Goal: Task Accomplishment & Management: Manage account settings

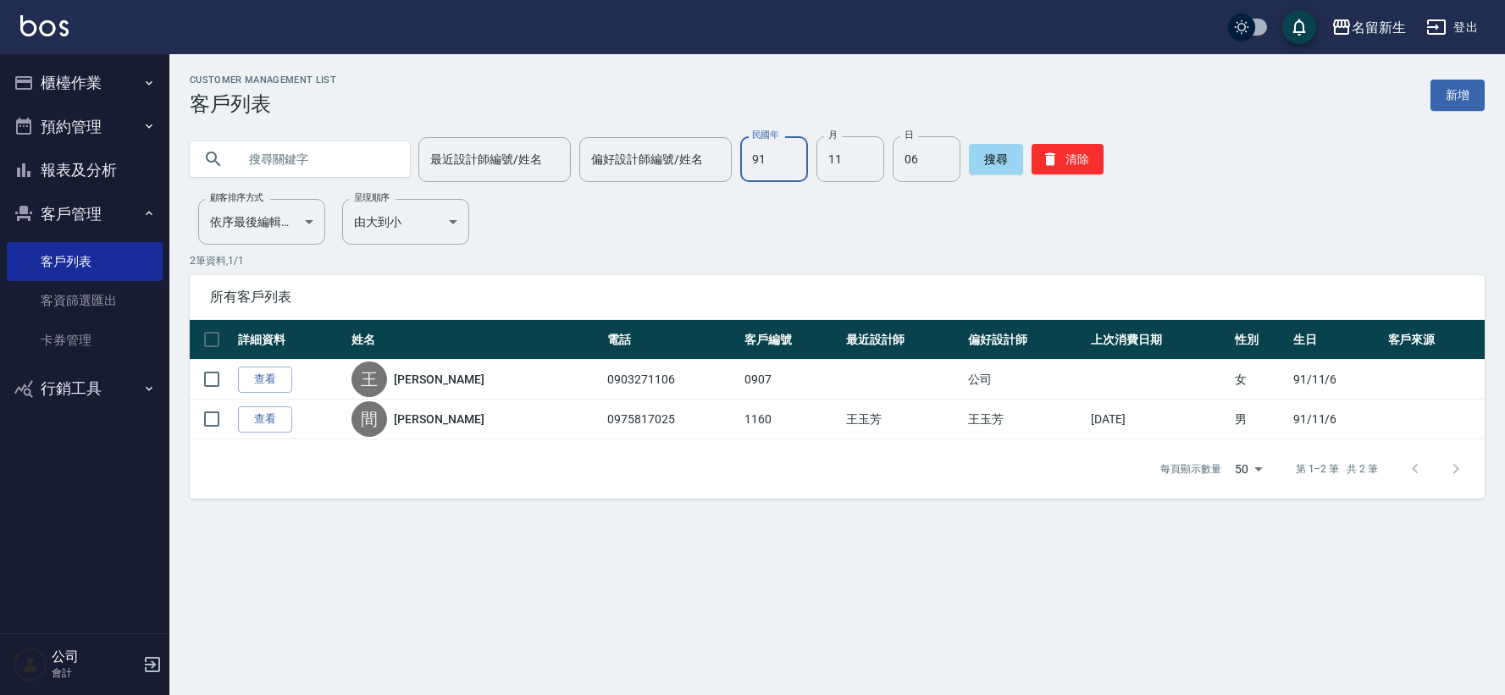
click at [83, 81] on button "櫃檯作業" at bounding box center [85, 83] width 156 height 44
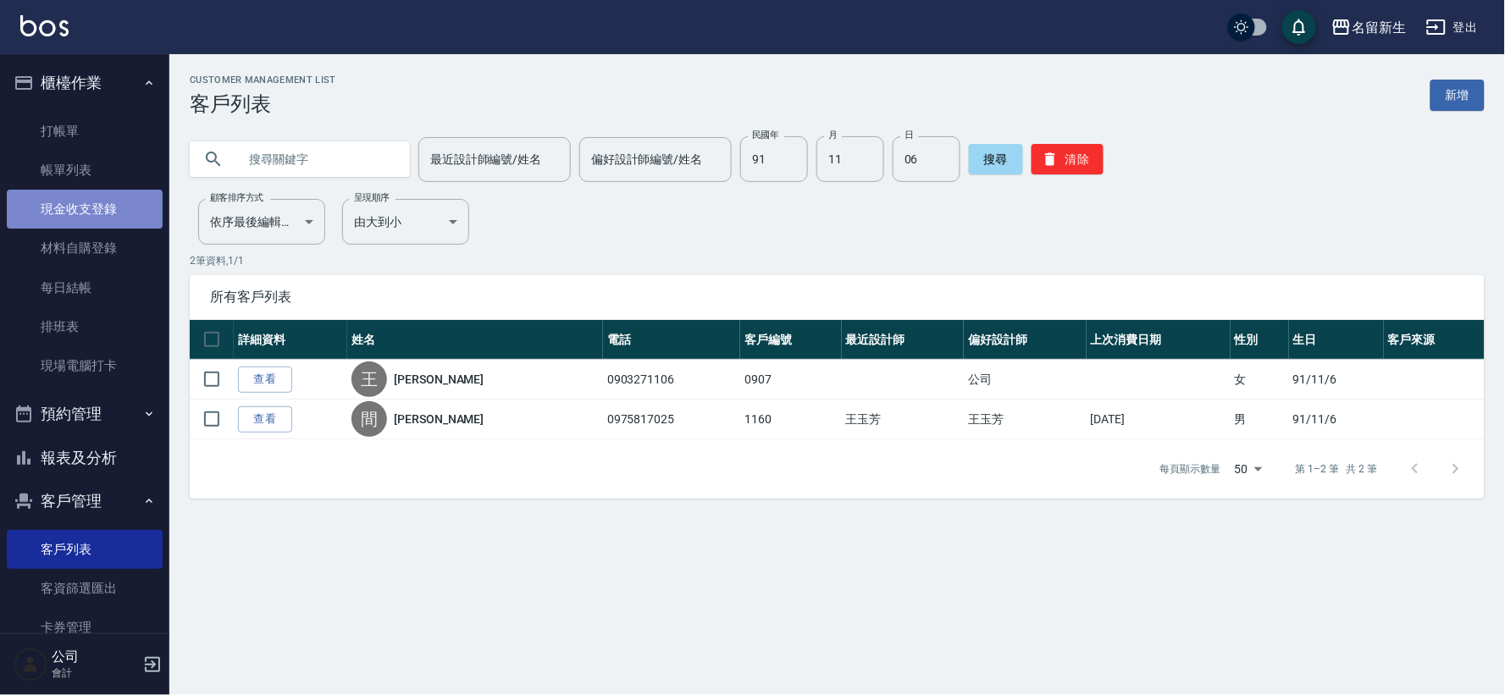
click at [87, 214] on link "現金收支登錄" at bounding box center [85, 209] width 156 height 39
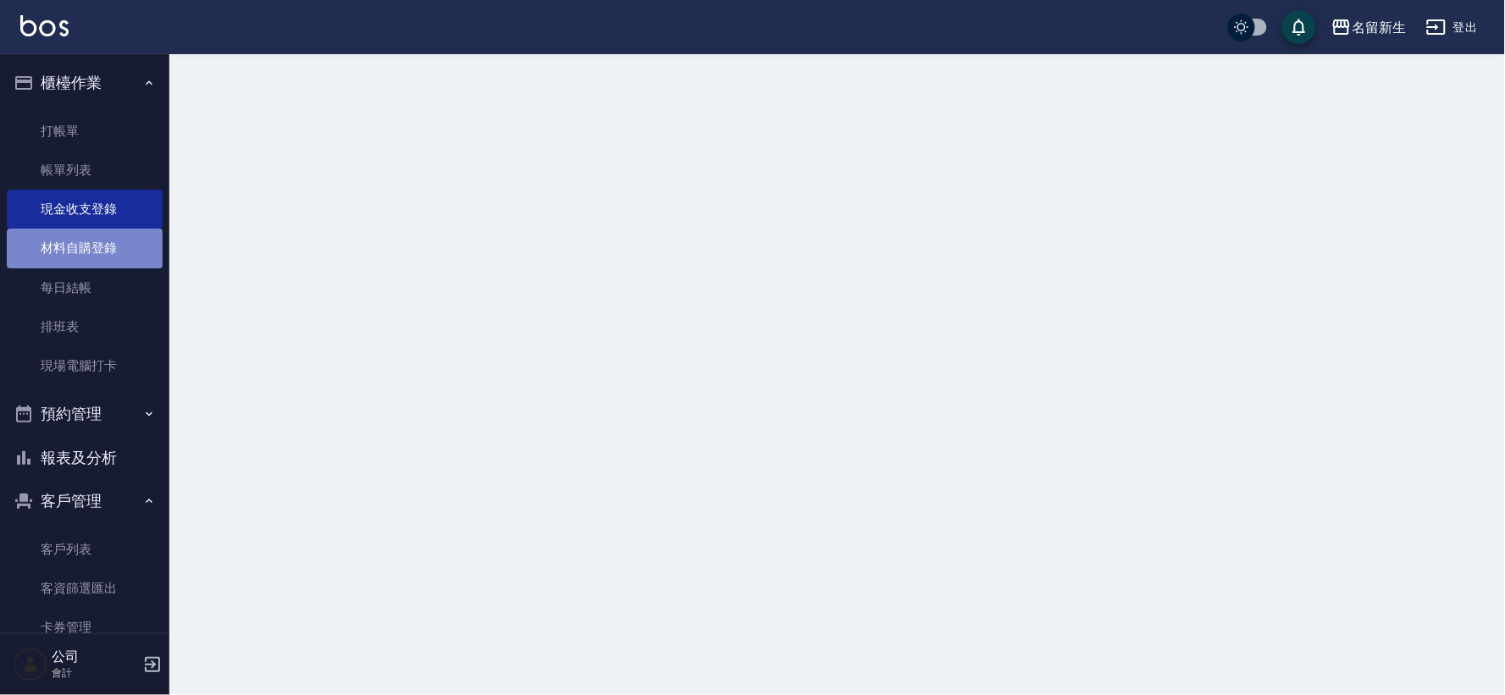
click at [102, 266] on link "材料自購登錄" at bounding box center [85, 248] width 156 height 39
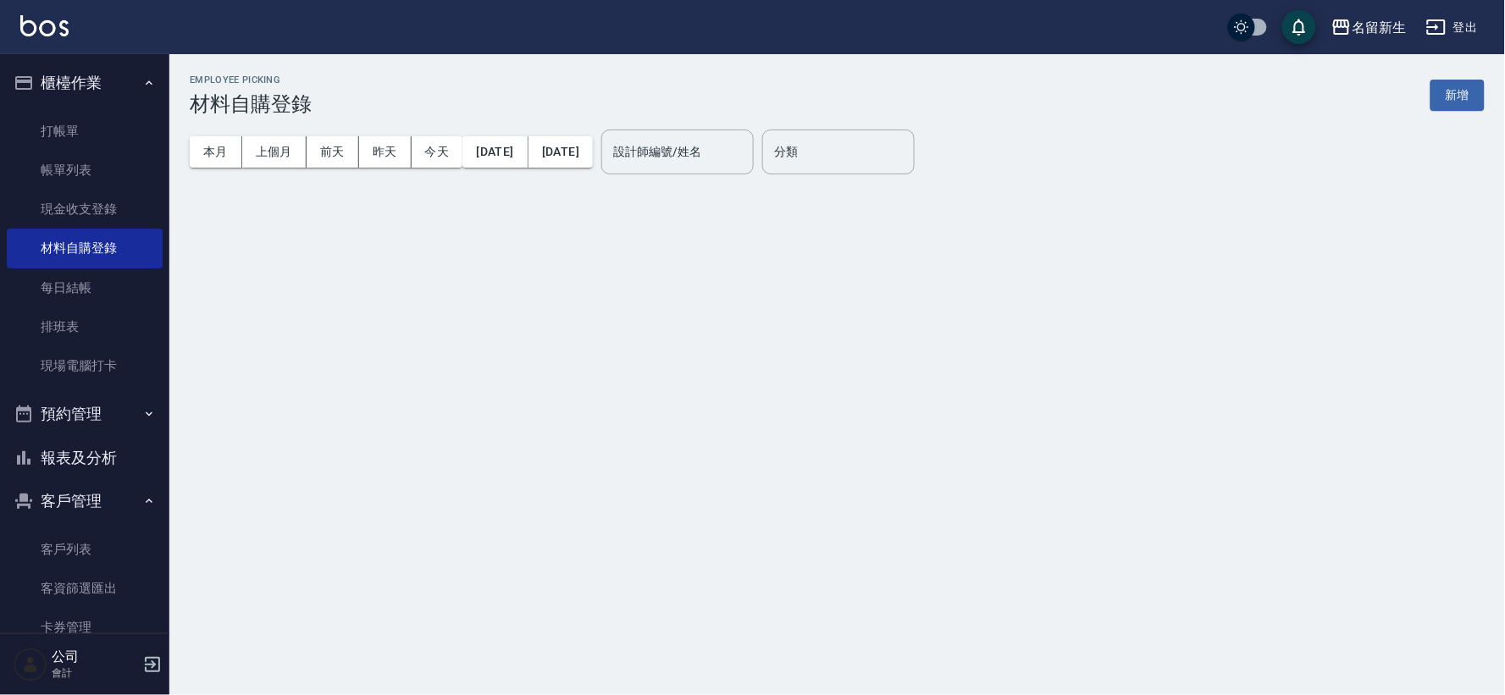
click at [1458, 94] on button "新增" at bounding box center [1458, 95] width 54 height 31
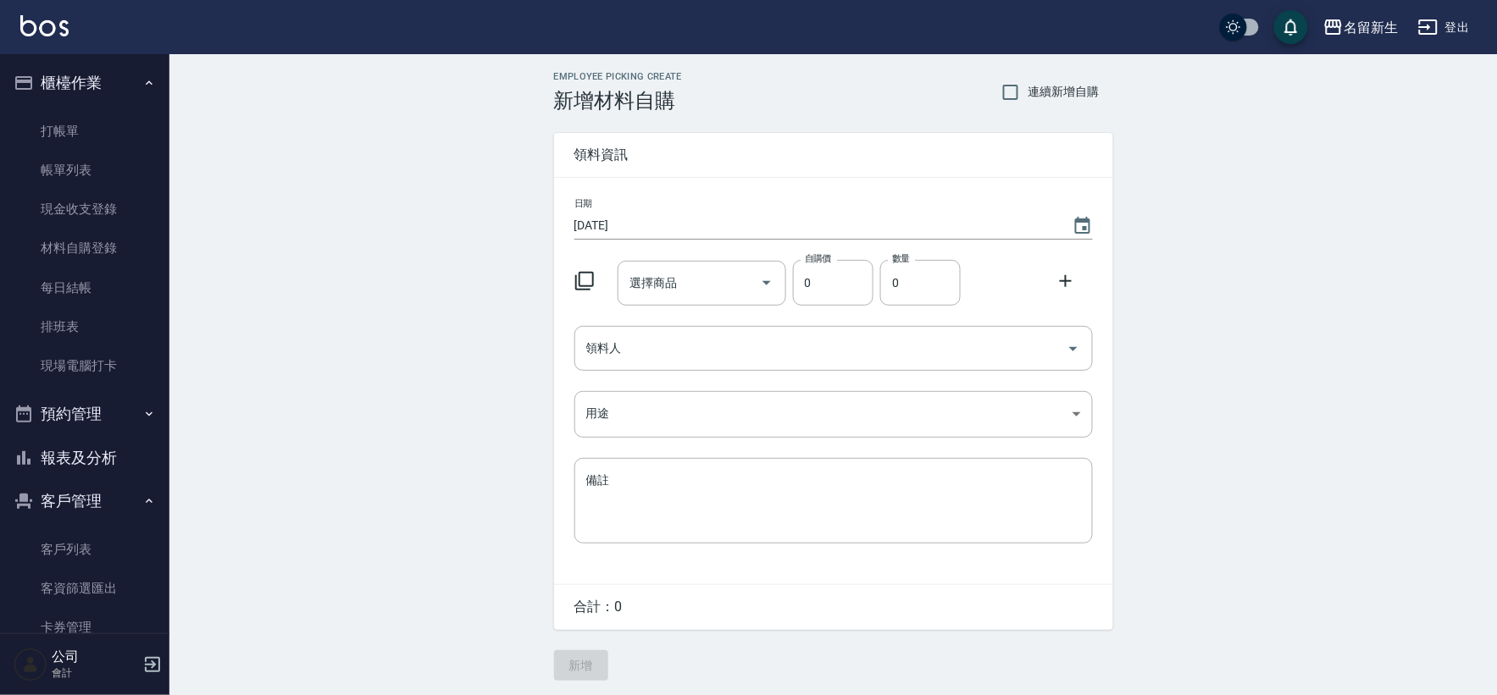
click at [586, 280] on icon at bounding box center [584, 281] width 20 height 20
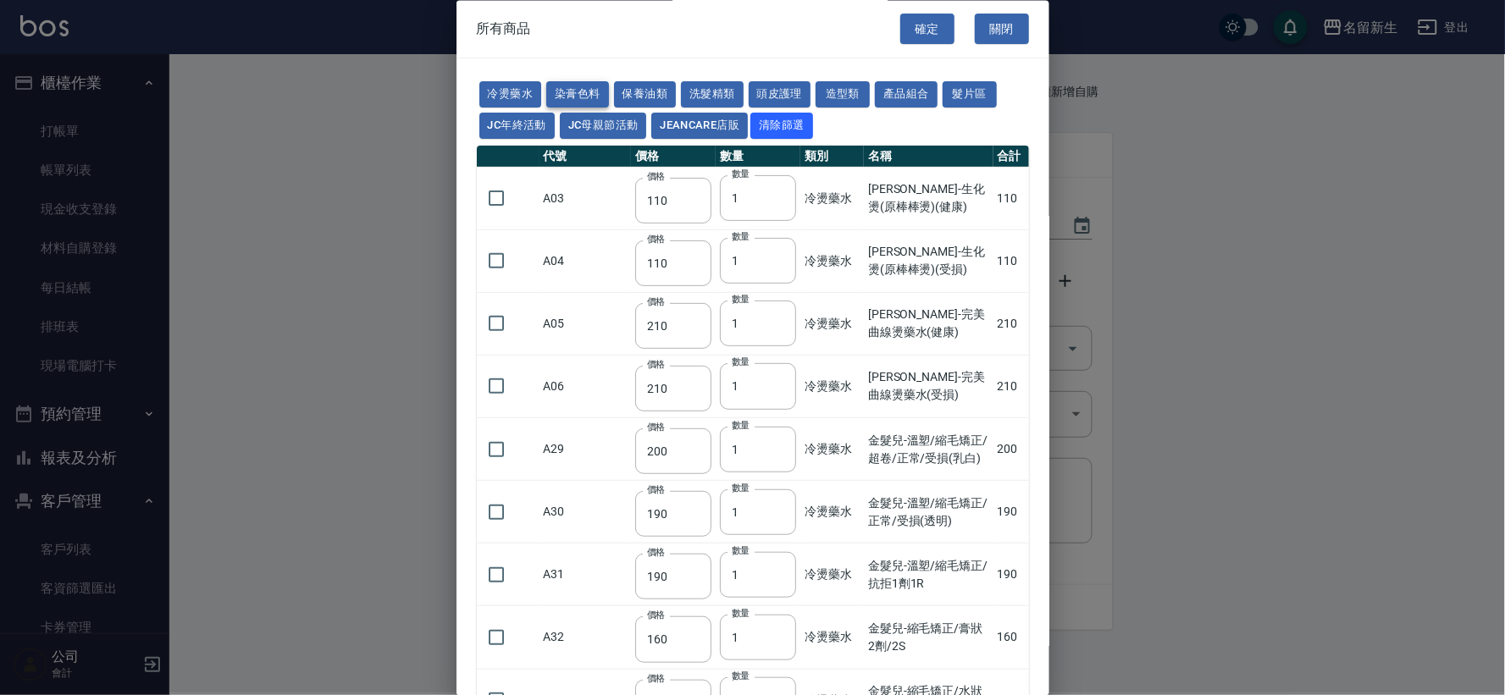
click at [580, 98] on button "染膏色料" at bounding box center [577, 95] width 63 height 26
type input "100"
type input "390"
type input "580"
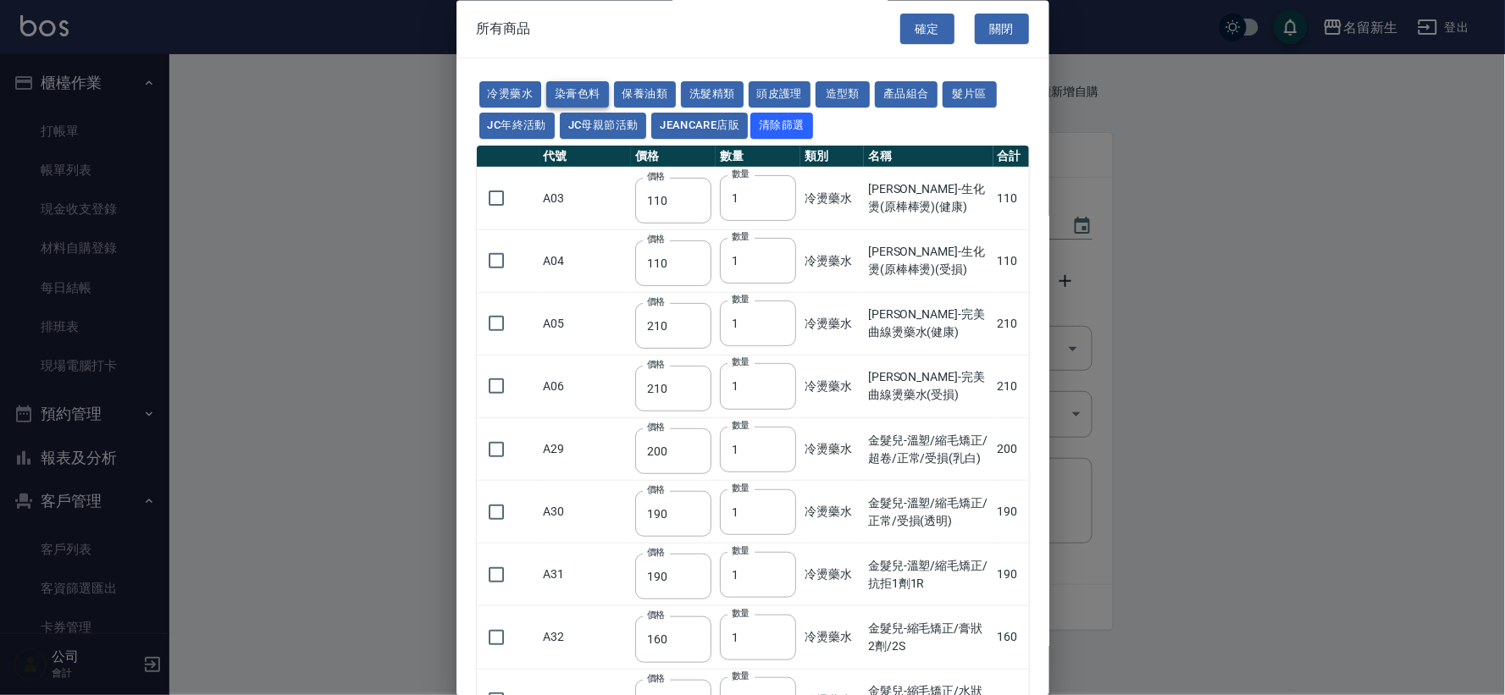
type input "105"
type input "406"
type input "105"
type input "102"
type input "137"
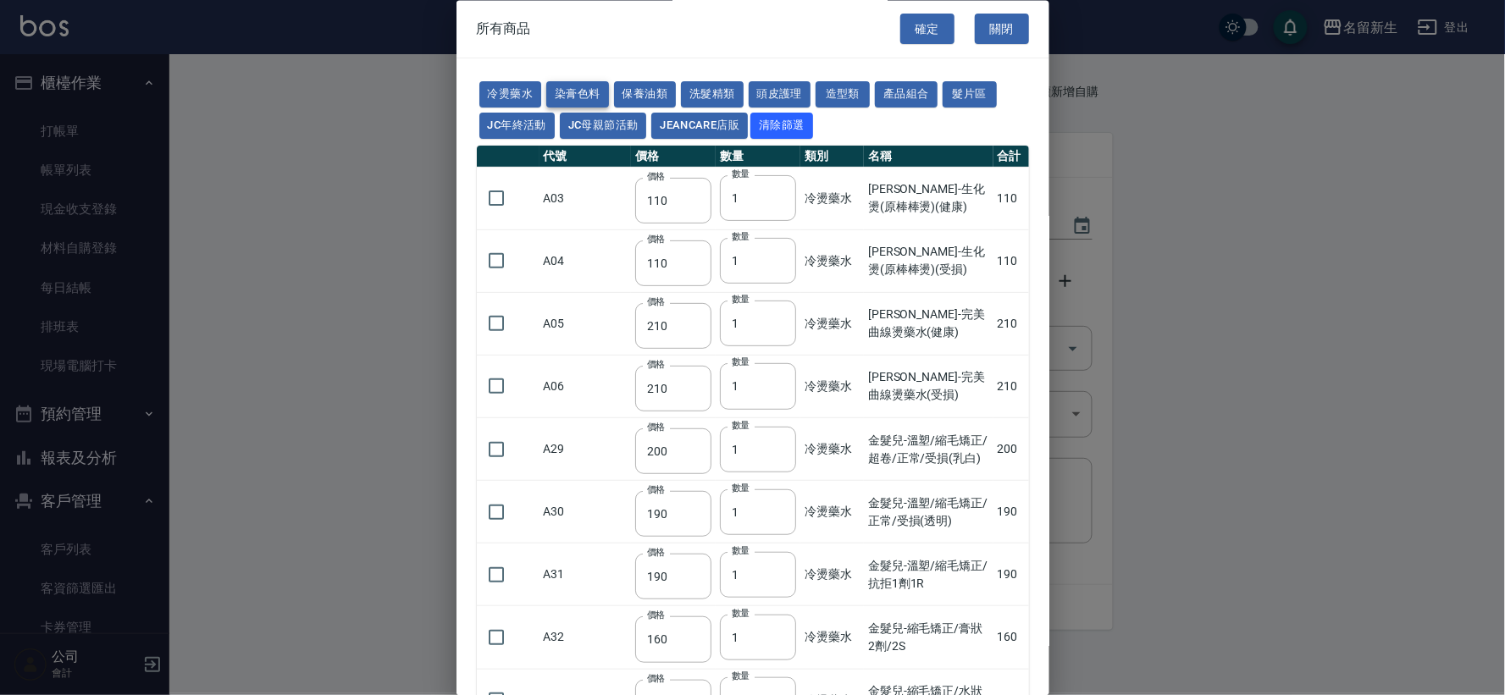
type input "110"
type input "133"
type input "186"
type input "133"
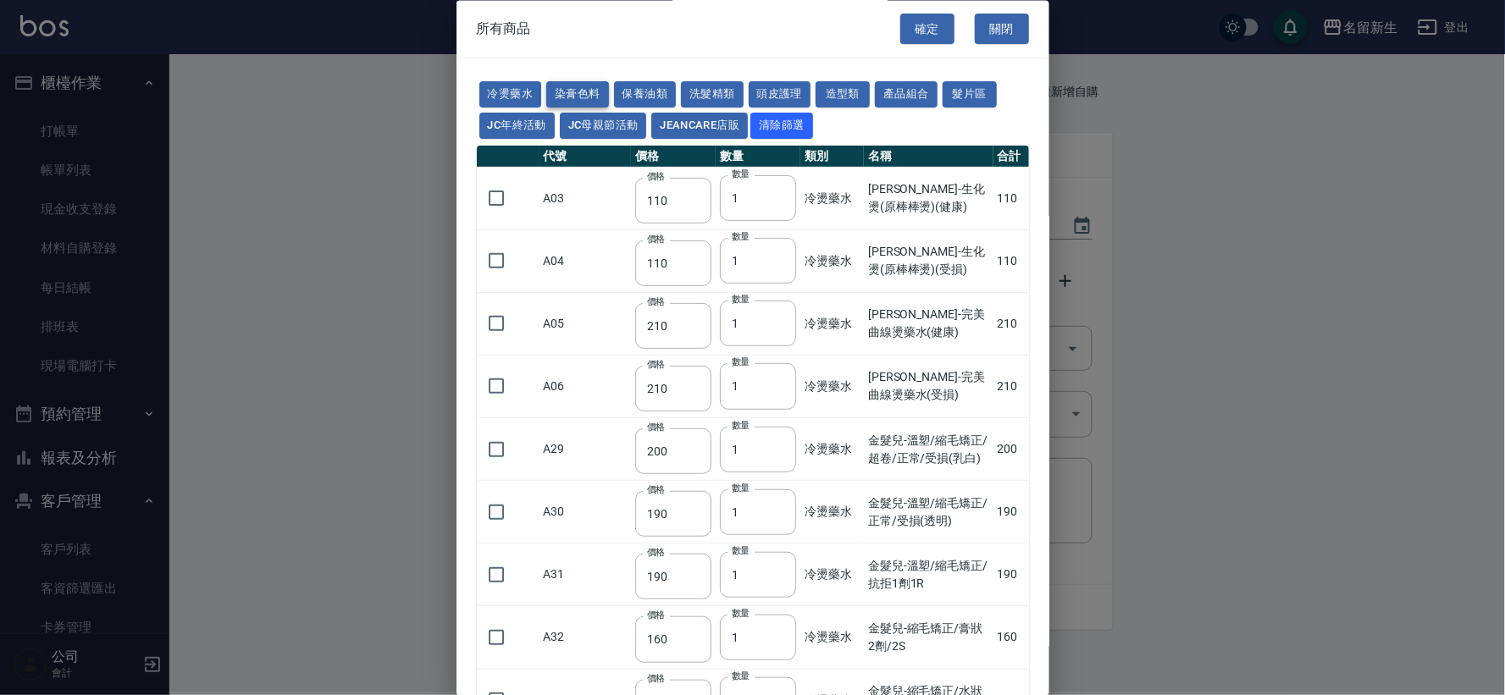
type input "450"
type input "350"
type input "112"
type input "450"
type input "1060"
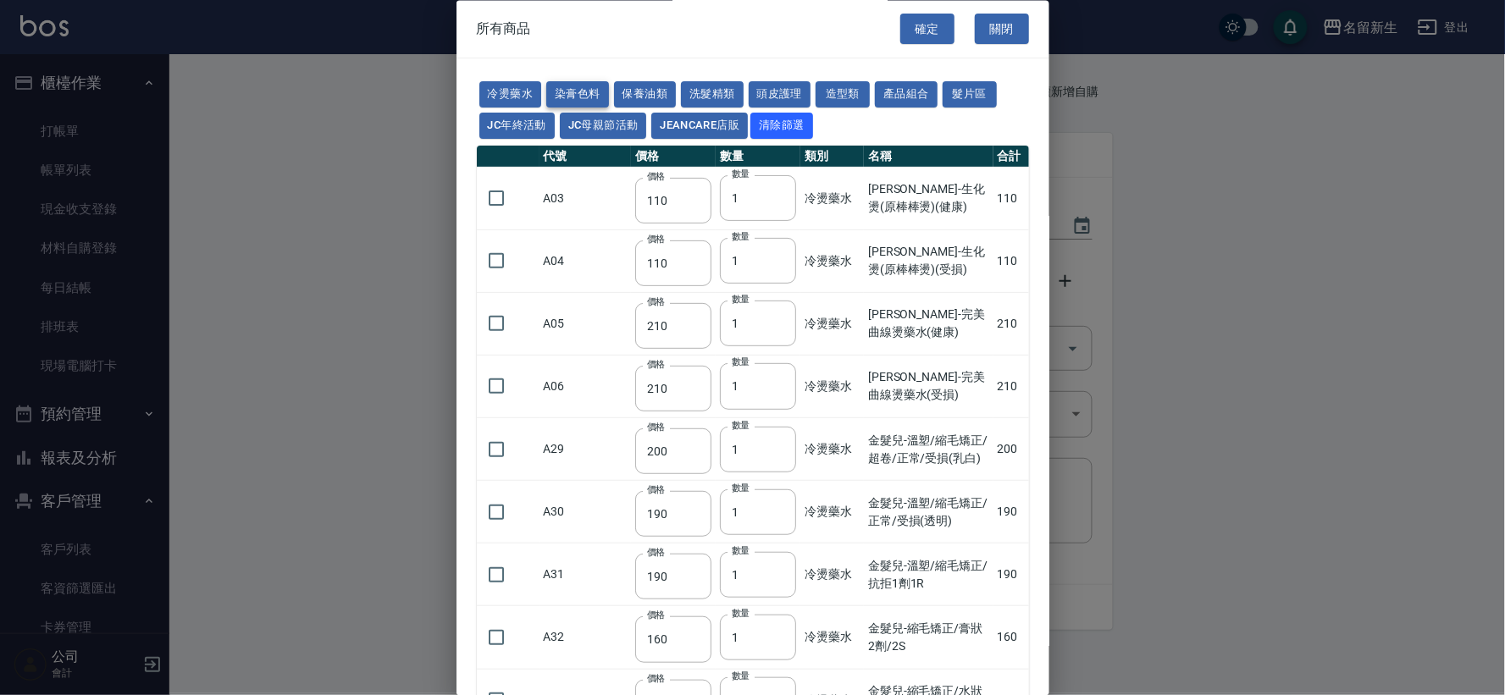
type input "190"
type input "250"
type input "350"
type input "735"
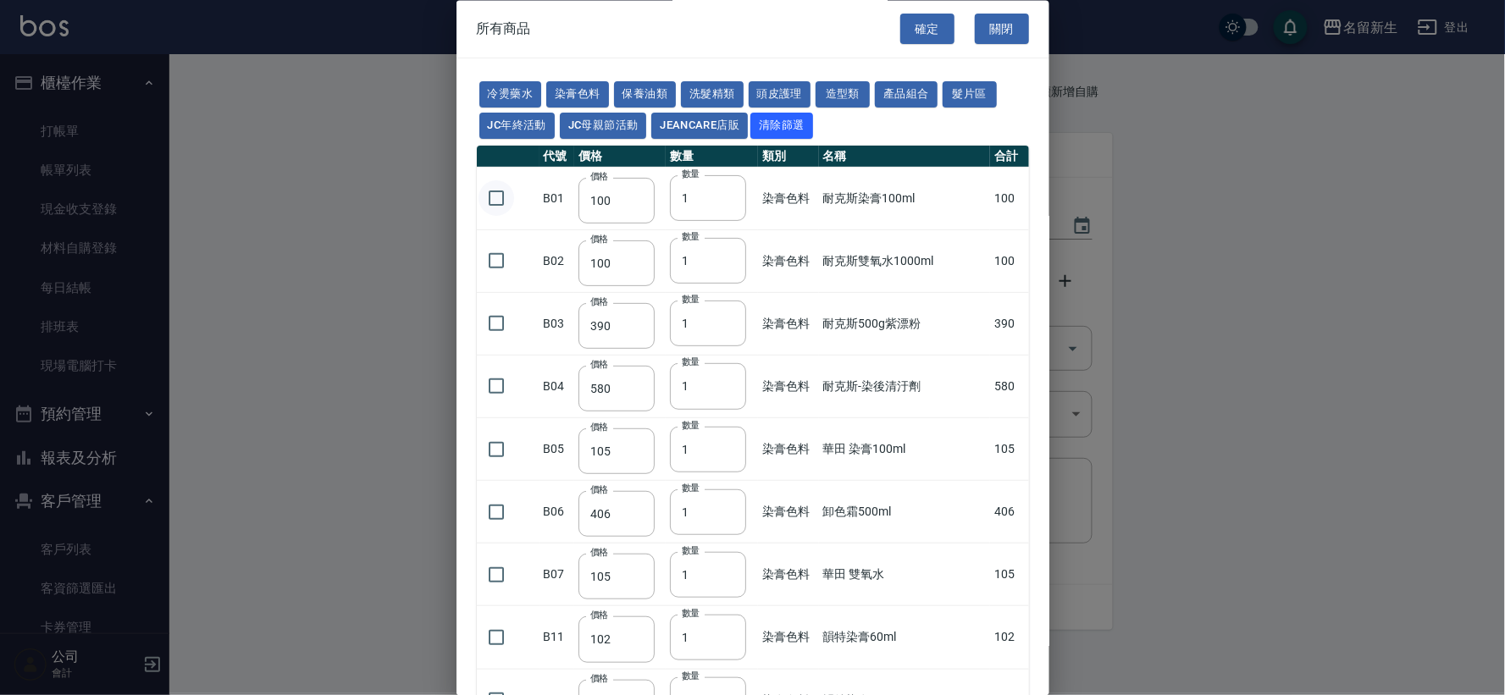
click at [500, 196] on input "checkbox" at bounding box center [497, 199] width 36 height 36
checkbox input "true"
drag, startPoint x: 701, startPoint y: 205, endPoint x: 594, endPoint y: 204, distance: 107.6
click at [594, 204] on tr "B01 價格 100 價格 數量 1 數量 染膏色料 耐克斯染膏100ml 100" at bounding box center [753, 199] width 552 height 63
type input "45"
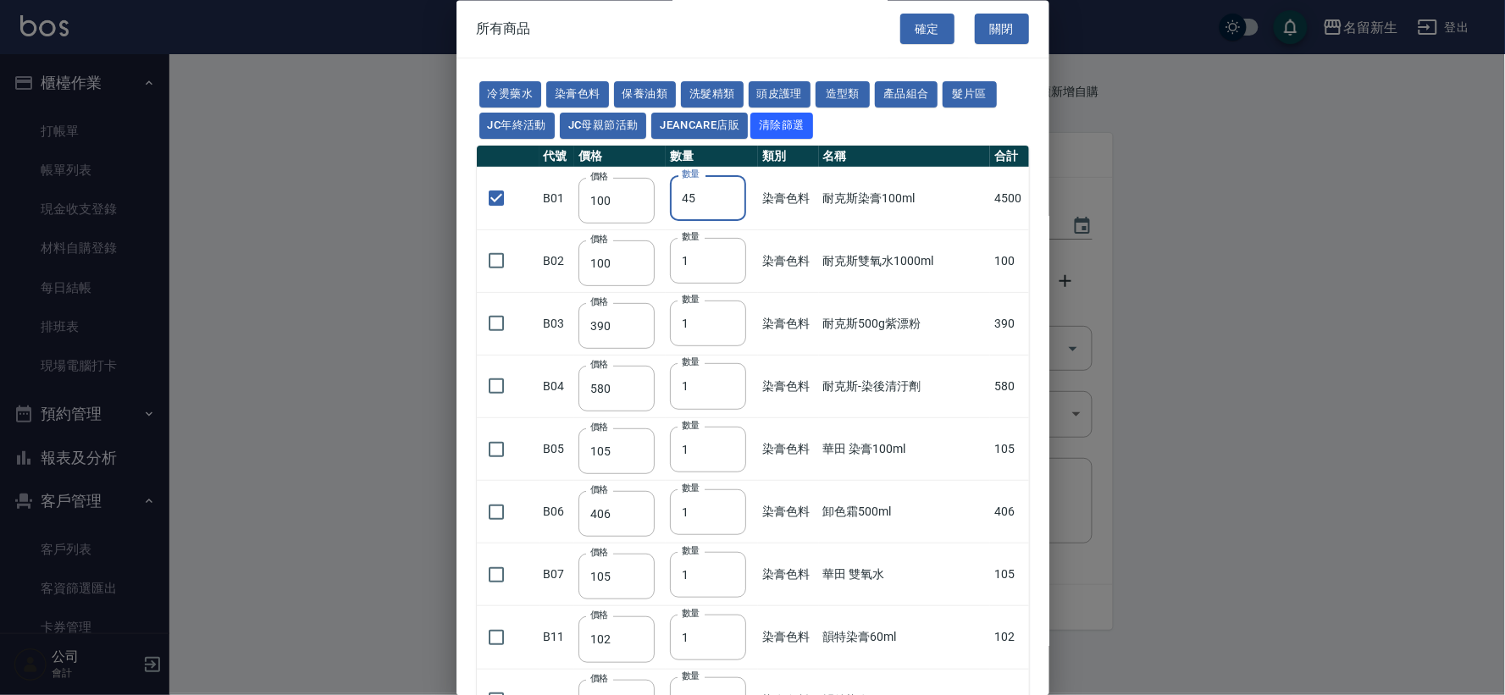
click at [927, 28] on button "確定" at bounding box center [927, 29] width 54 height 31
type input "耐克斯染膏100ml"
type input "100"
type input "45"
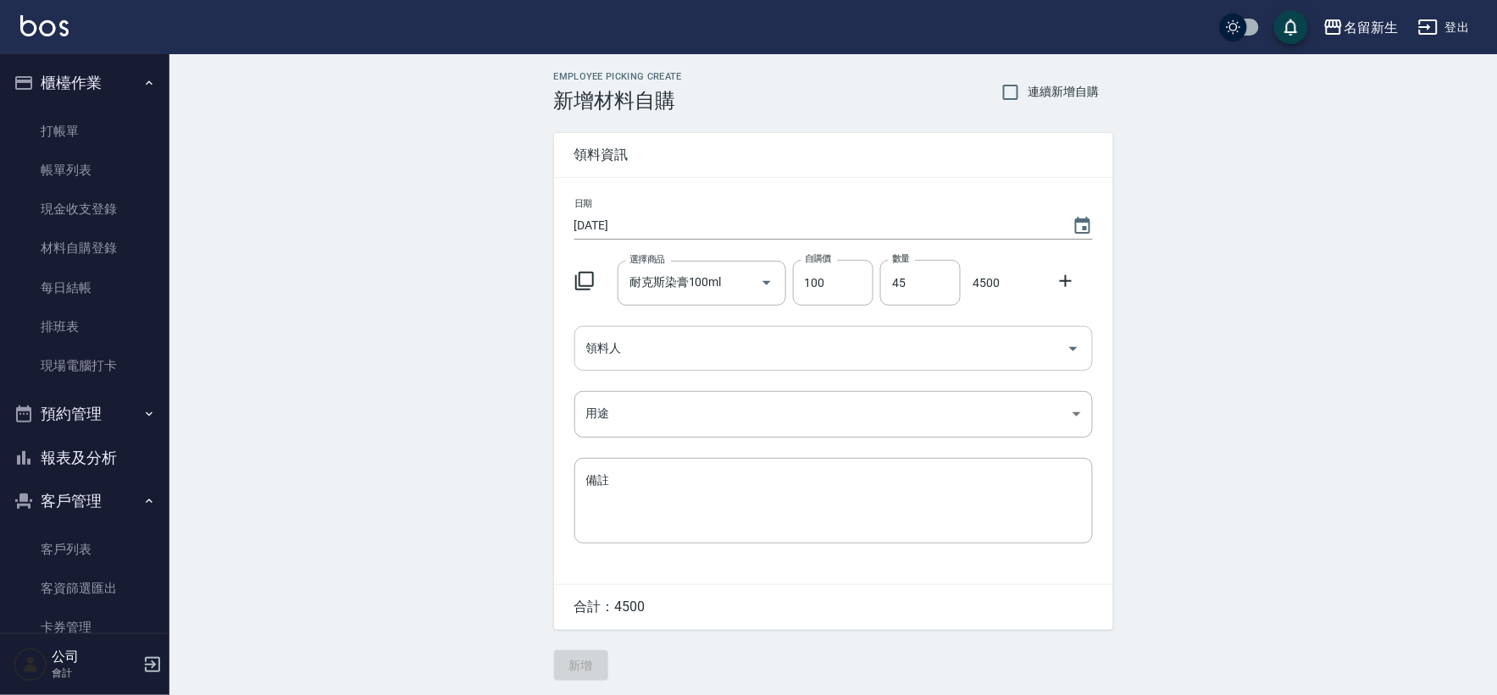
click at [661, 351] on input "領料人" at bounding box center [821, 349] width 478 height 30
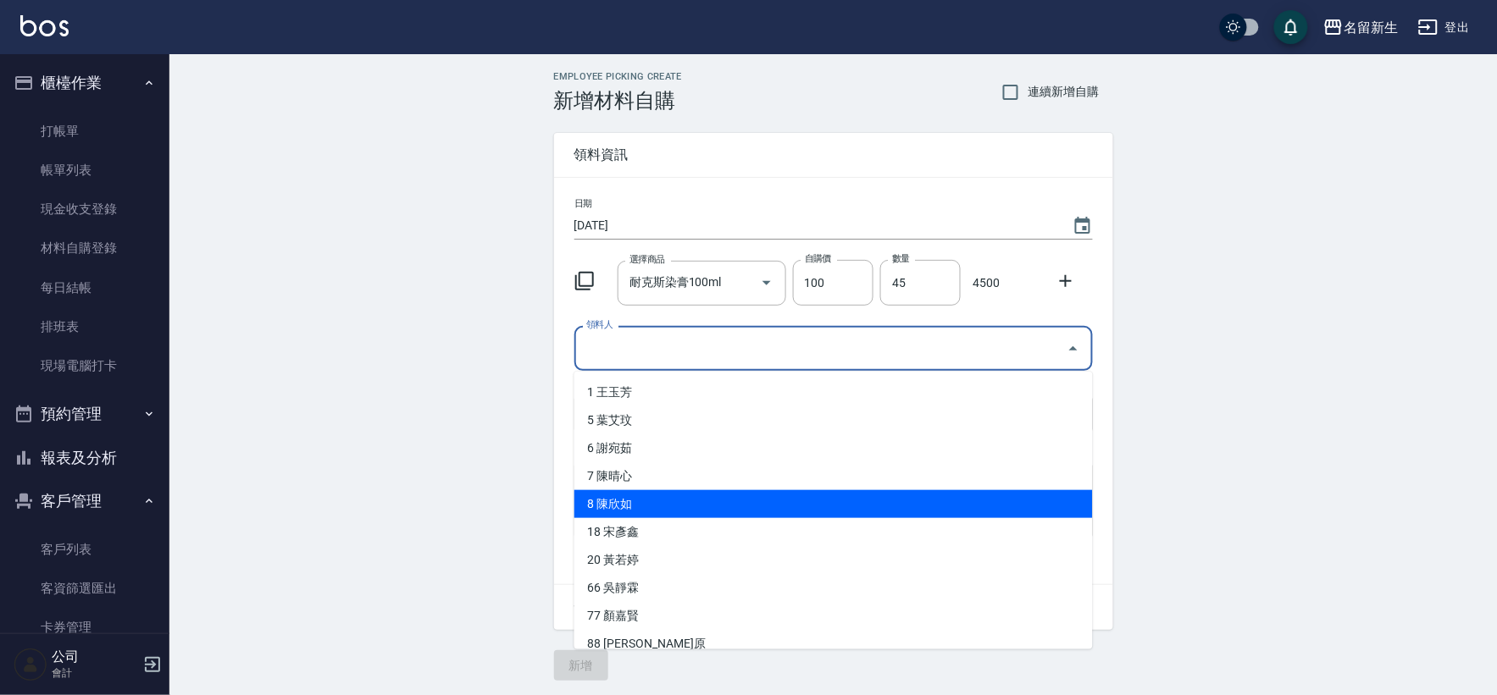
click at [640, 500] on li "8 陳欣如" at bounding box center [833, 504] width 518 height 28
type input "陳欣如"
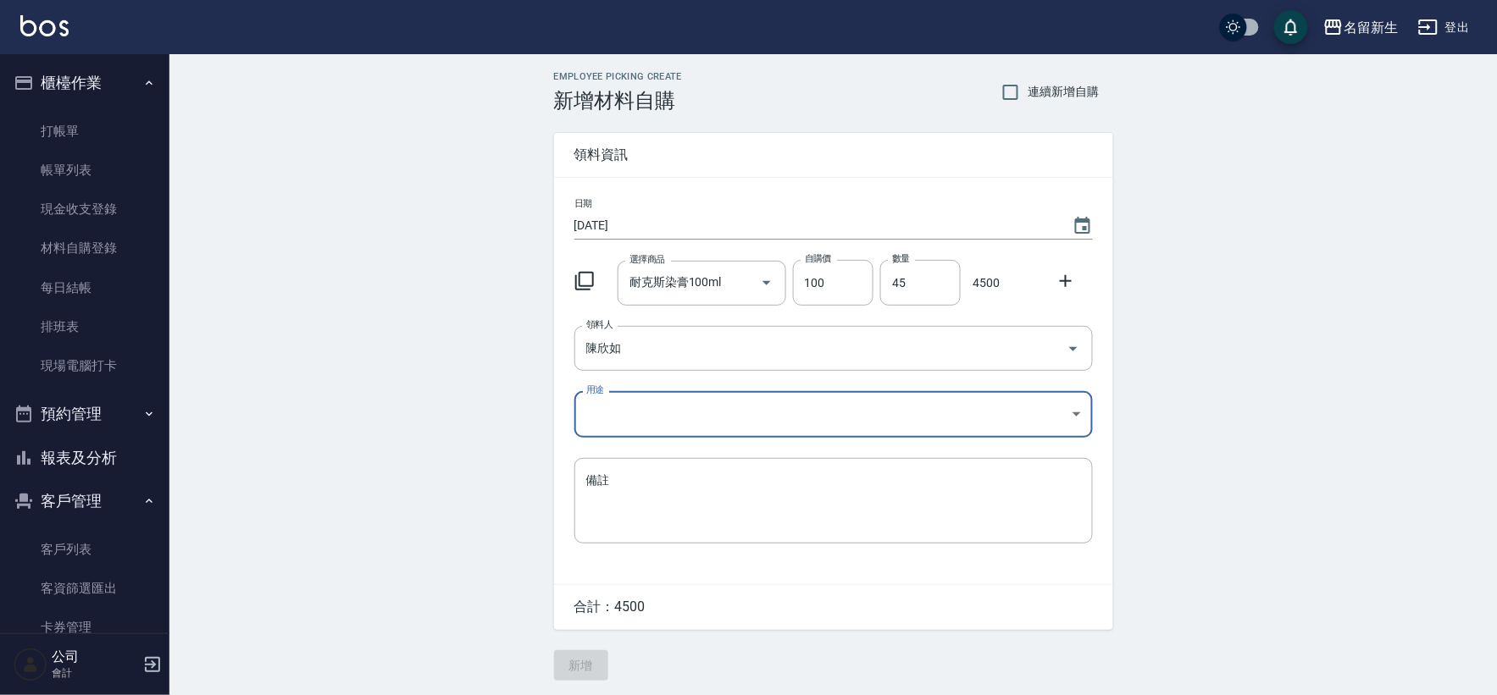
click at [640, 415] on body "名留新生 登出 櫃檯作業 打帳單 帳單列表 現金收支登錄 材料自購登錄 每日結帳 排班表 現場電腦打卡 預約管理 預約管理 單日預約紀錄 單週預約紀錄 報表及…" at bounding box center [748, 349] width 1497 height 698
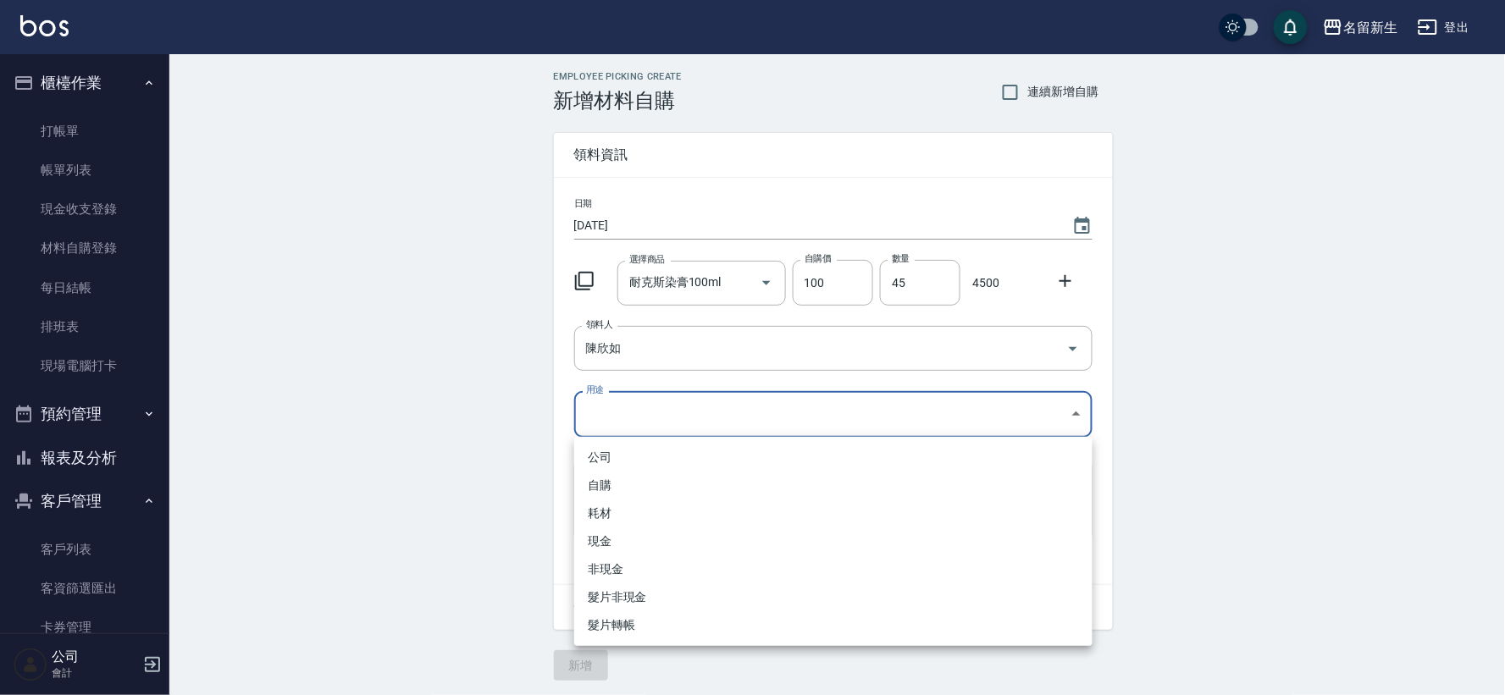
click at [635, 475] on li "自購" at bounding box center [833, 486] width 518 height 28
type input "自購"
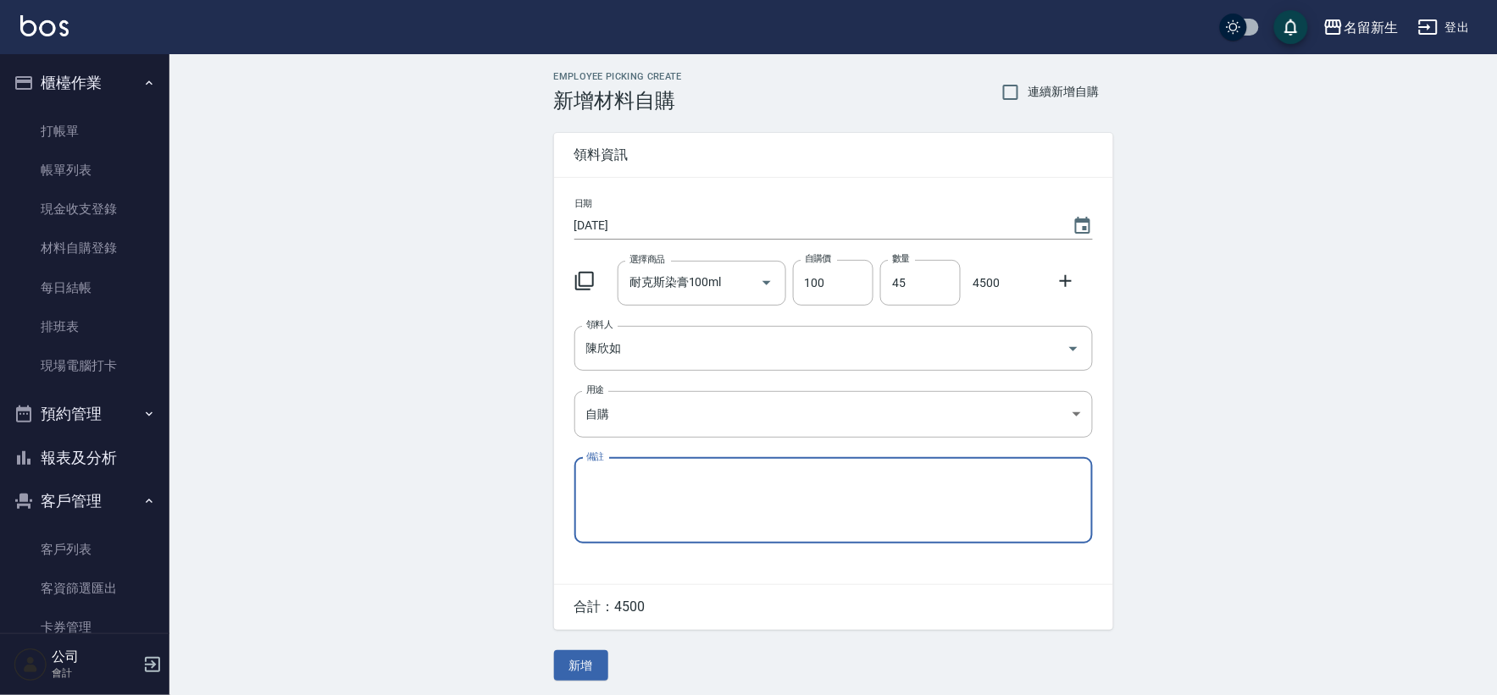
click at [585, 665] on button "新增" at bounding box center [581, 665] width 54 height 31
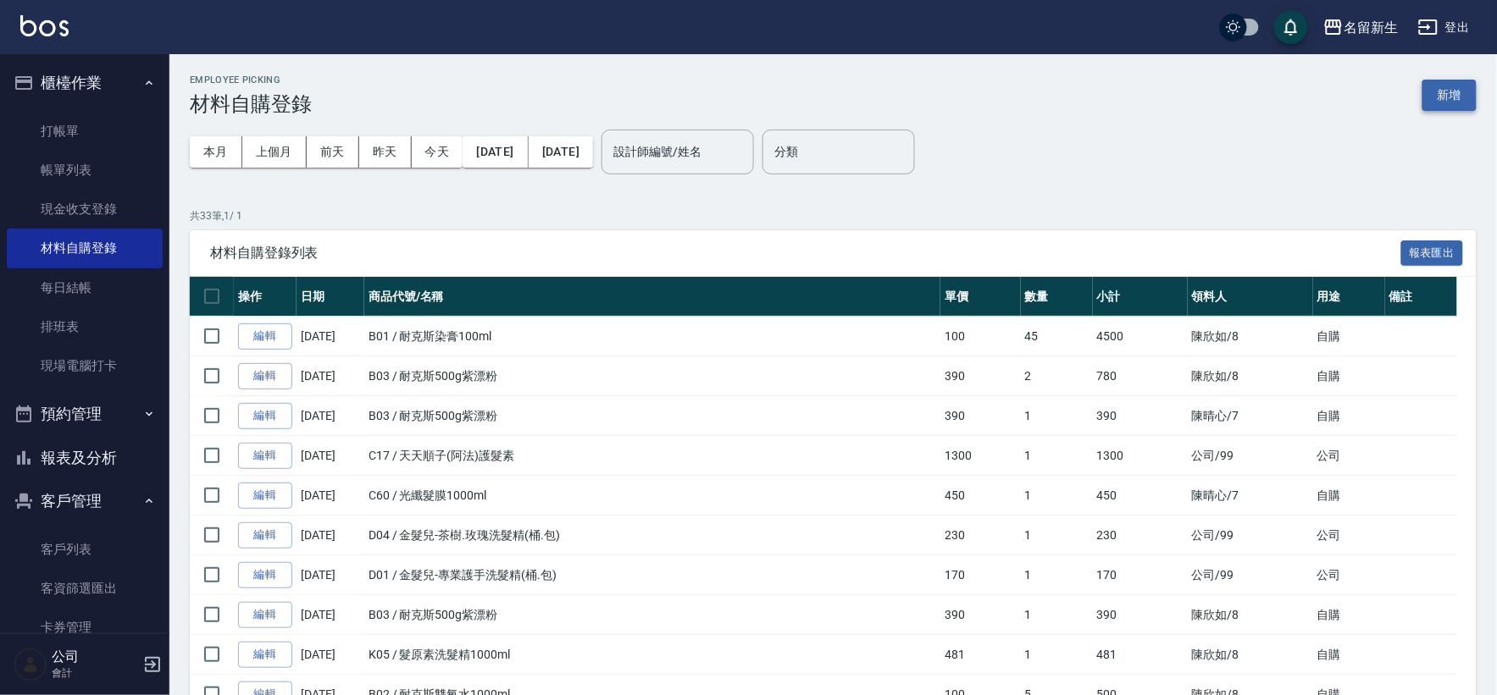
click at [1449, 95] on button "新增" at bounding box center [1449, 95] width 54 height 31
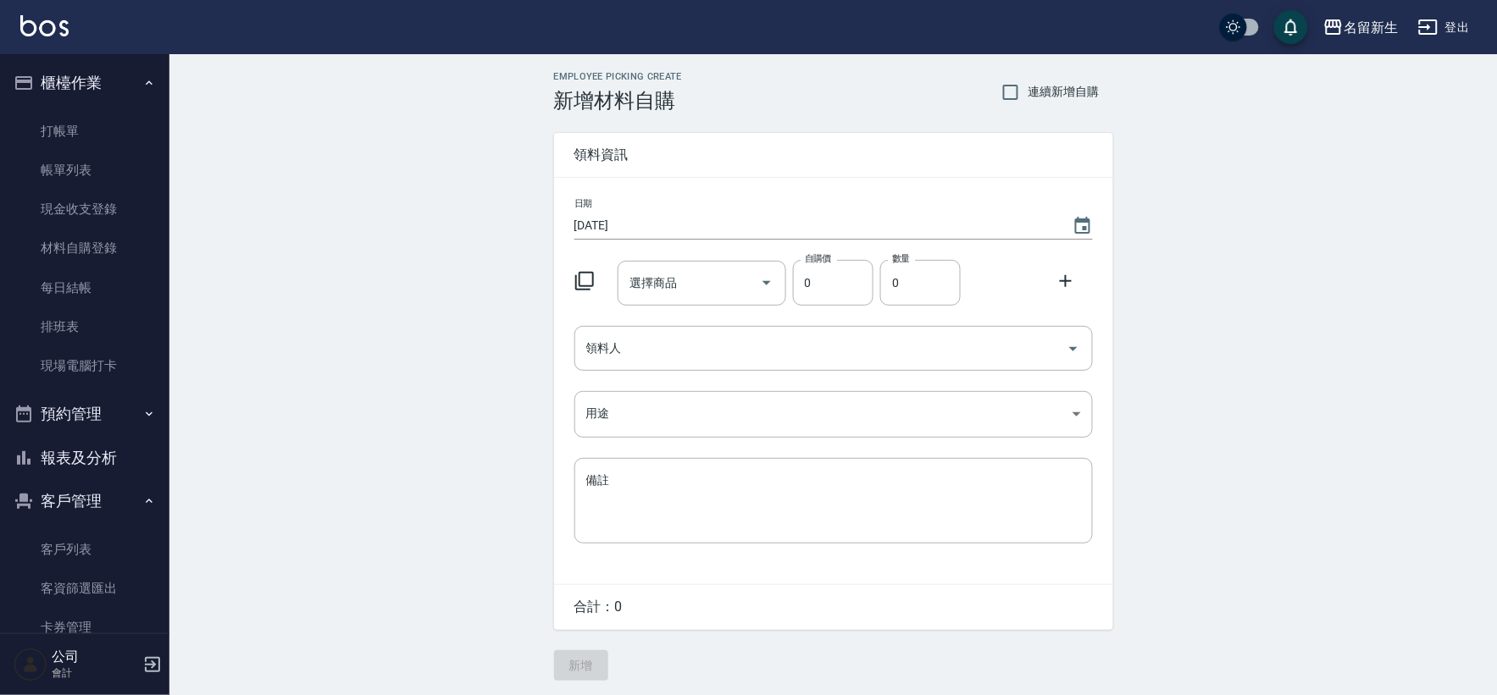
click at [596, 277] on div at bounding box center [589, 279] width 44 height 30
click at [581, 286] on icon at bounding box center [584, 281] width 19 height 19
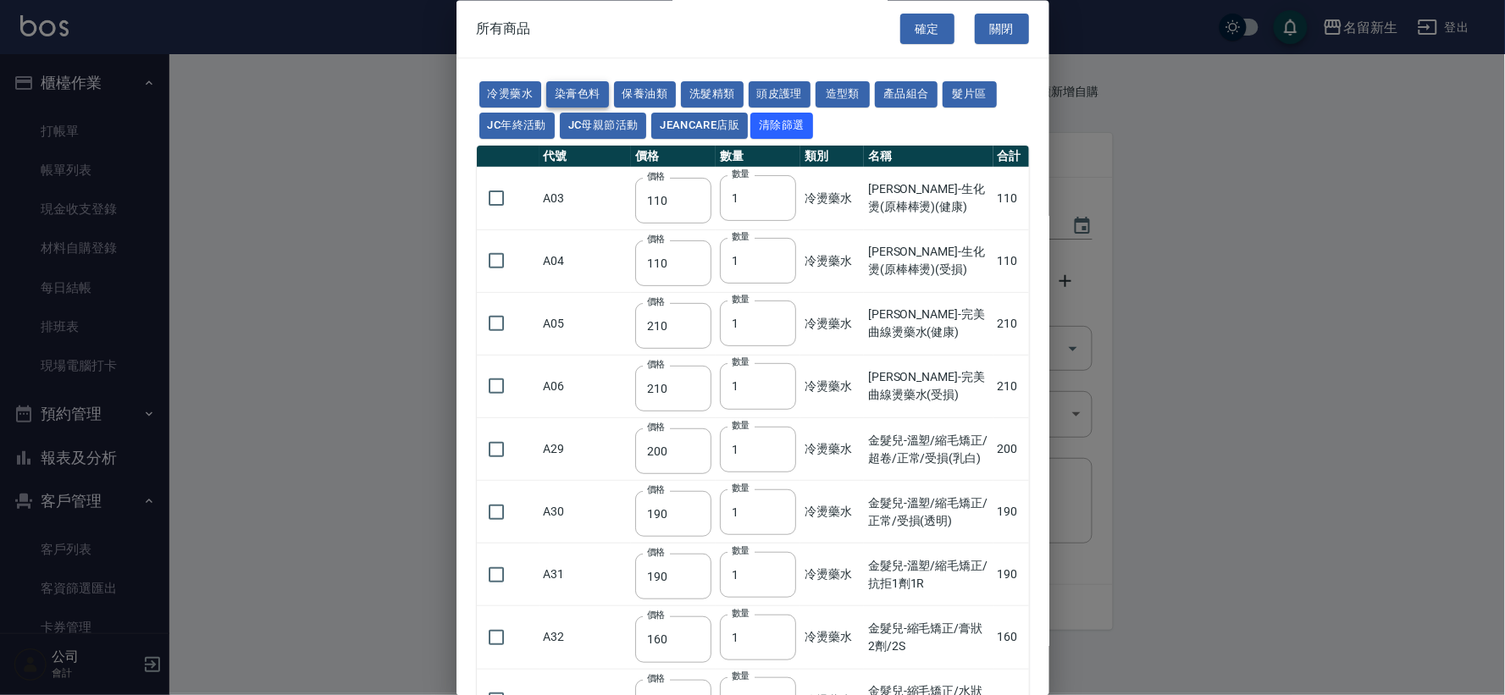
click at [578, 98] on button "染膏色料" at bounding box center [577, 95] width 63 height 26
type input "100"
type input "390"
type input "580"
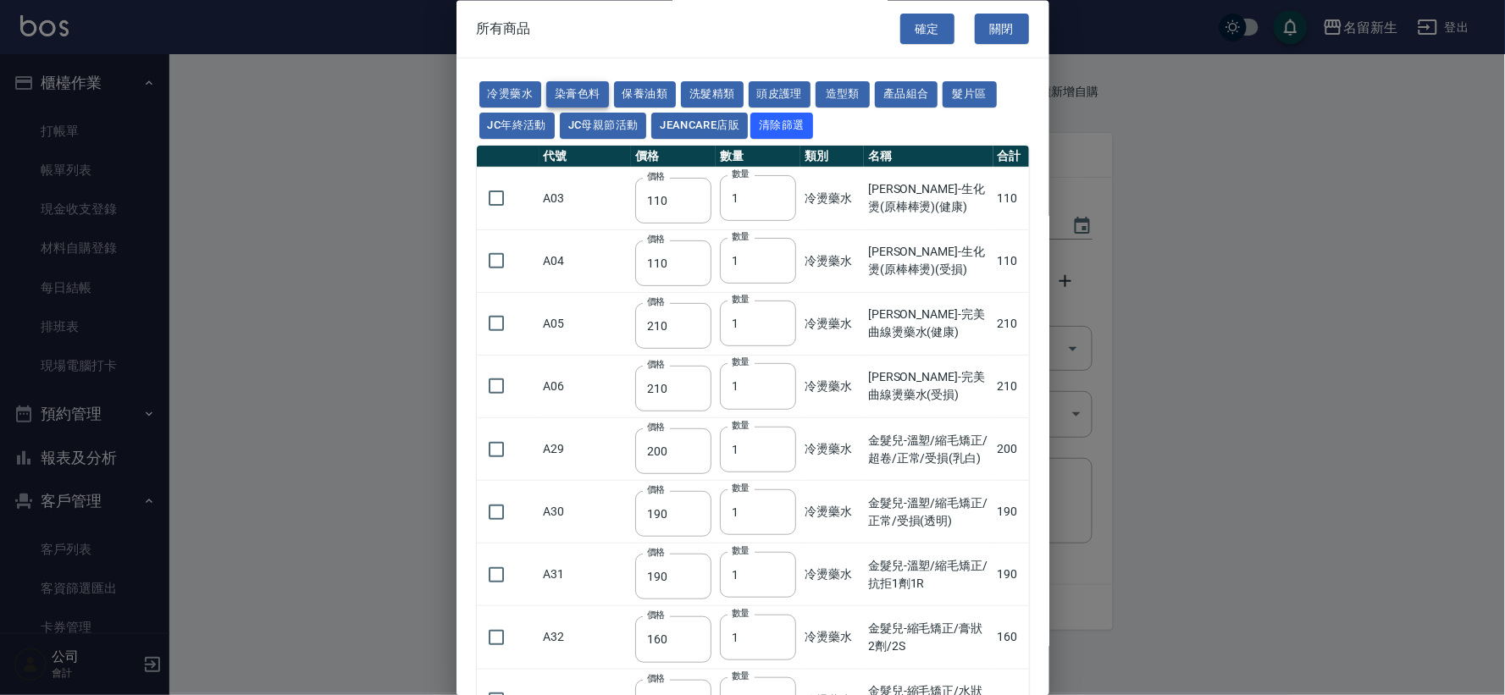
type input "105"
type input "406"
type input "105"
type input "102"
type input "137"
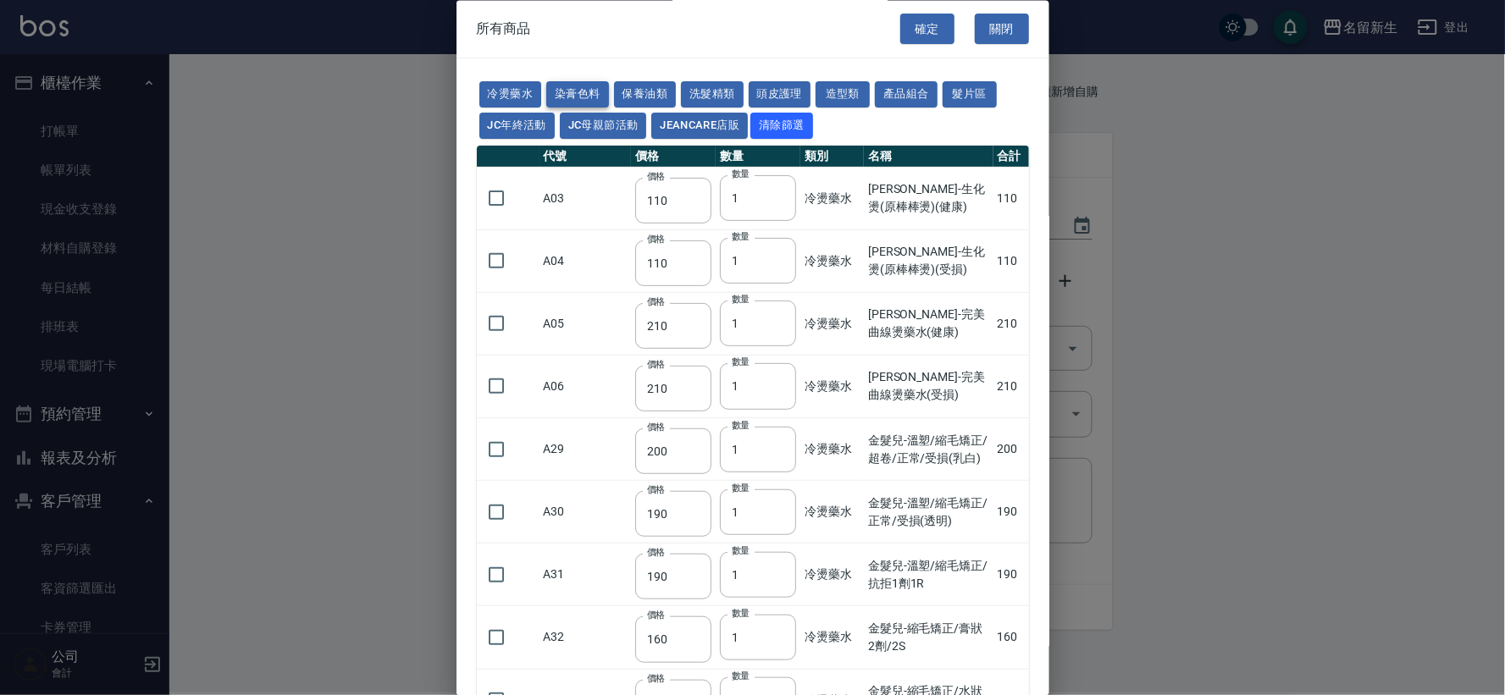
type input "110"
type input "133"
type input "186"
type input "133"
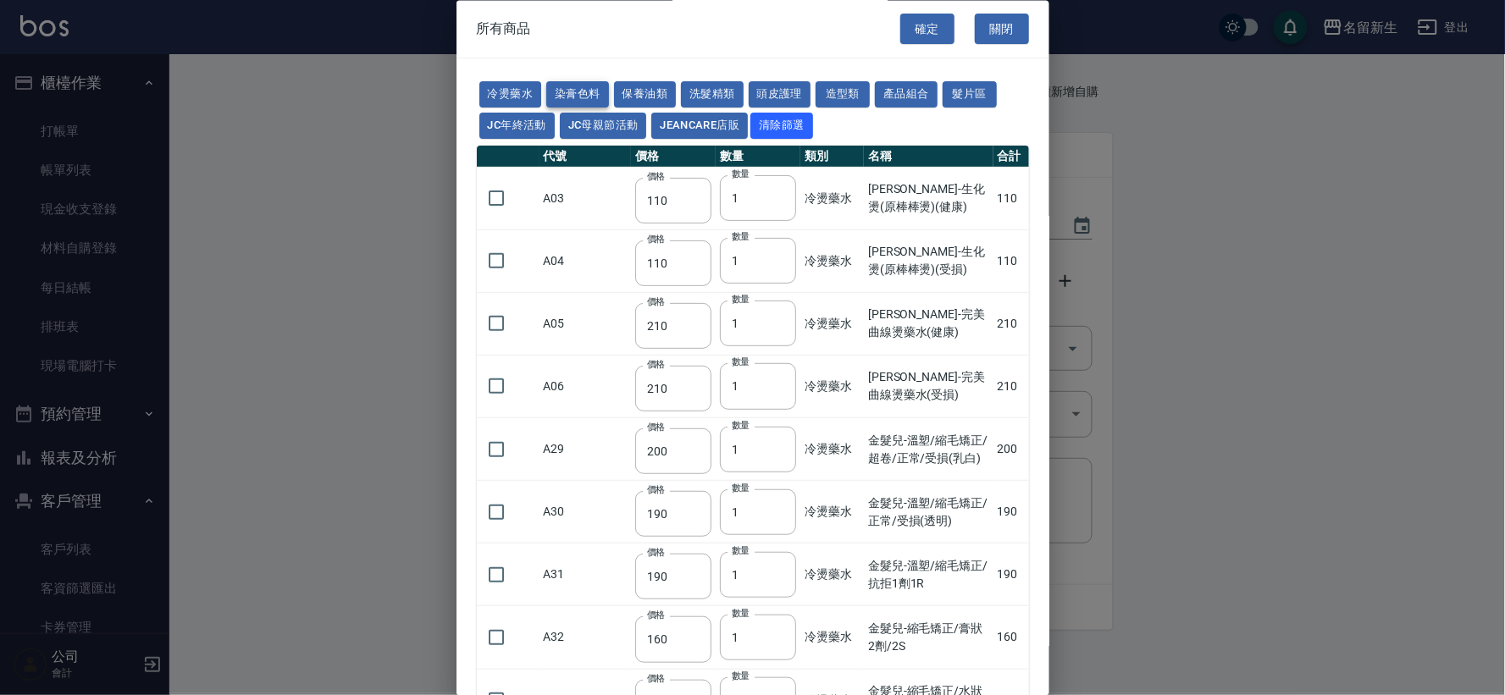
type input "450"
type input "350"
type input "112"
type input "450"
type input "1060"
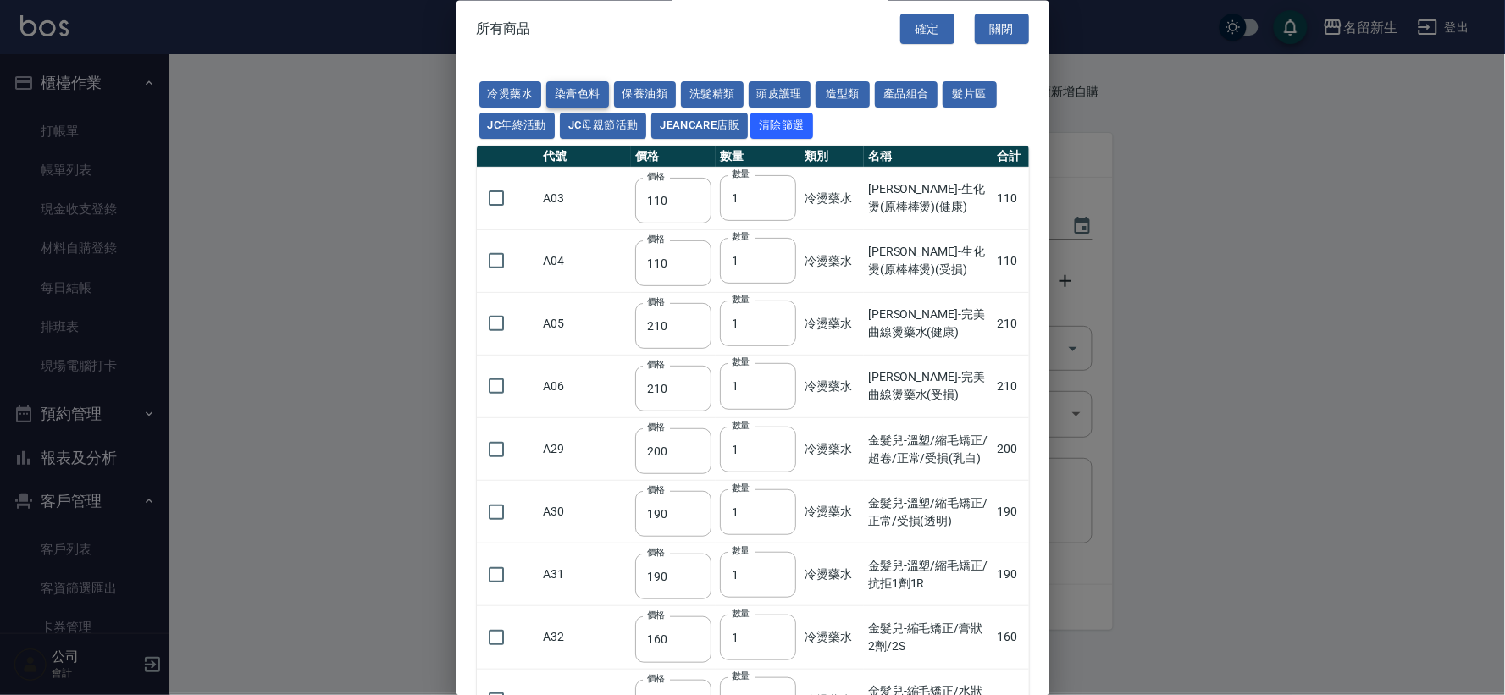
type input "190"
type input "250"
type input "350"
type input "735"
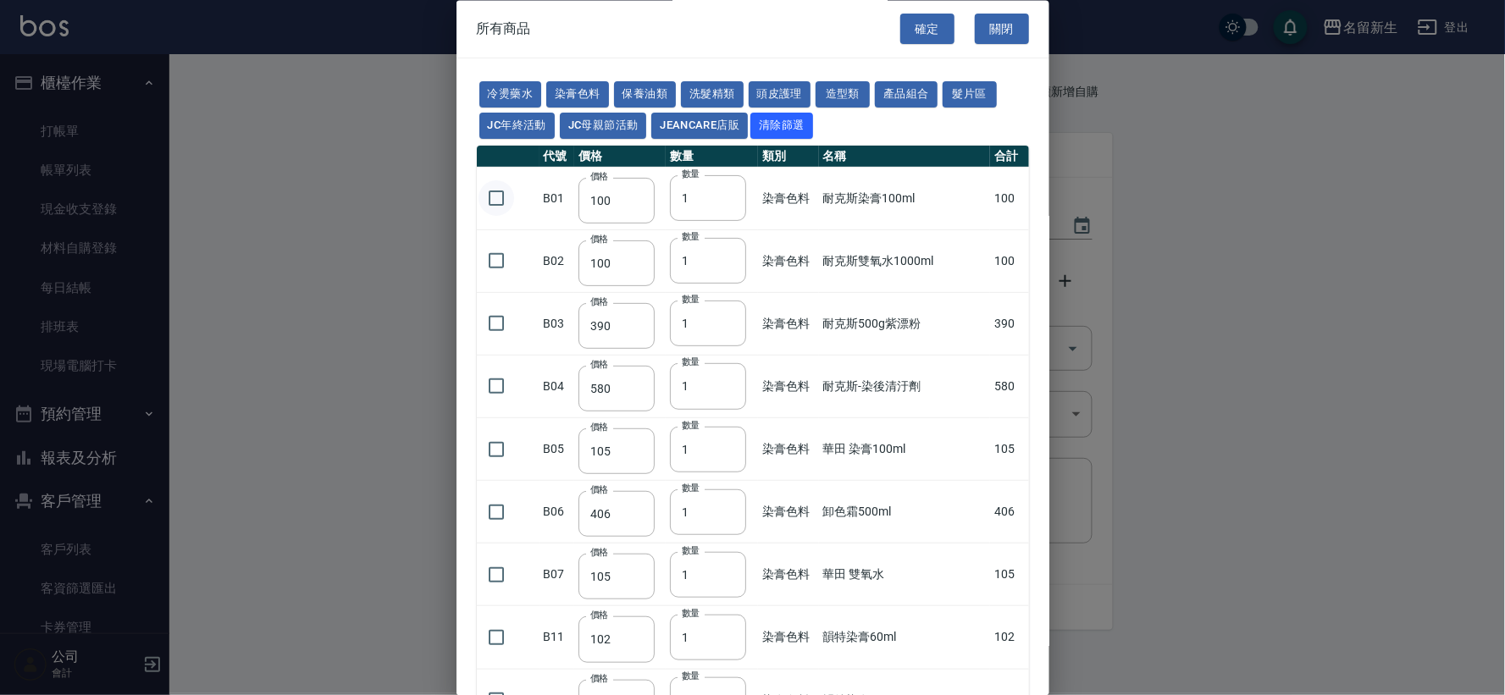
click at [506, 202] on input "checkbox" at bounding box center [497, 199] width 36 height 36
checkbox input "true"
drag, startPoint x: 693, startPoint y: 201, endPoint x: 659, endPoint y: 191, distance: 35.1
click at [659, 191] on tr "B01 價格 100 價格 數量 1 數量 染膏色料 耐克斯染膏100ml 100" at bounding box center [753, 199] width 552 height 63
type input "7"
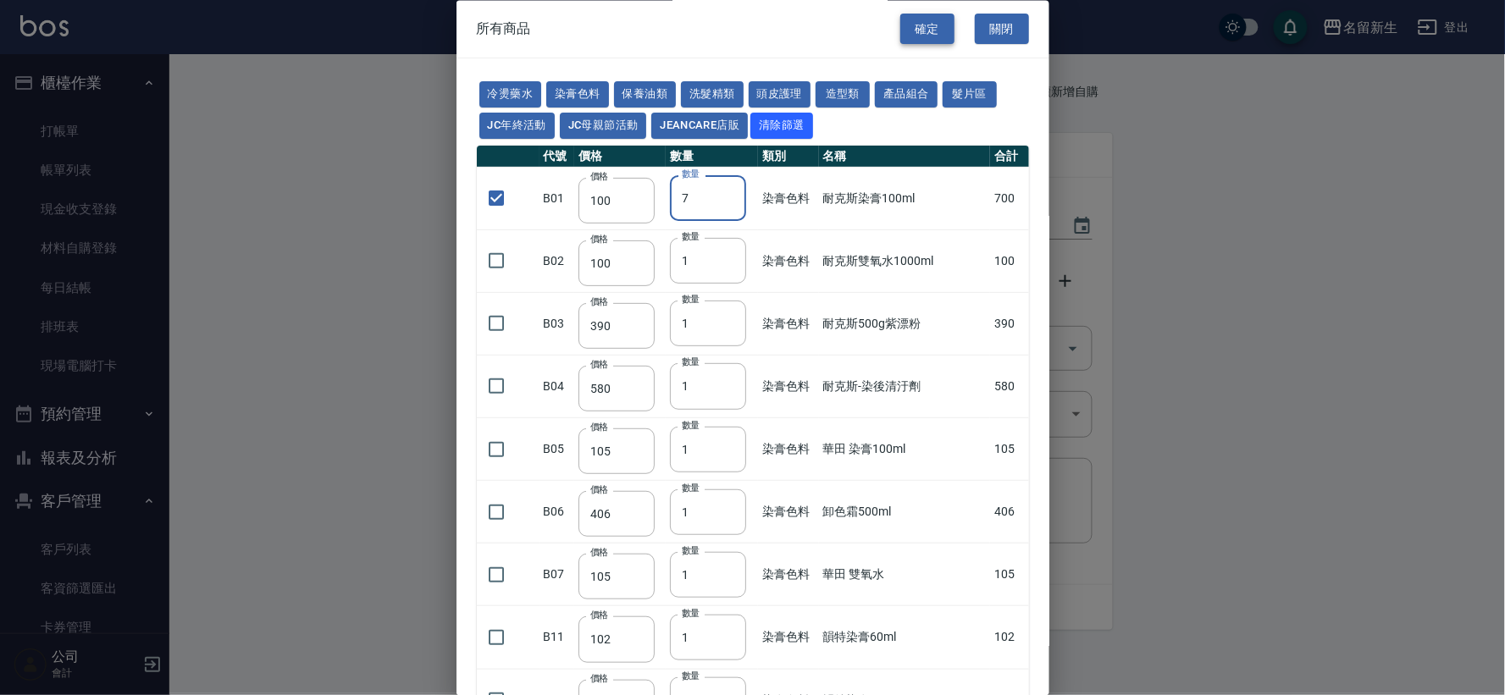
click at [913, 17] on button "確定" at bounding box center [927, 29] width 54 height 31
type input "耐克斯染膏100ml"
type input "100"
type input "7"
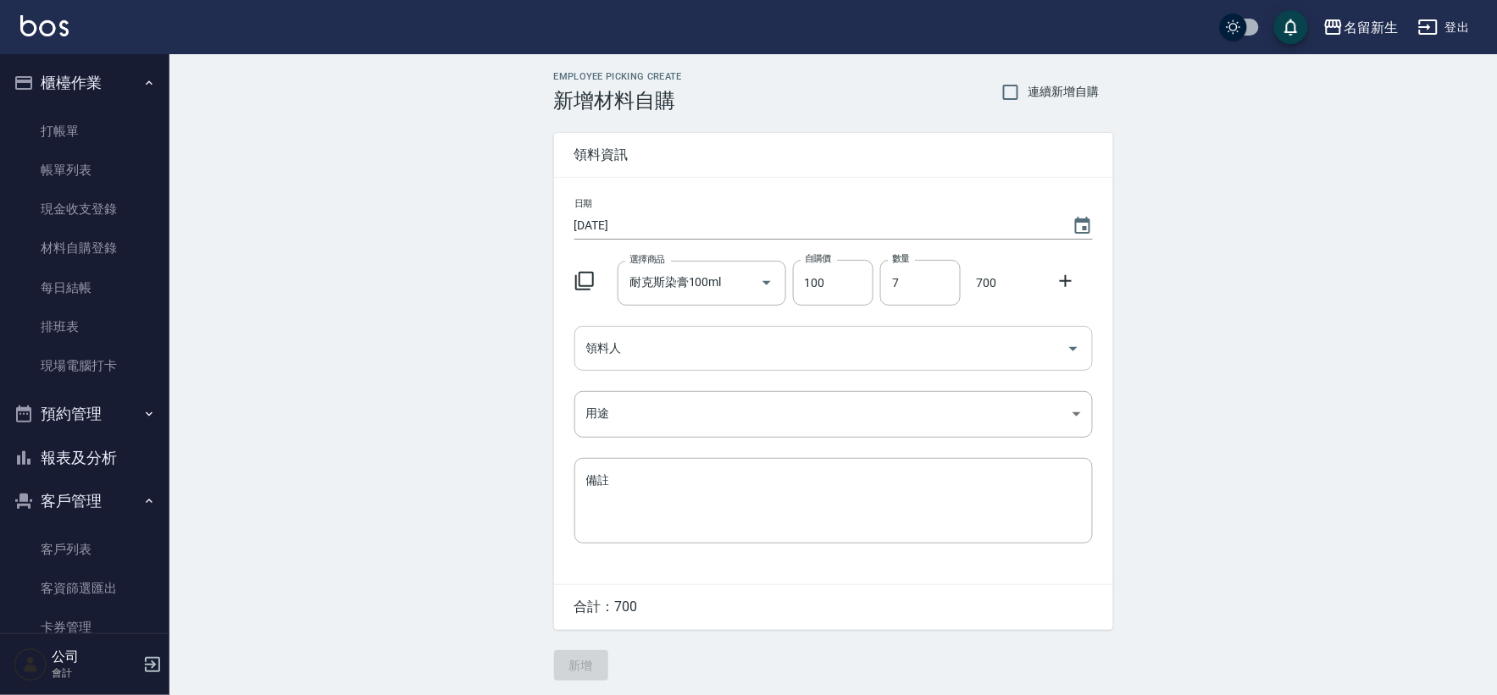
click at [670, 344] on input "領料人" at bounding box center [821, 349] width 478 height 30
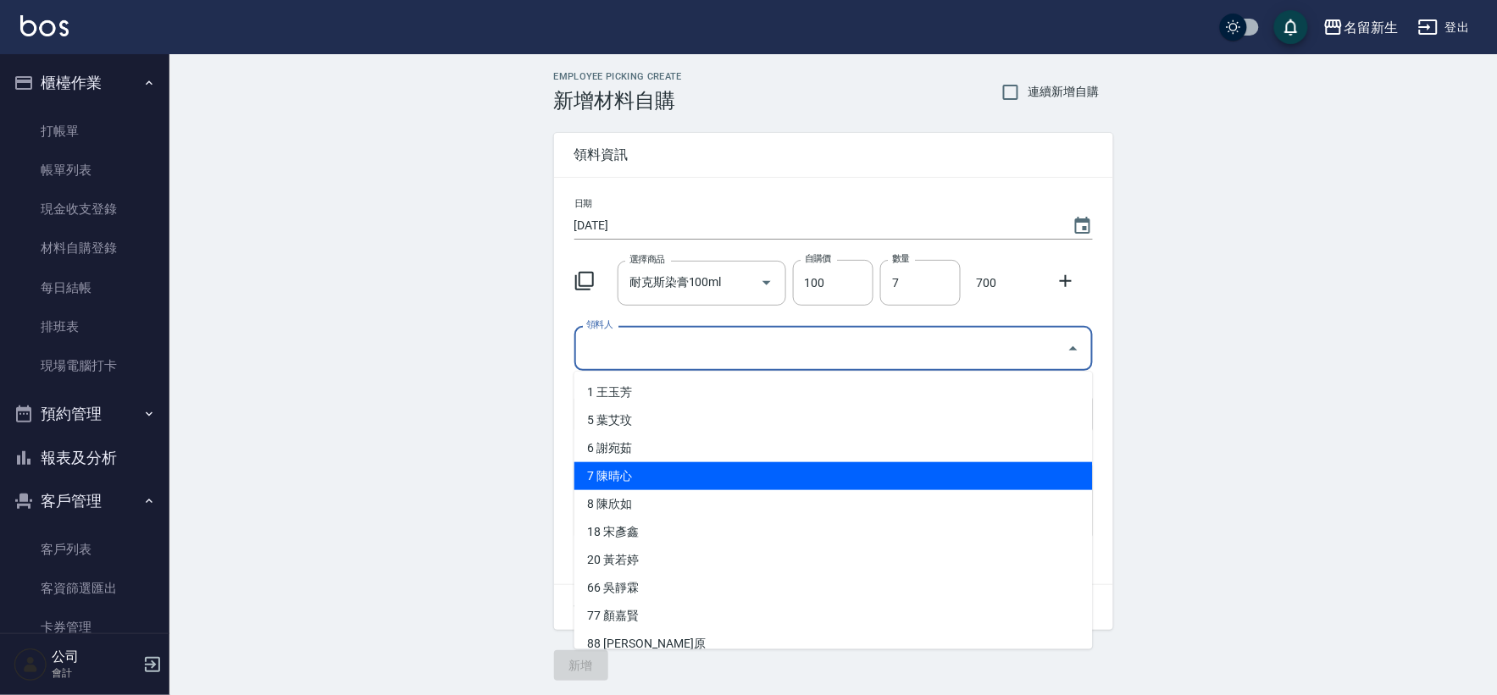
click at [653, 484] on li "7 陳晴心" at bounding box center [833, 476] width 518 height 28
type input "陳晴心"
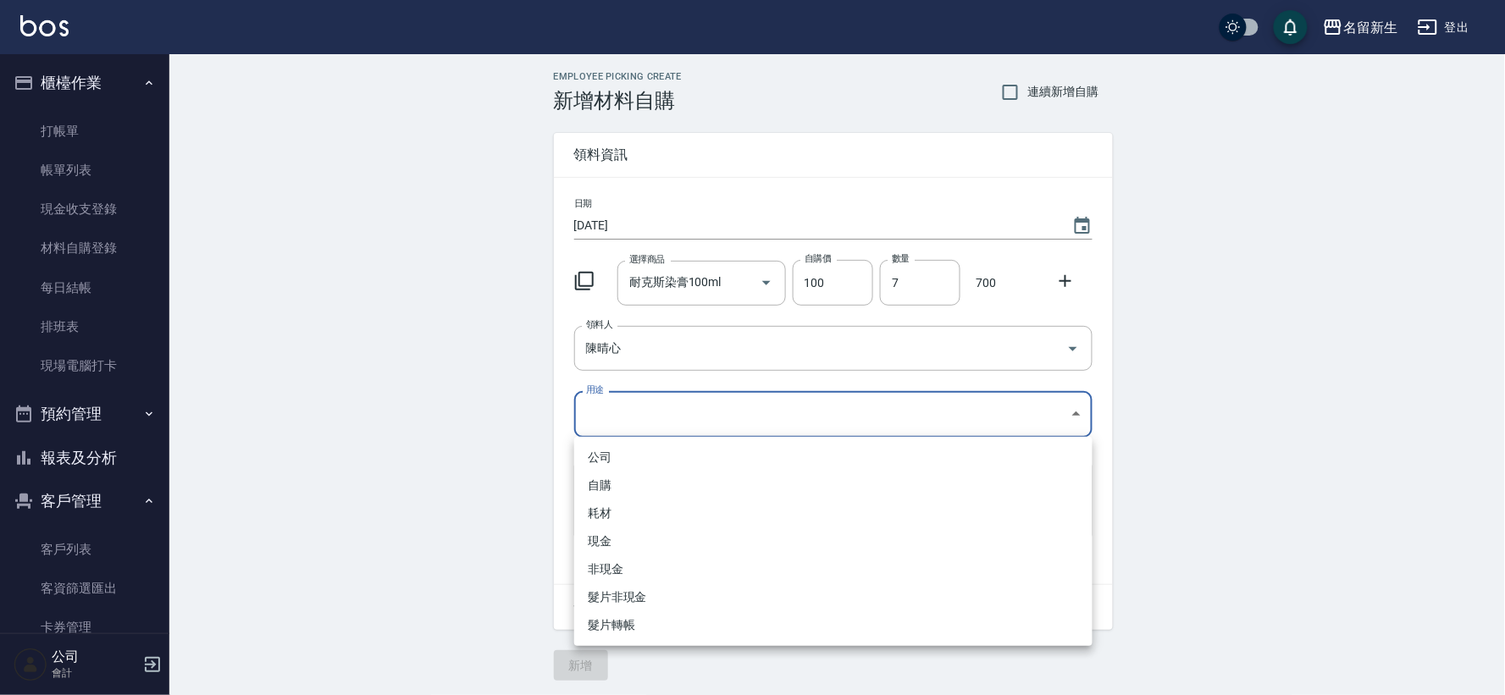
click at [652, 415] on body "名留新生 登出 櫃檯作業 打帳單 帳單列表 現金收支登錄 材料自購登錄 每日結帳 排班表 現場電腦打卡 預約管理 預約管理 單日預約紀錄 單週預約紀錄 報表及…" at bounding box center [752, 349] width 1505 height 698
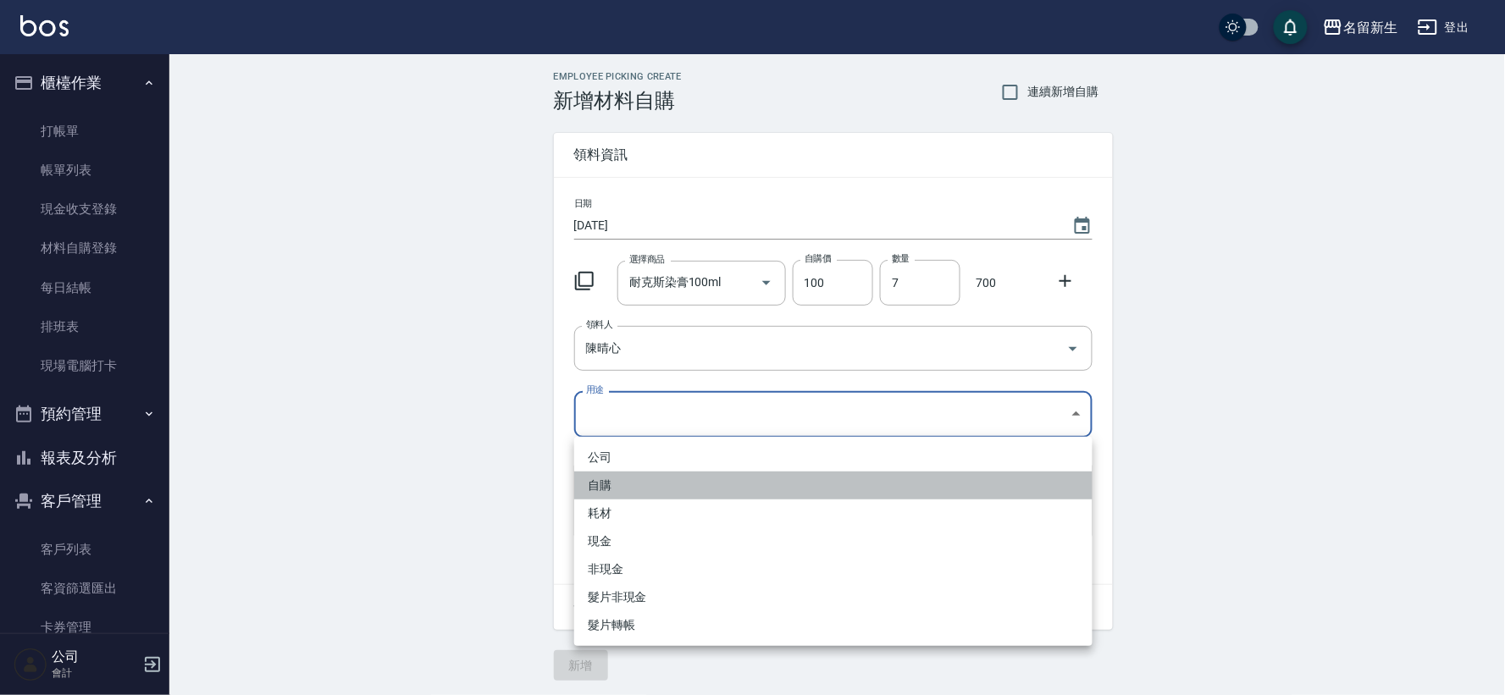
click at [640, 473] on li "自購" at bounding box center [833, 486] width 518 height 28
type input "自購"
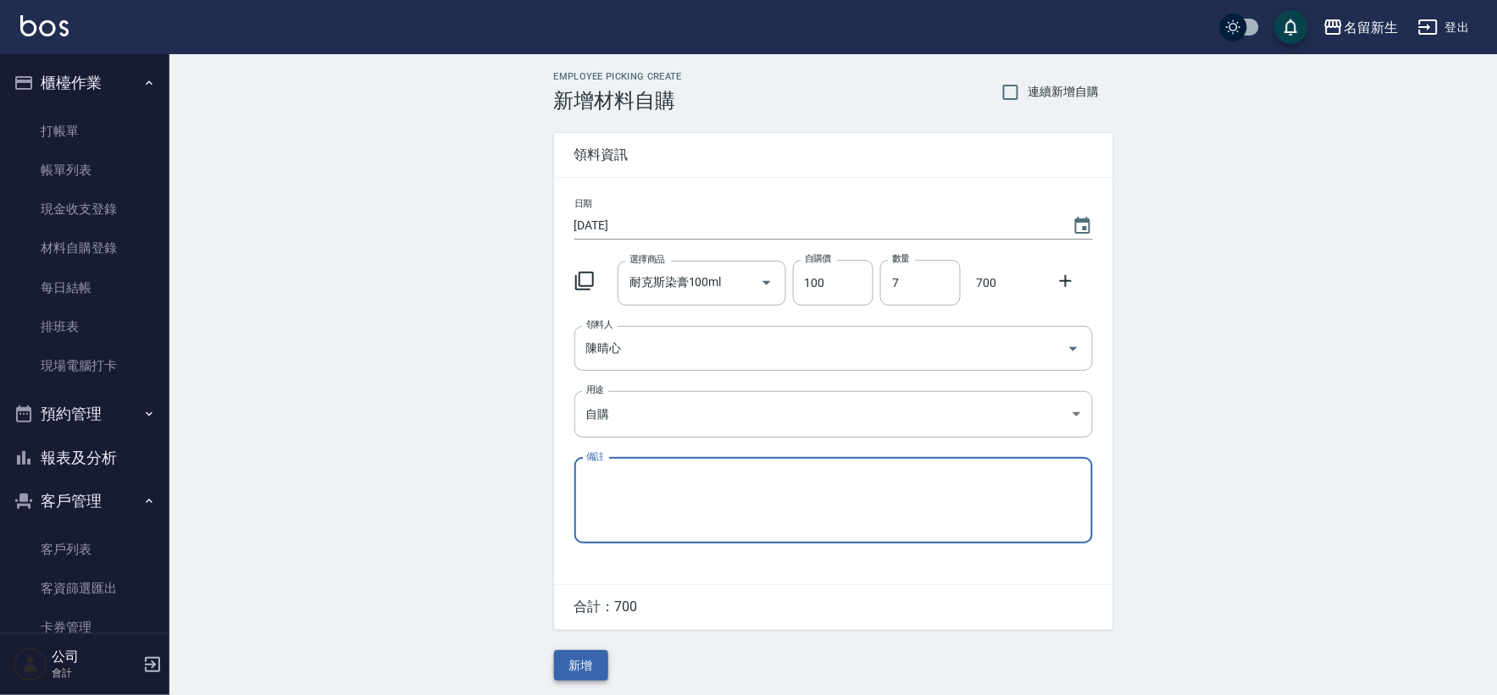
click at [587, 663] on button "新增" at bounding box center [581, 665] width 54 height 31
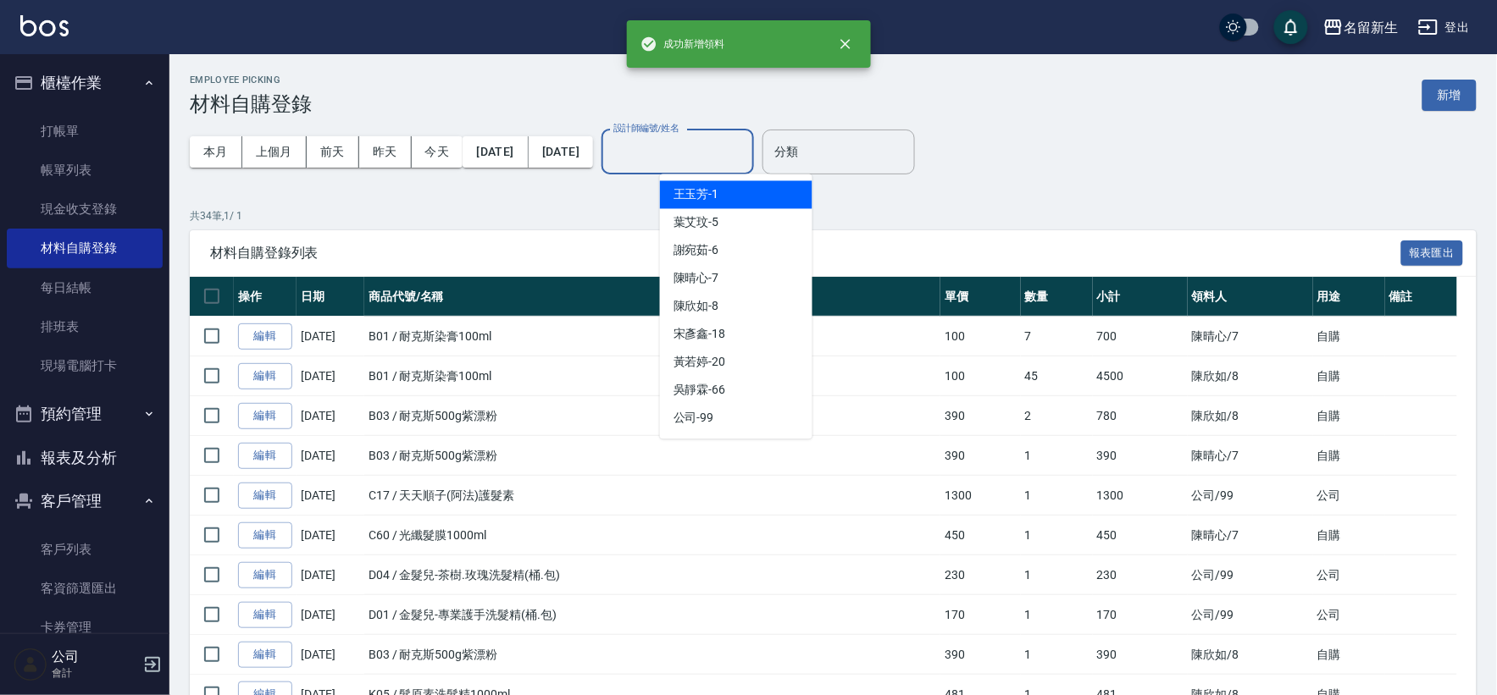
click at [729, 149] on div "設計師編號/姓名 設計師編號/姓名" at bounding box center [677, 152] width 152 height 45
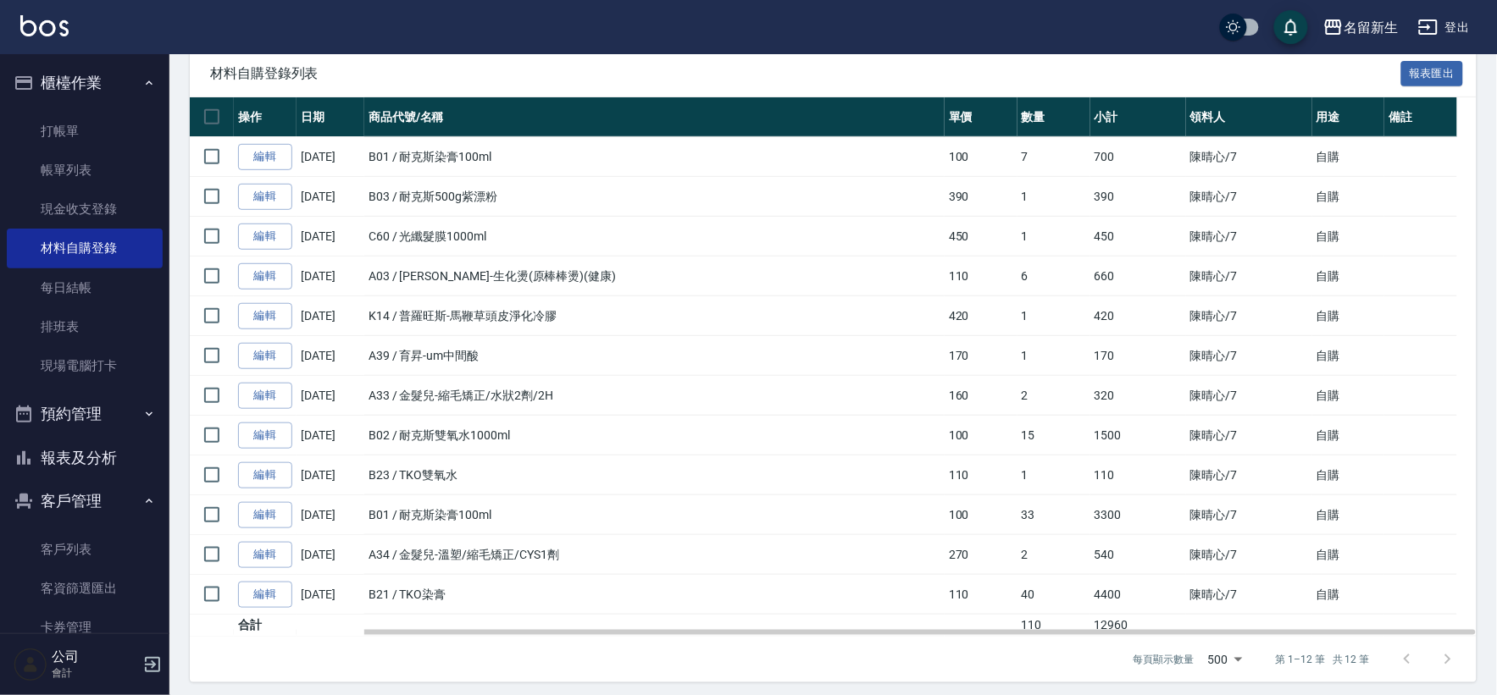
scroll to position [188, 0]
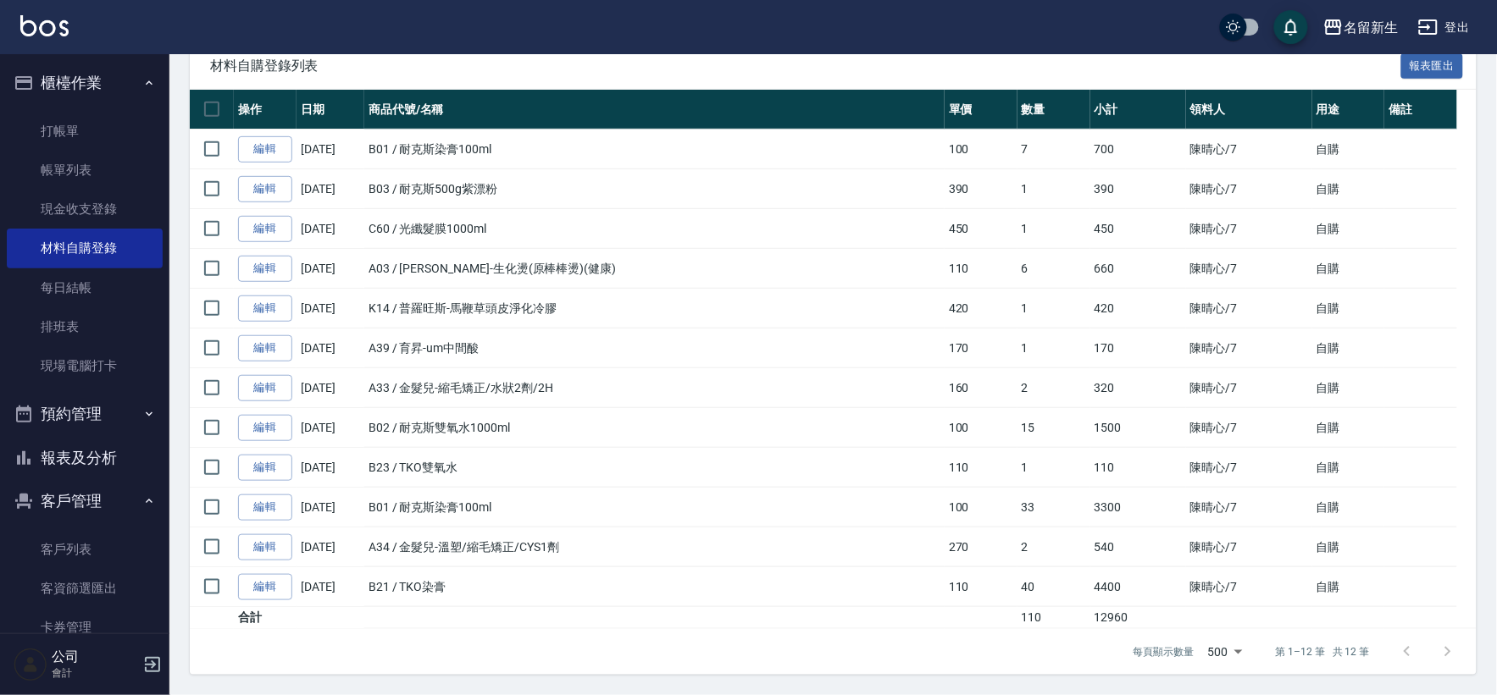
type input "[PERSON_NAME]-7"
click at [1459, 36] on button "登出" at bounding box center [1443, 27] width 65 height 31
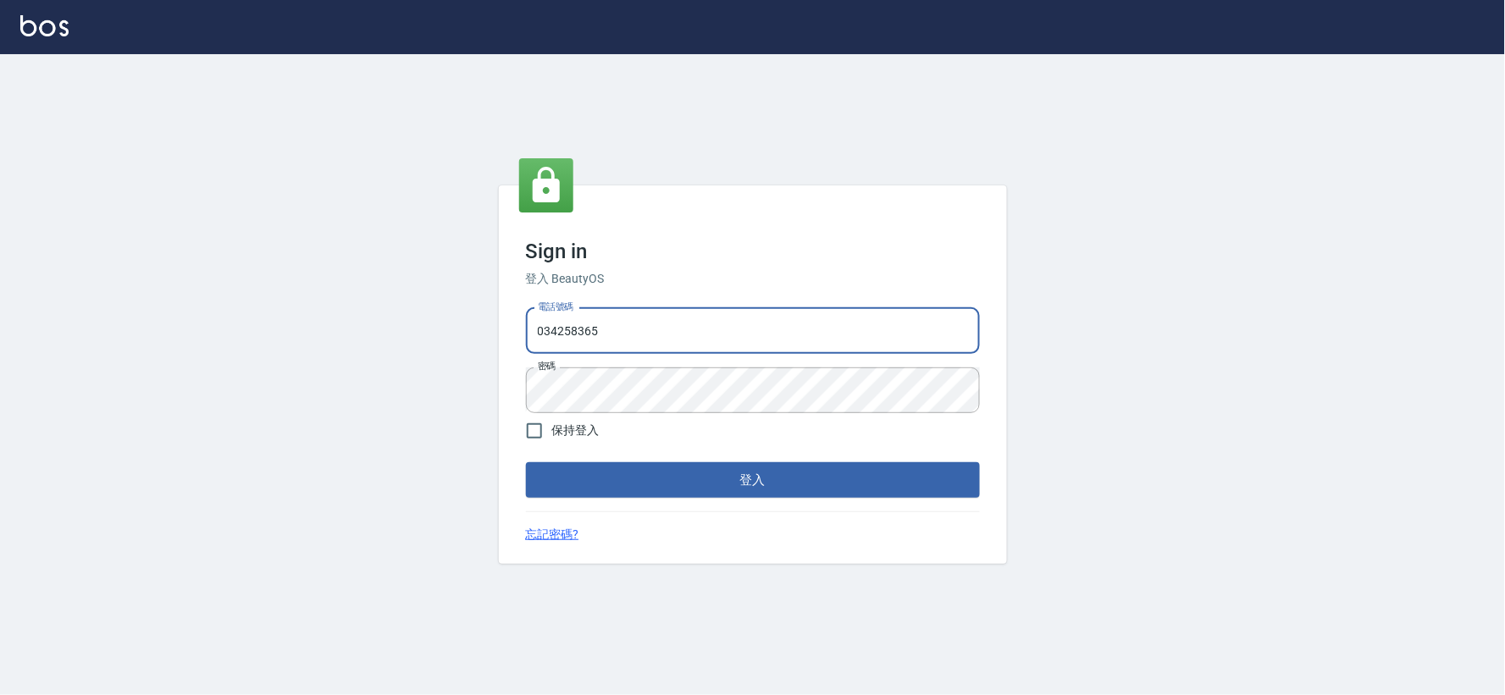
click at [733, 328] on input "034258365" at bounding box center [753, 331] width 454 height 46
type input "0925359356"
click at [756, 495] on button "登入" at bounding box center [753, 480] width 454 height 36
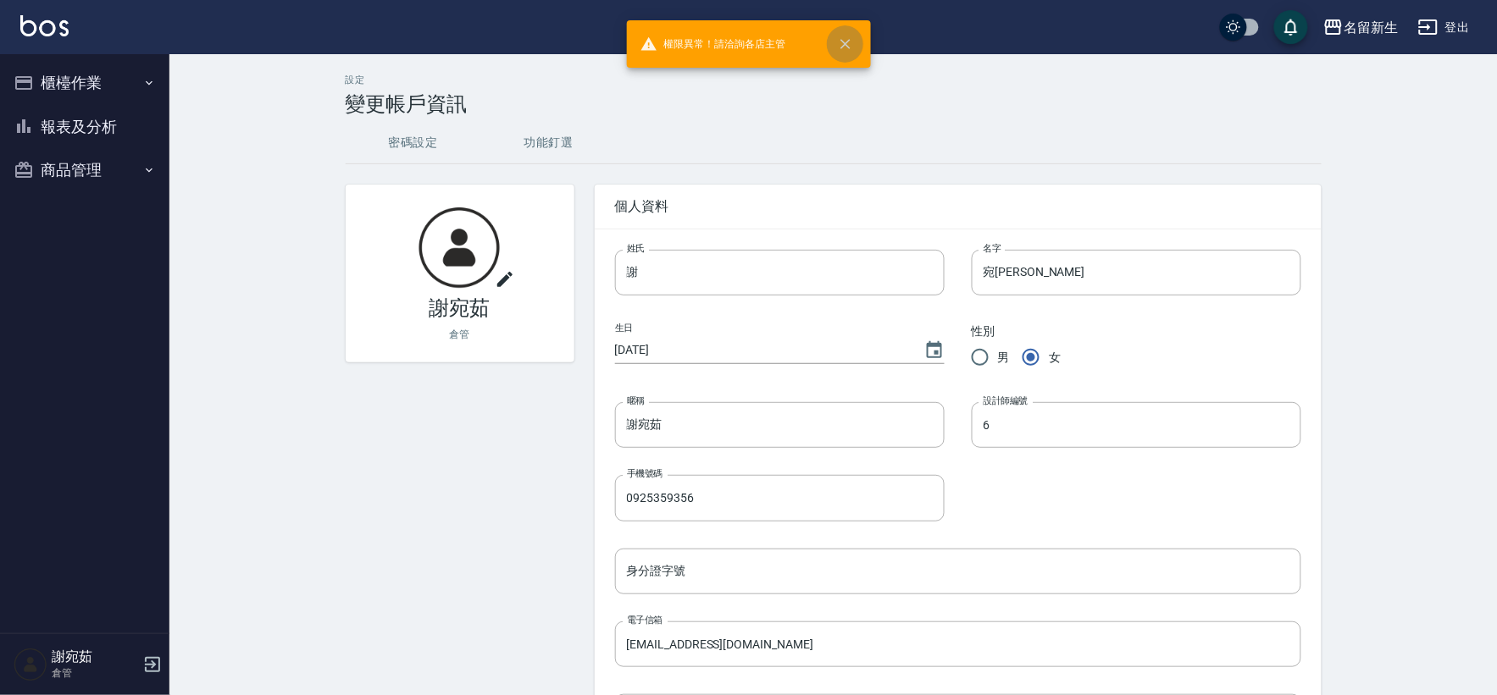
click at [844, 39] on icon "close" at bounding box center [845, 44] width 17 height 17
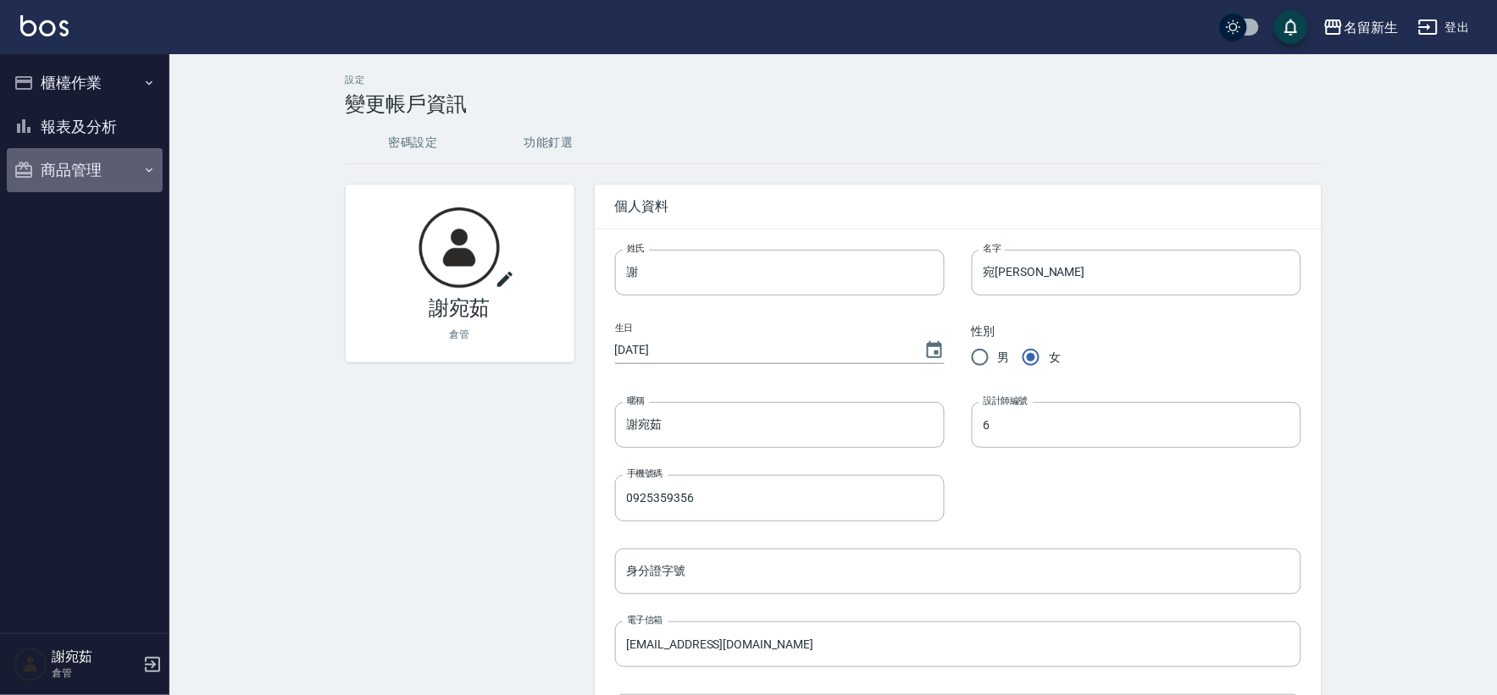
click at [58, 163] on button "商品管理" at bounding box center [85, 170] width 156 height 44
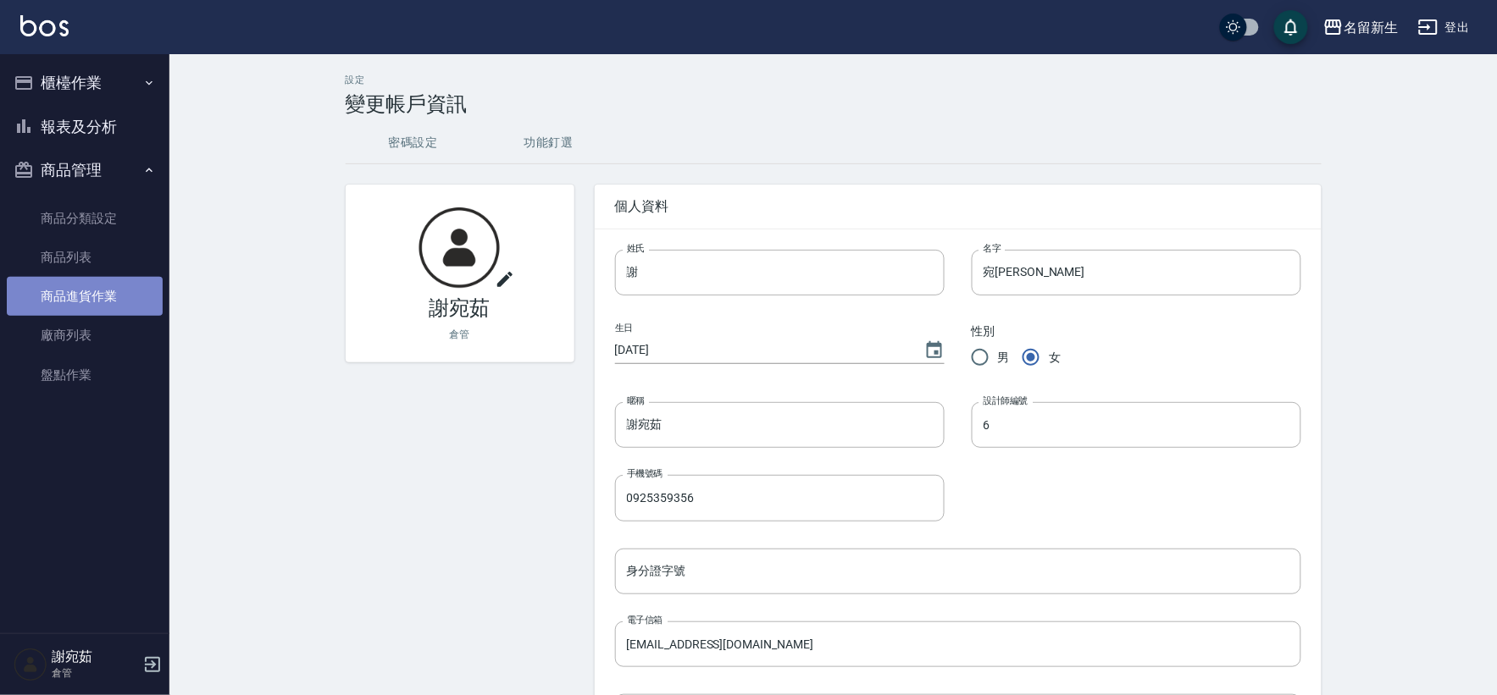
click at [110, 295] on link "商品進貨作業" at bounding box center [85, 296] width 156 height 39
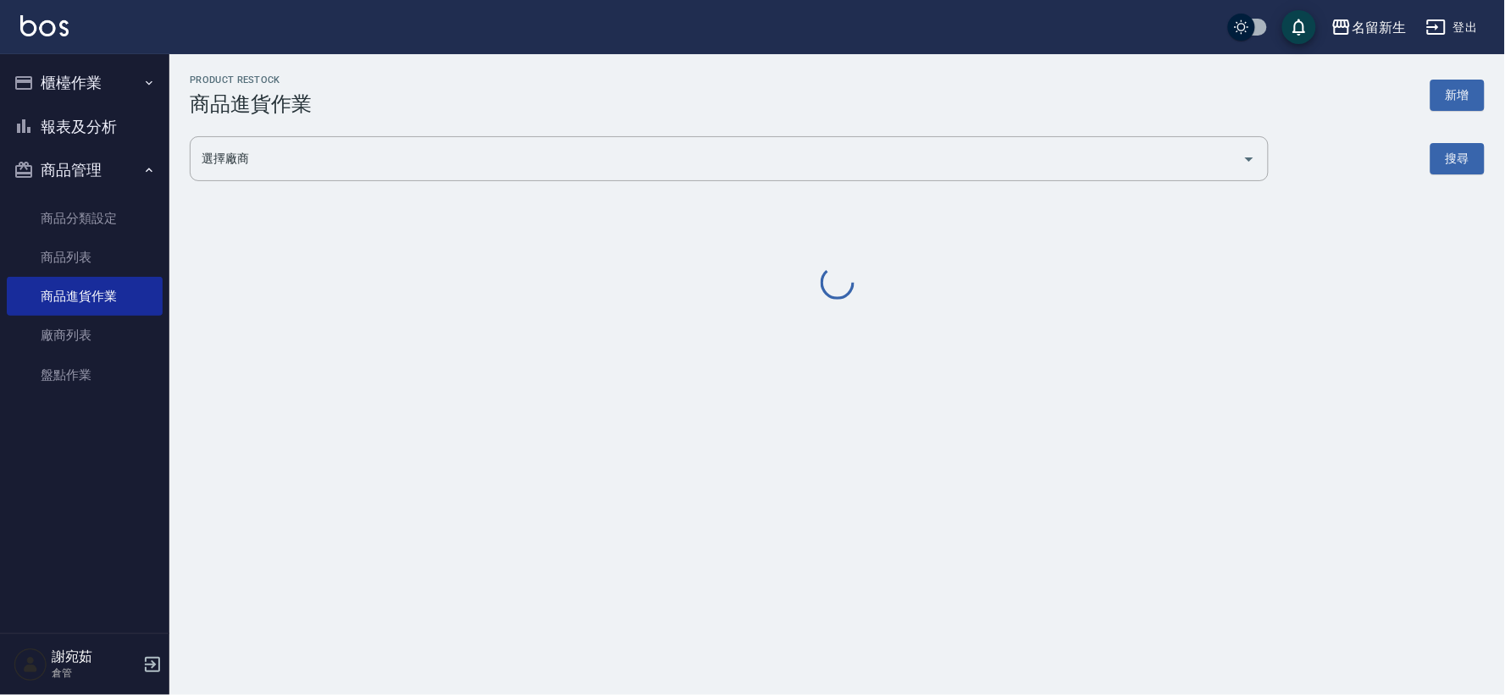
click at [1450, 93] on button "新增" at bounding box center [1458, 95] width 54 height 31
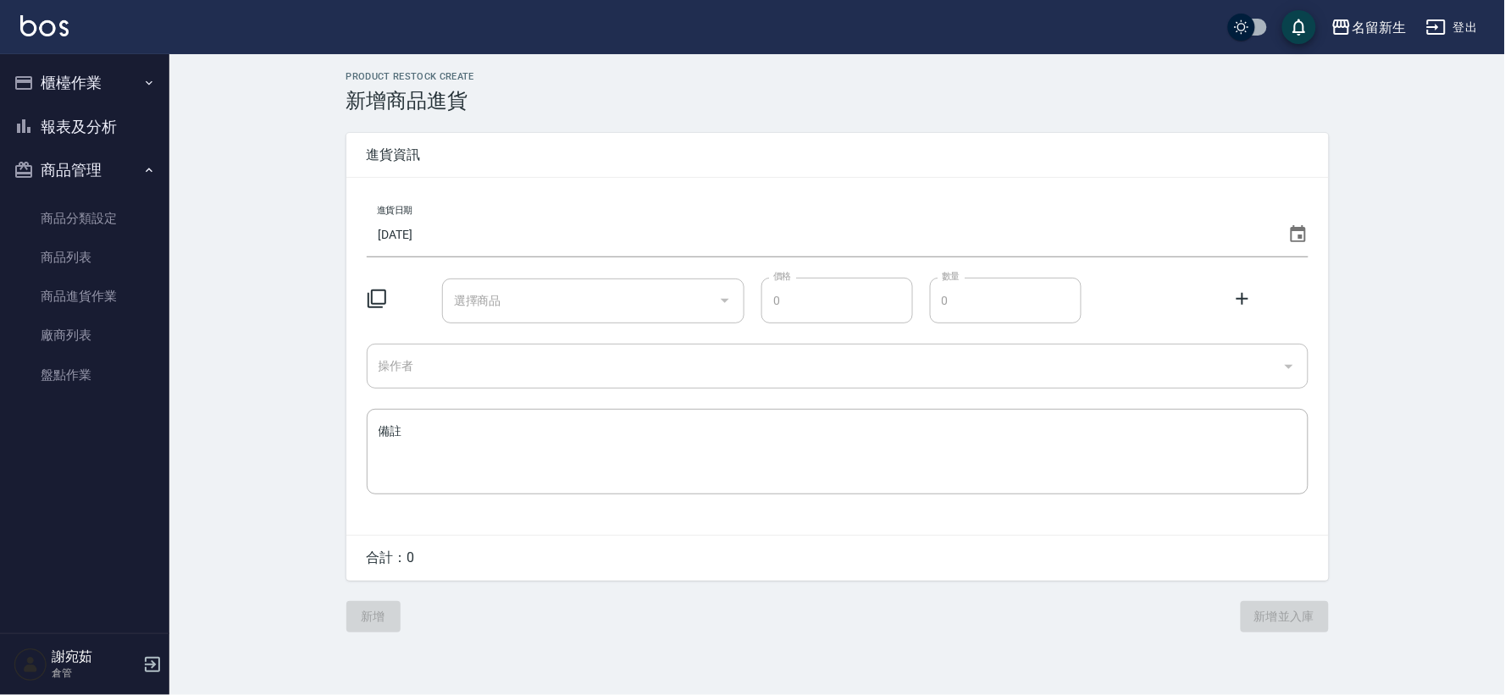
click at [374, 305] on icon at bounding box center [377, 299] width 20 height 20
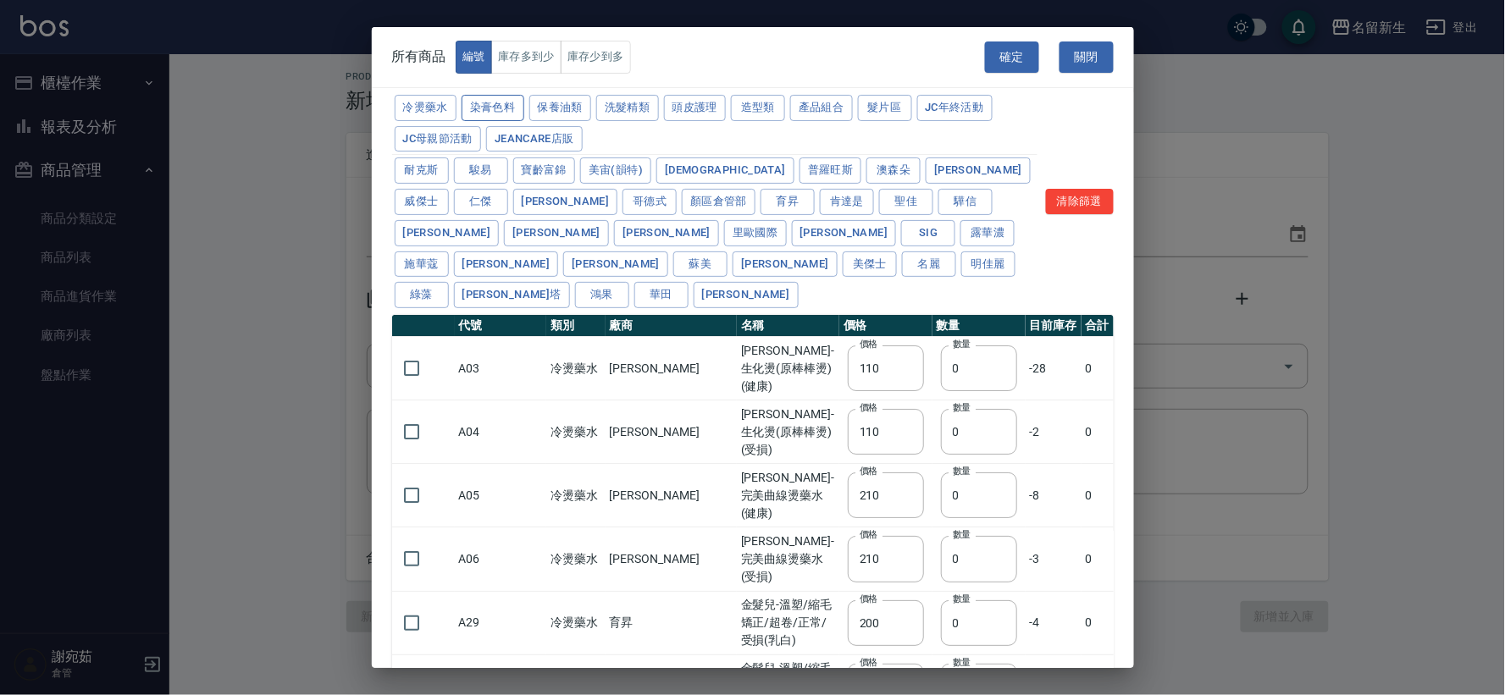
click at [497, 106] on button "染膏色料" at bounding box center [493, 108] width 63 height 26
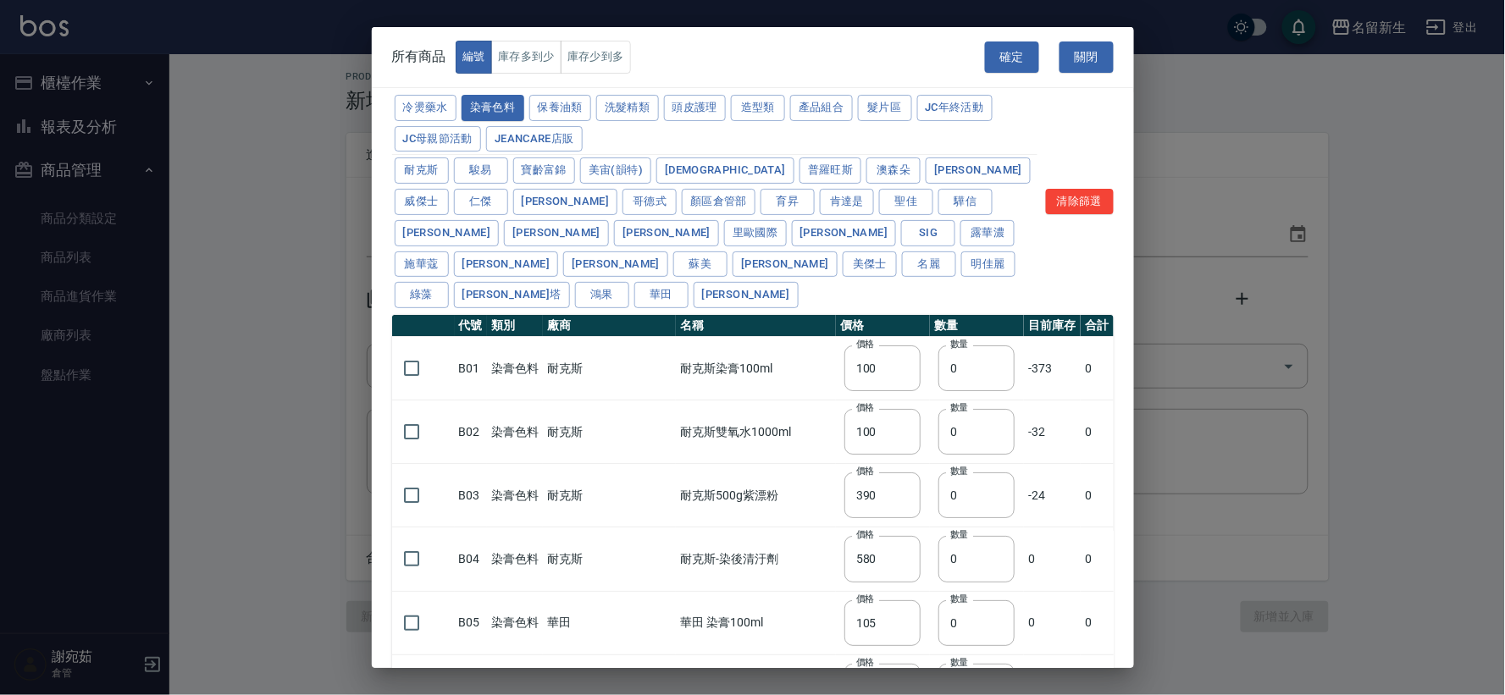
type input "100"
type input "390"
type input "580"
type input "105"
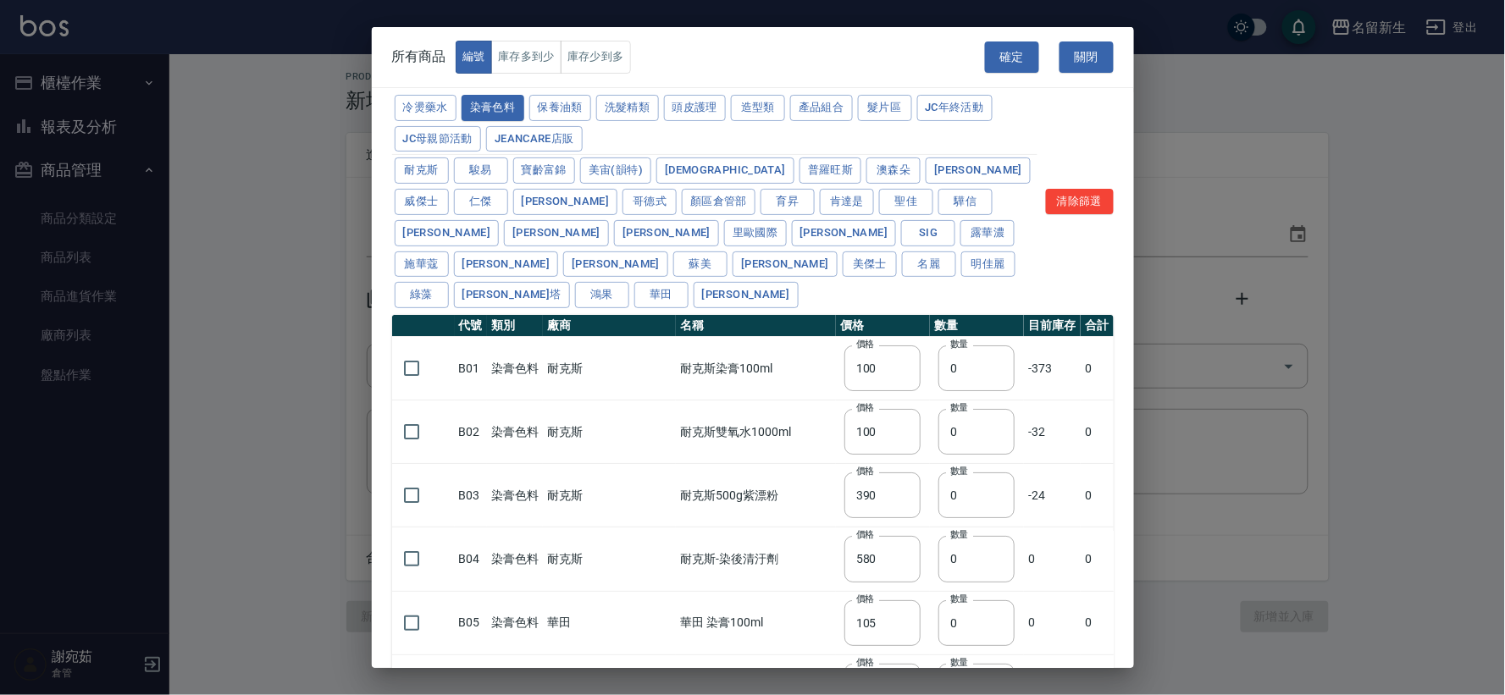
type input "406"
type input "105"
type input "450"
type input "102"
type input "137"
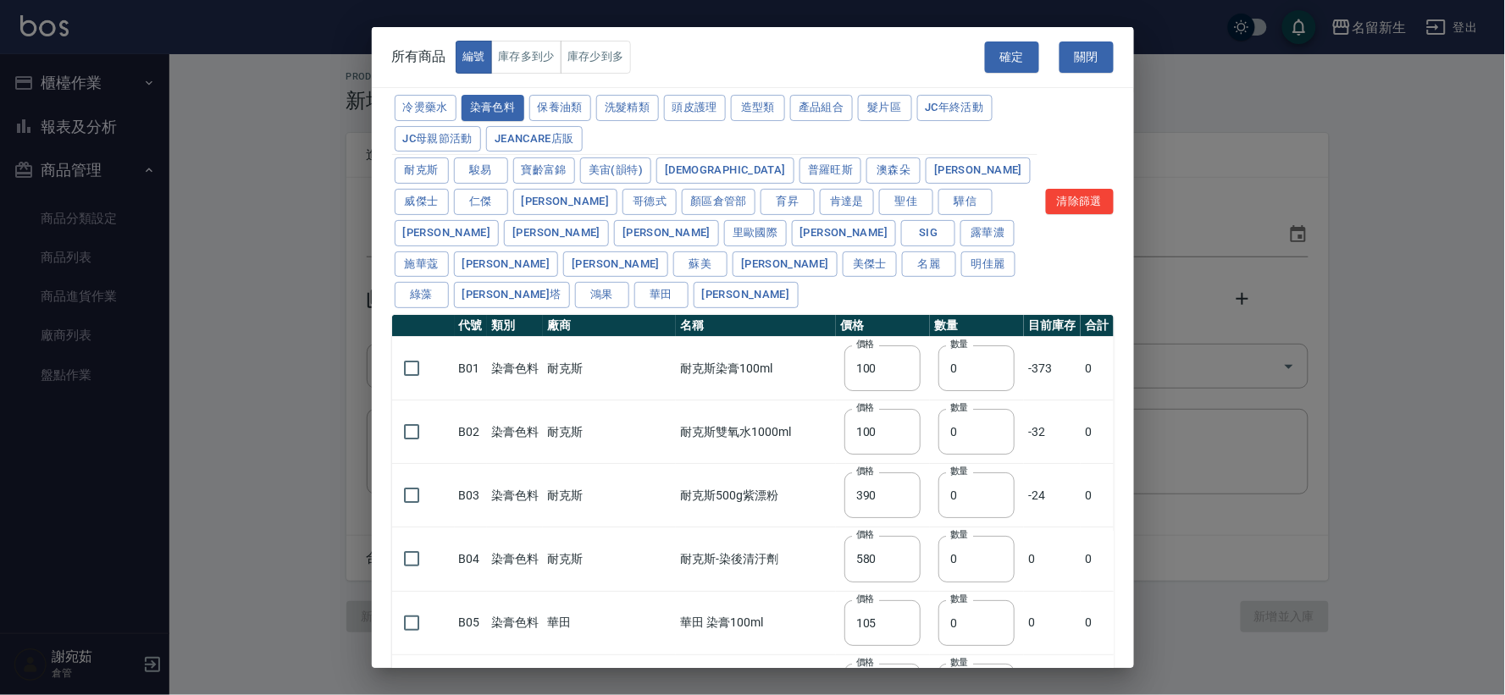
type input "110"
type input "133"
type input "186"
type input "133"
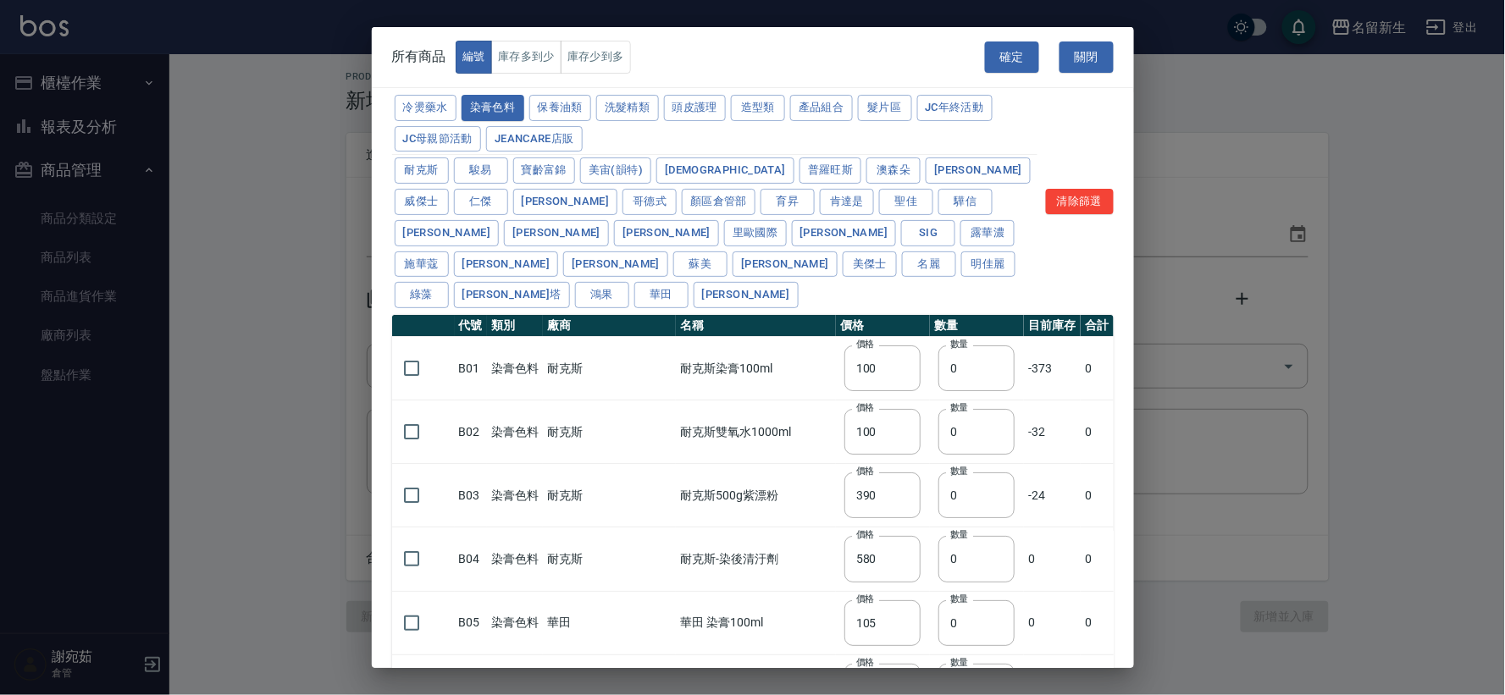
type input "450"
type input "350"
type input "112"
type input "450"
type input "1060"
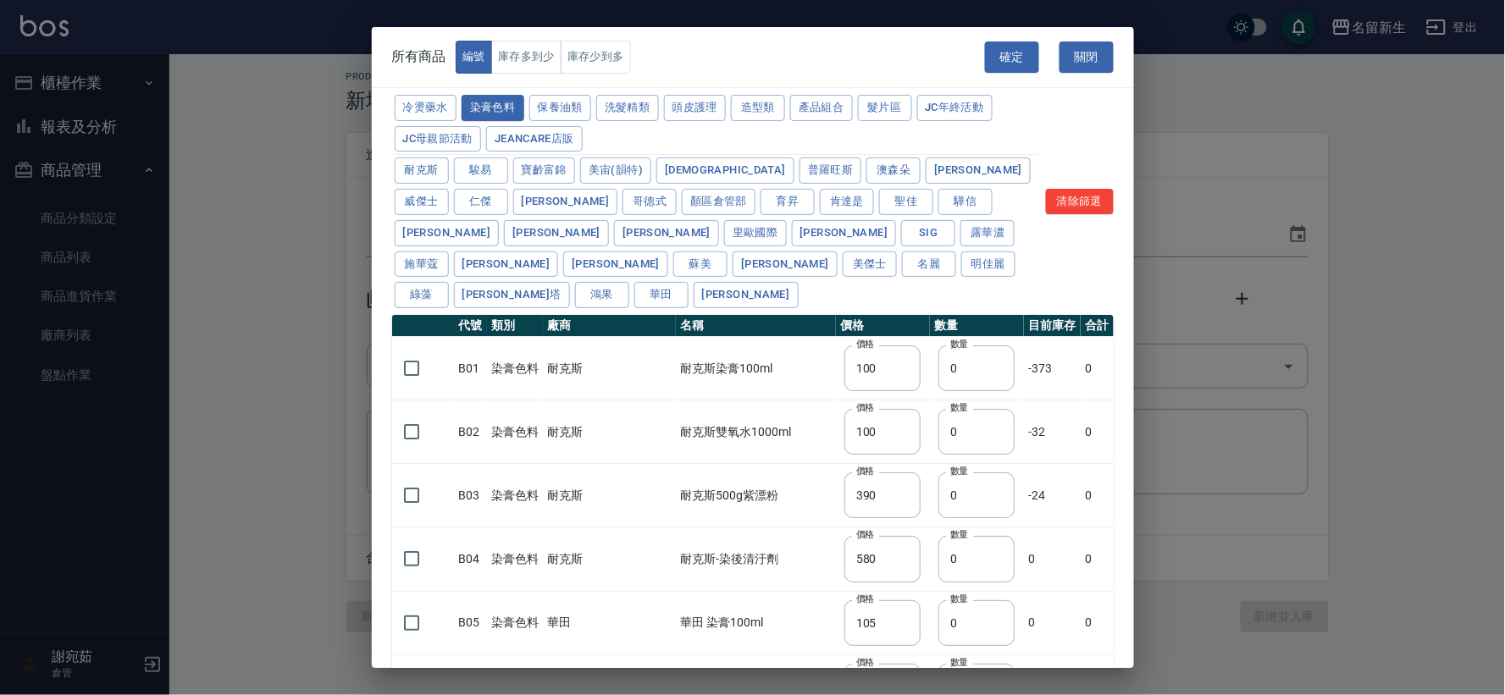
type input "190"
type input "250"
type input "350"
type input "735"
click at [418, 351] on input "checkbox" at bounding box center [412, 369] width 36 height 36
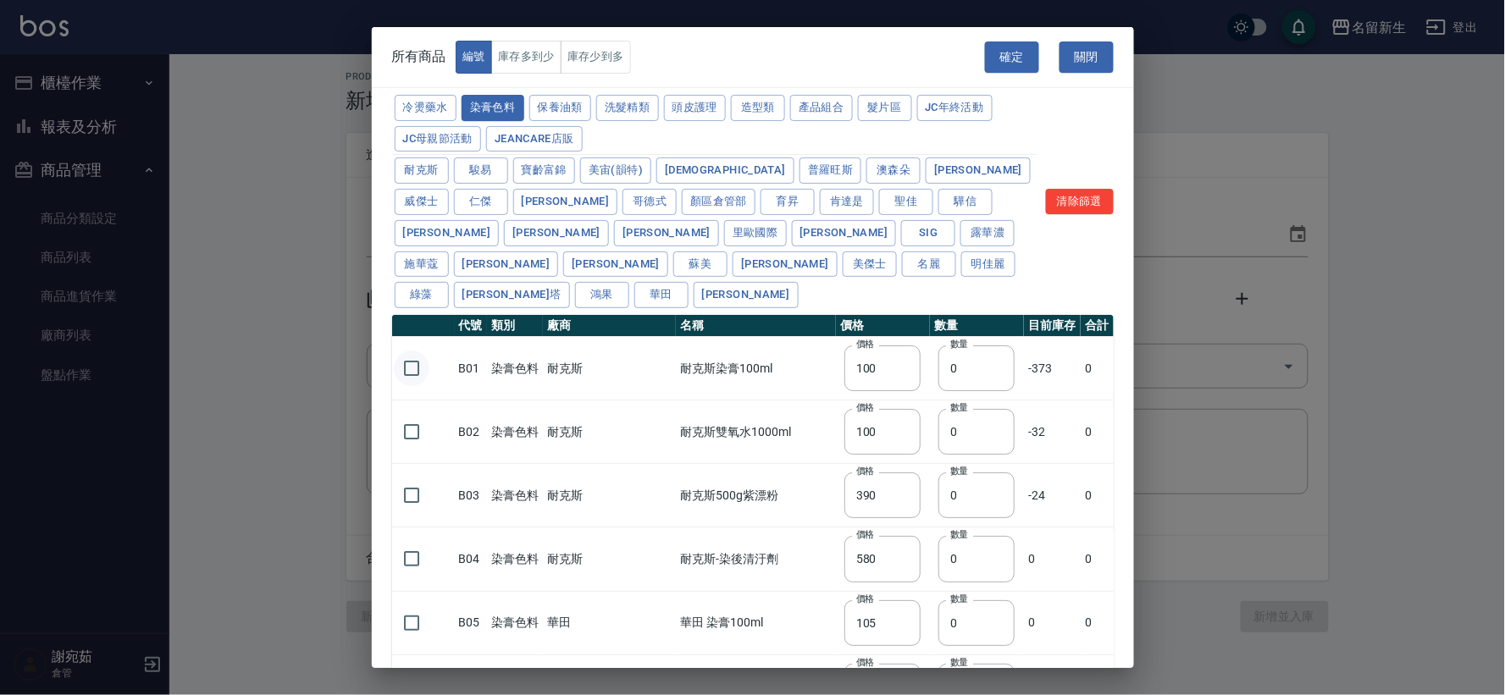
checkbox input "true"
drag, startPoint x: 933, startPoint y: 337, endPoint x: 896, endPoint y: 342, distance: 36.8
click at [896, 342] on tr "B01 染膏色料 耐克斯 耐克斯染膏100ml 價格 100 價格 數量 0 數量 -373 0" at bounding box center [753, 369] width 722 height 64
type input "52"
click at [418, 478] on input "checkbox" at bounding box center [412, 496] width 36 height 36
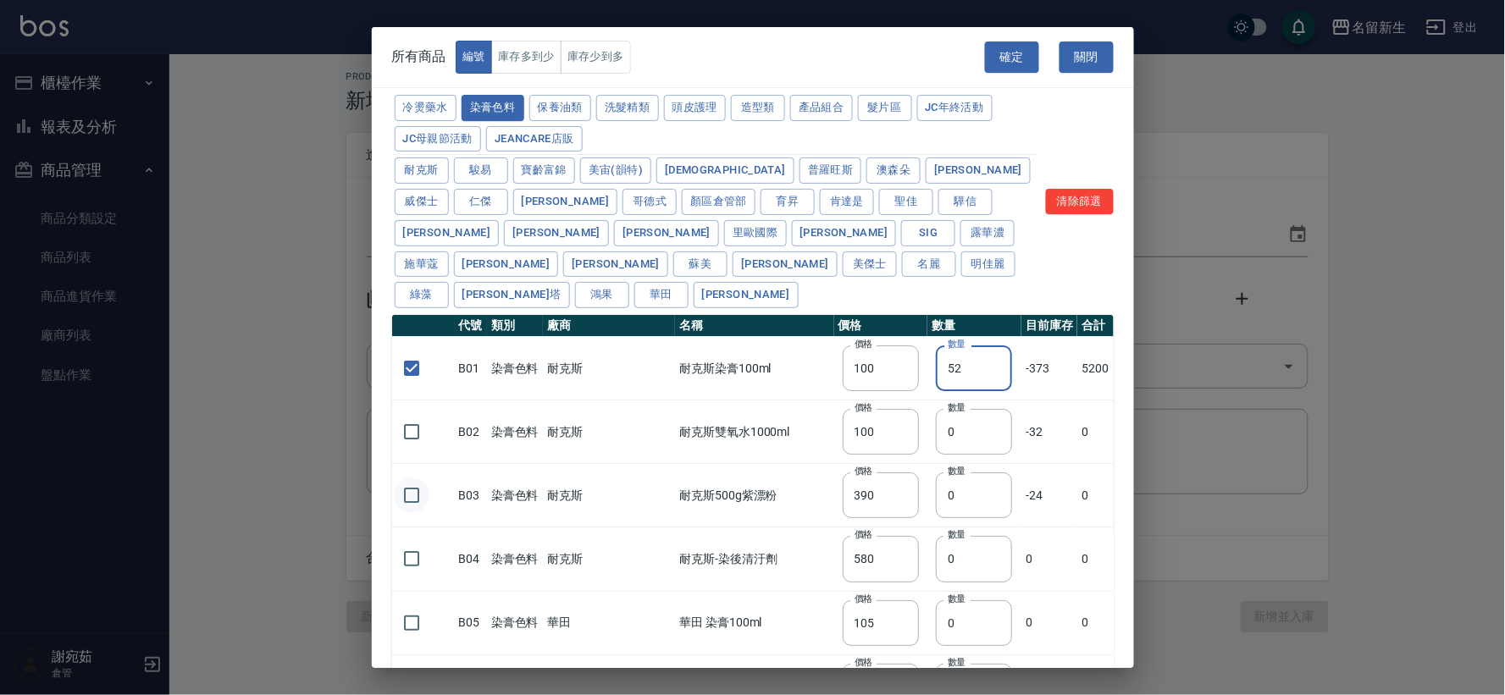
checkbox input "true"
drag, startPoint x: 934, startPoint y: 472, endPoint x: 803, endPoint y: 464, distance: 131.5
click at [808, 467] on tr "B03 染膏色料 耐克斯 耐克斯500g紫漂粉 價格 390 價格 數量 0 數量 -24 0" at bounding box center [753, 496] width 722 height 64
type input "2"
click at [1012, 64] on button "確定" at bounding box center [1012, 57] width 54 height 31
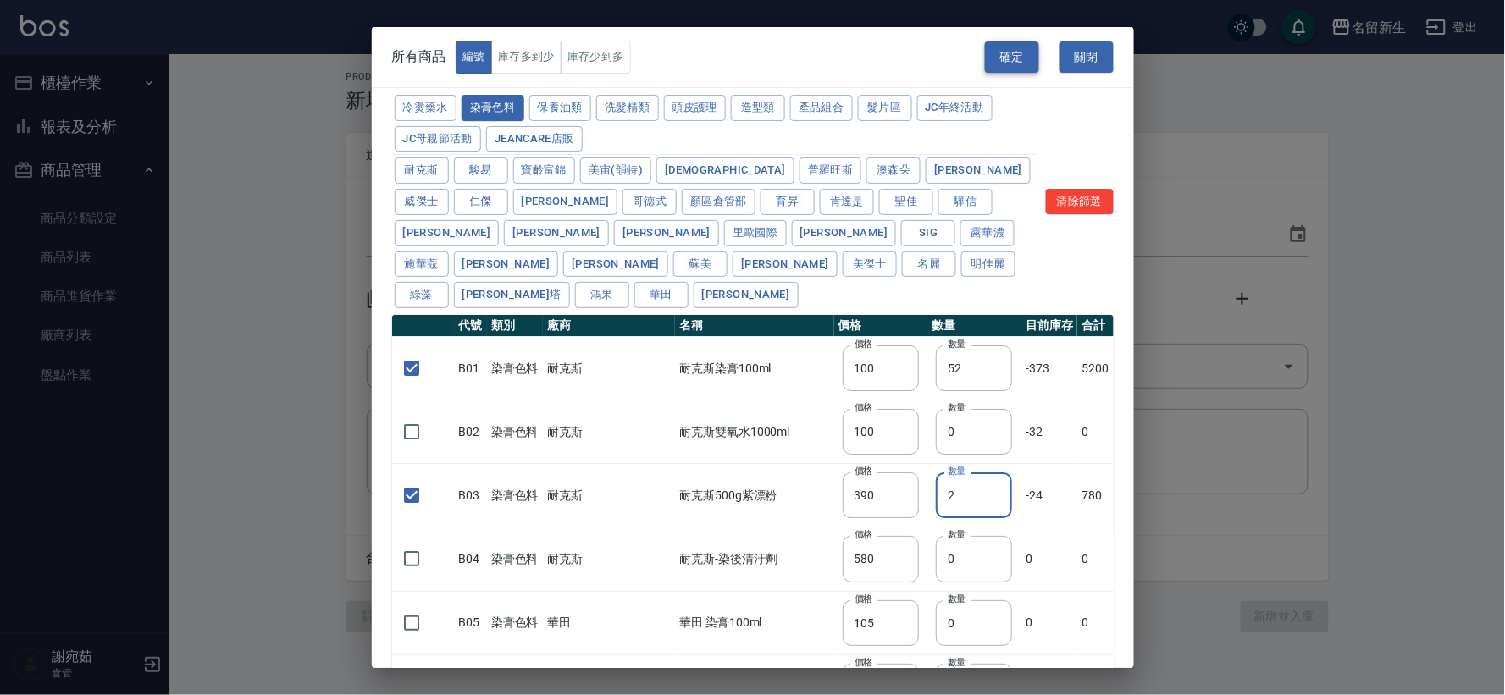
type input "B01 耐克斯染膏100ml"
type input "100"
type input "52"
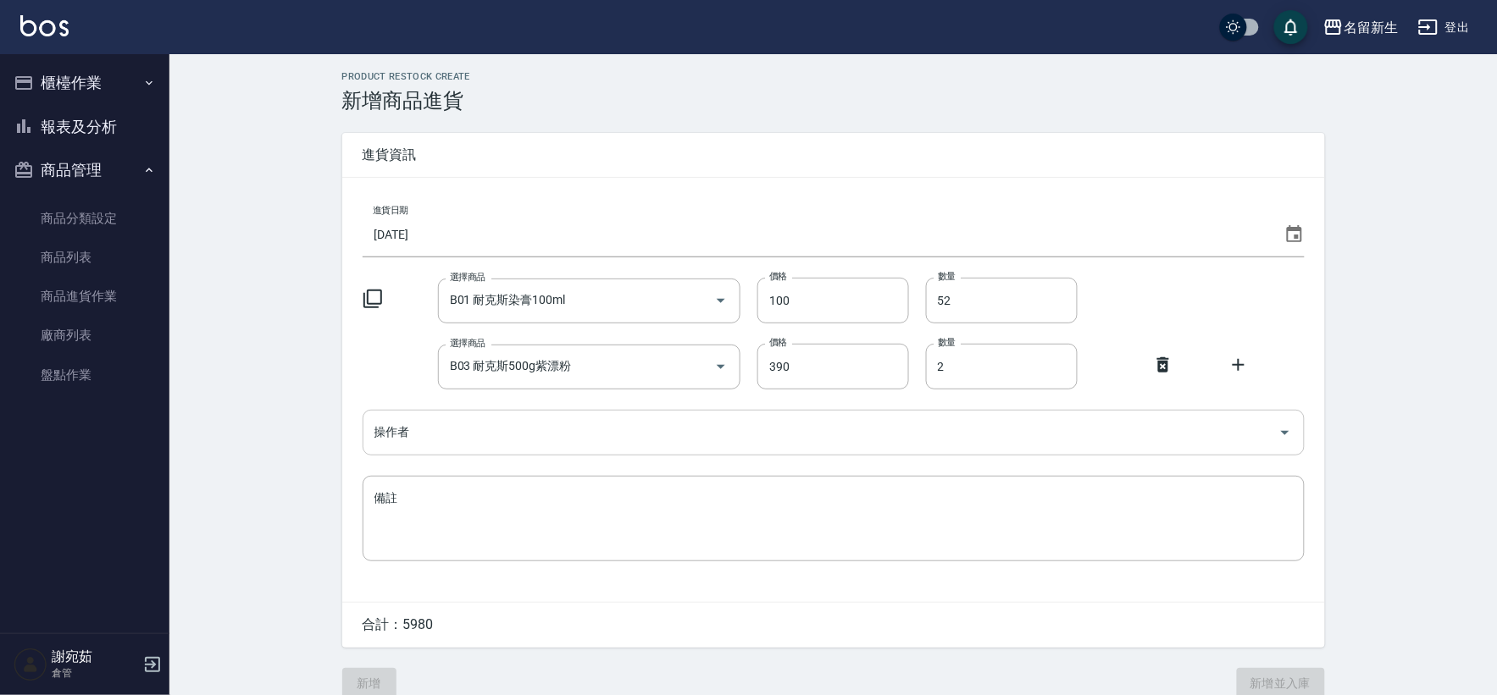
click at [581, 424] on input "操作者" at bounding box center [820, 433] width 901 height 30
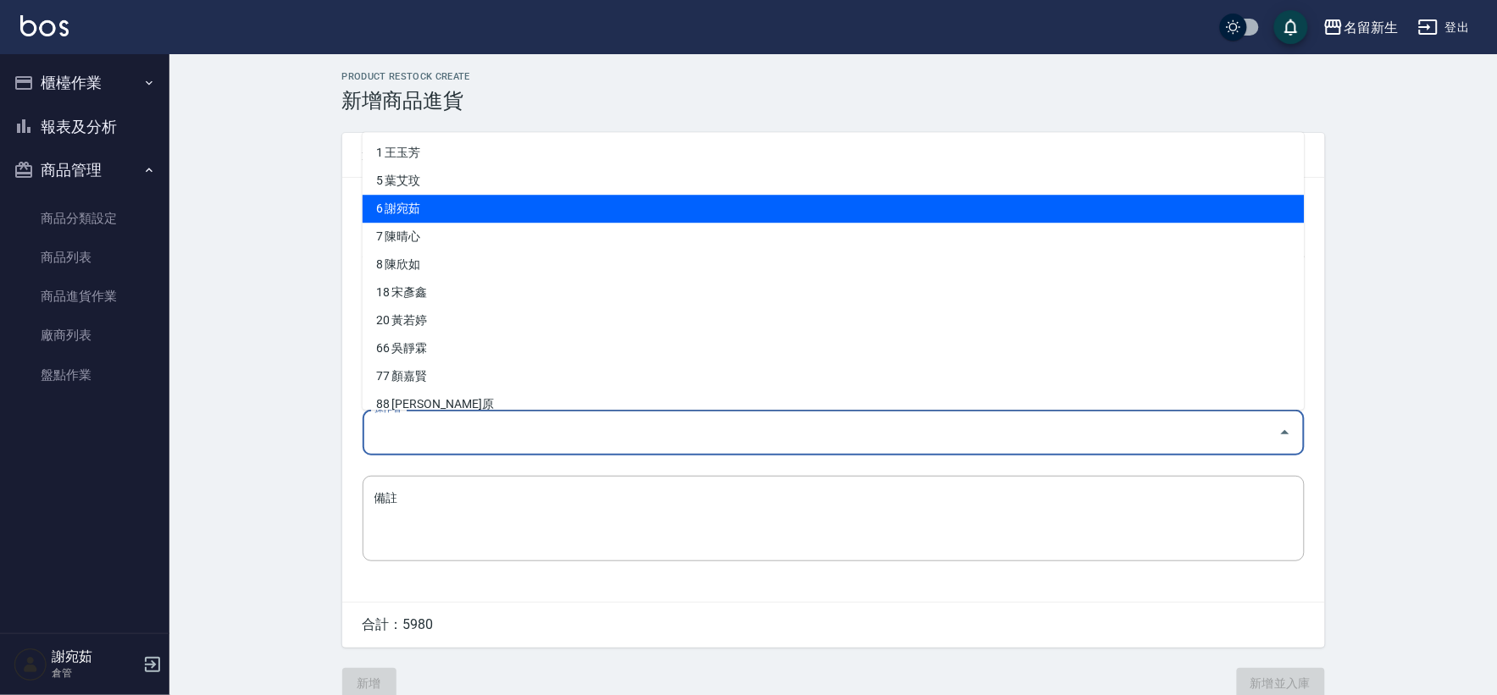
click at [578, 203] on li "6 謝宛茹" at bounding box center [834, 209] width 942 height 28
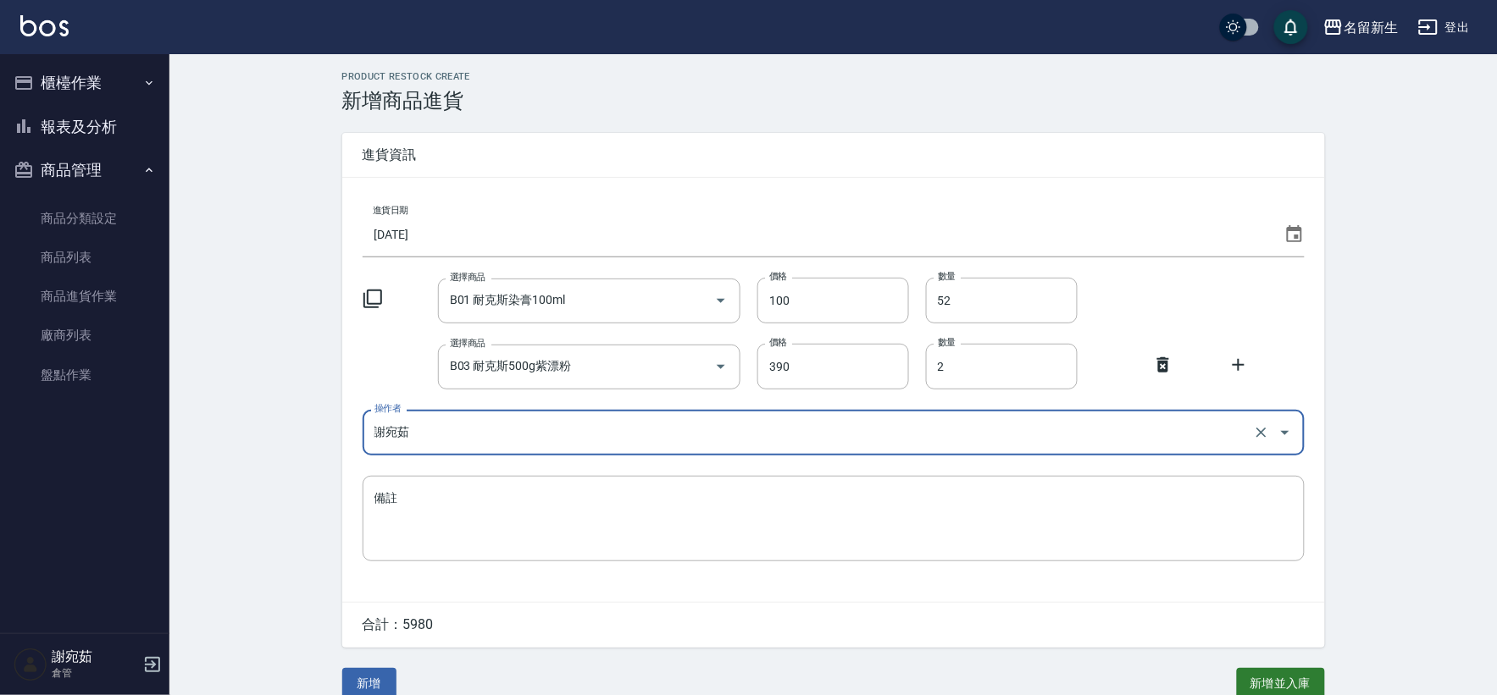
type input "謝宛茹"
click at [375, 683] on button "新增" at bounding box center [369, 683] width 54 height 31
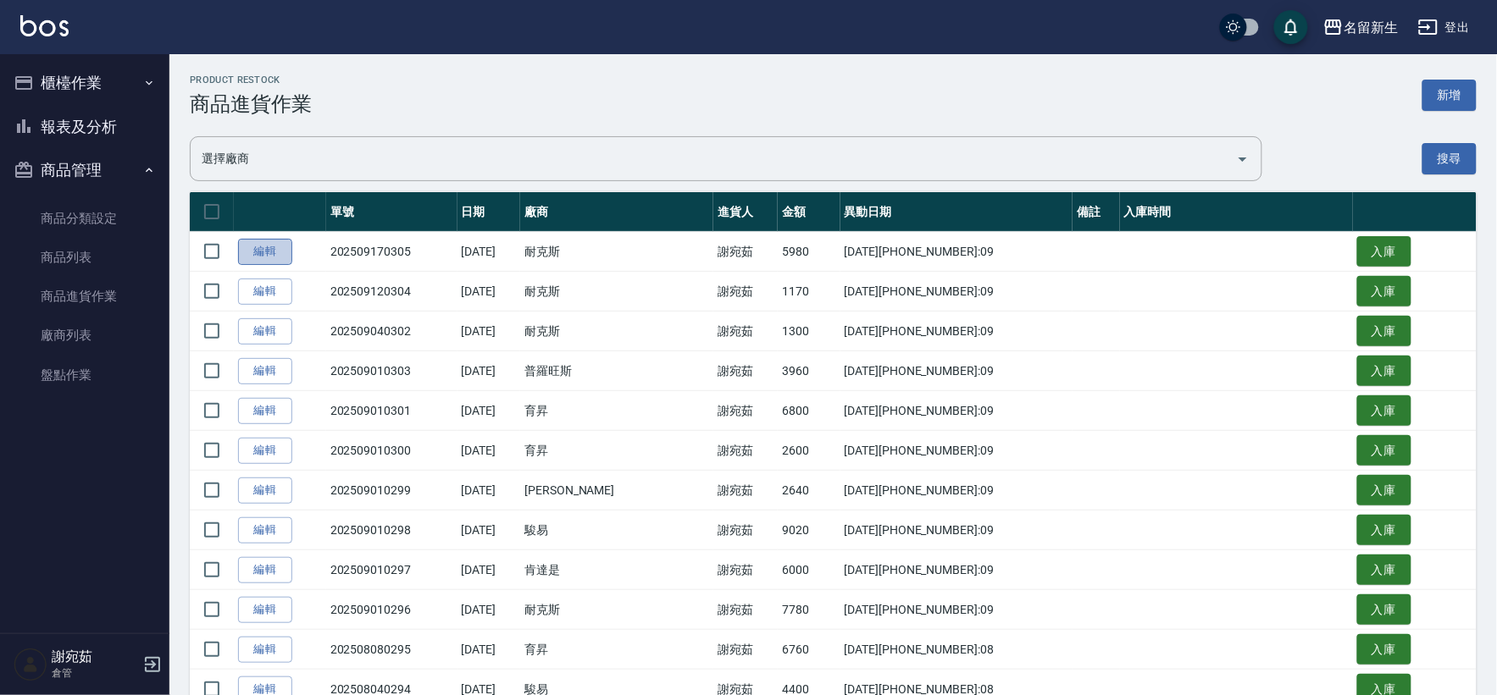
click at [280, 256] on link "編輯" at bounding box center [265, 252] width 54 height 26
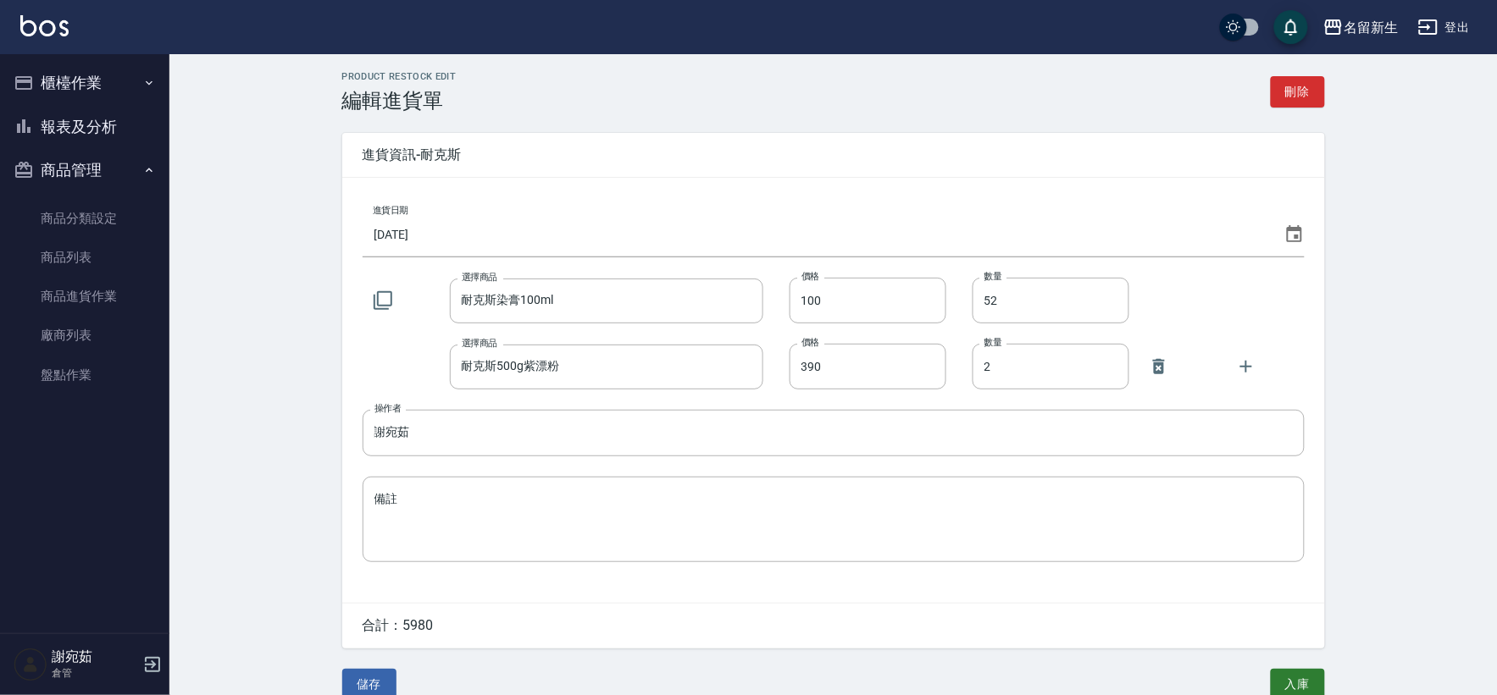
click at [1292, 235] on icon at bounding box center [1294, 234] width 20 height 20
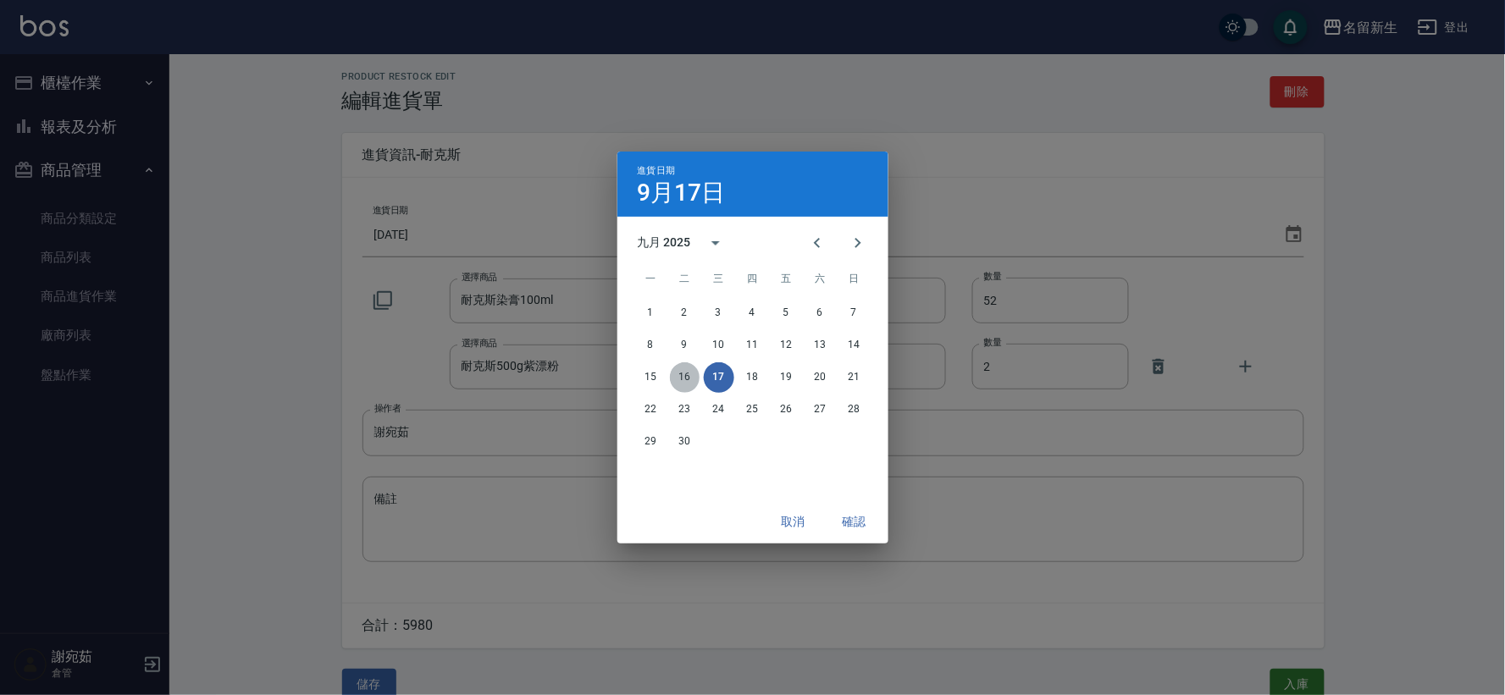
click at [689, 379] on button "16" at bounding box center [685, 378] width 30 height 30
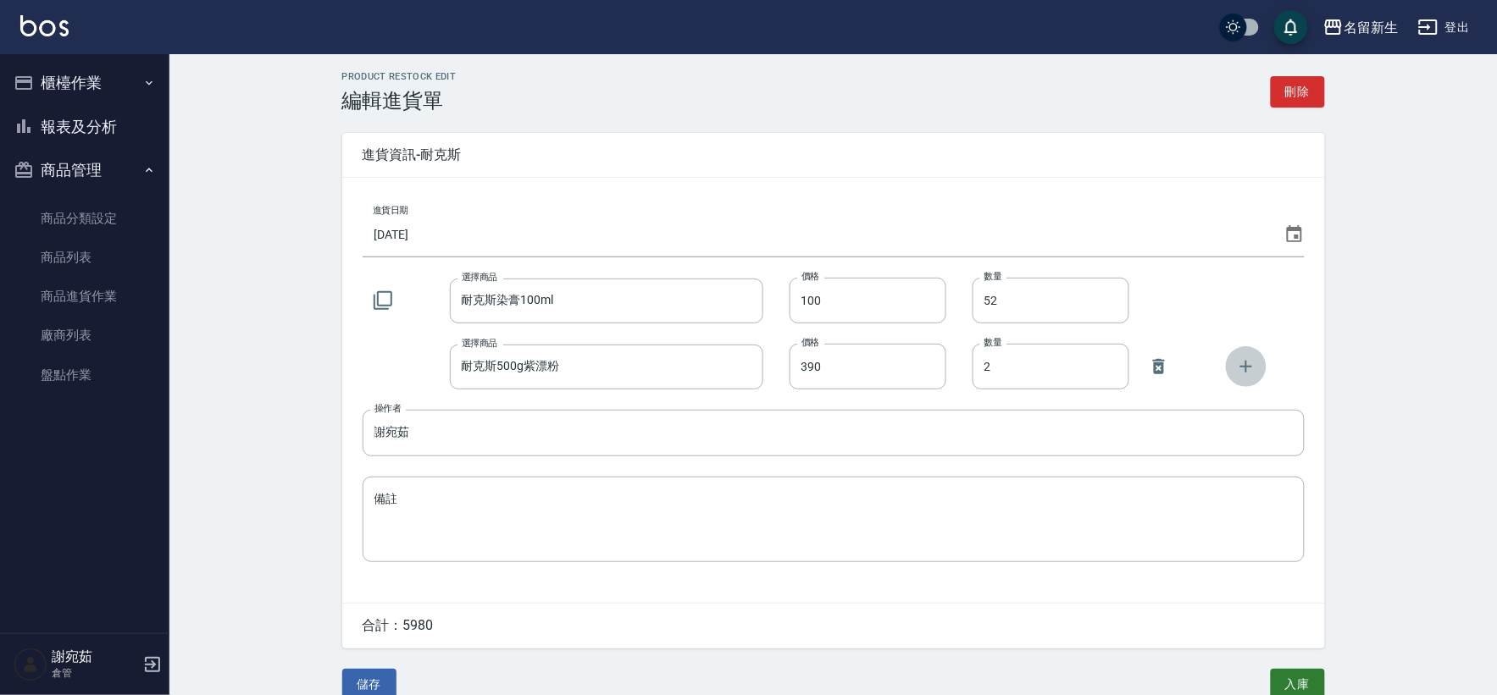
click at [1248, 367] on icon "button" at bounding box center [1246, 367] width 12 height 12
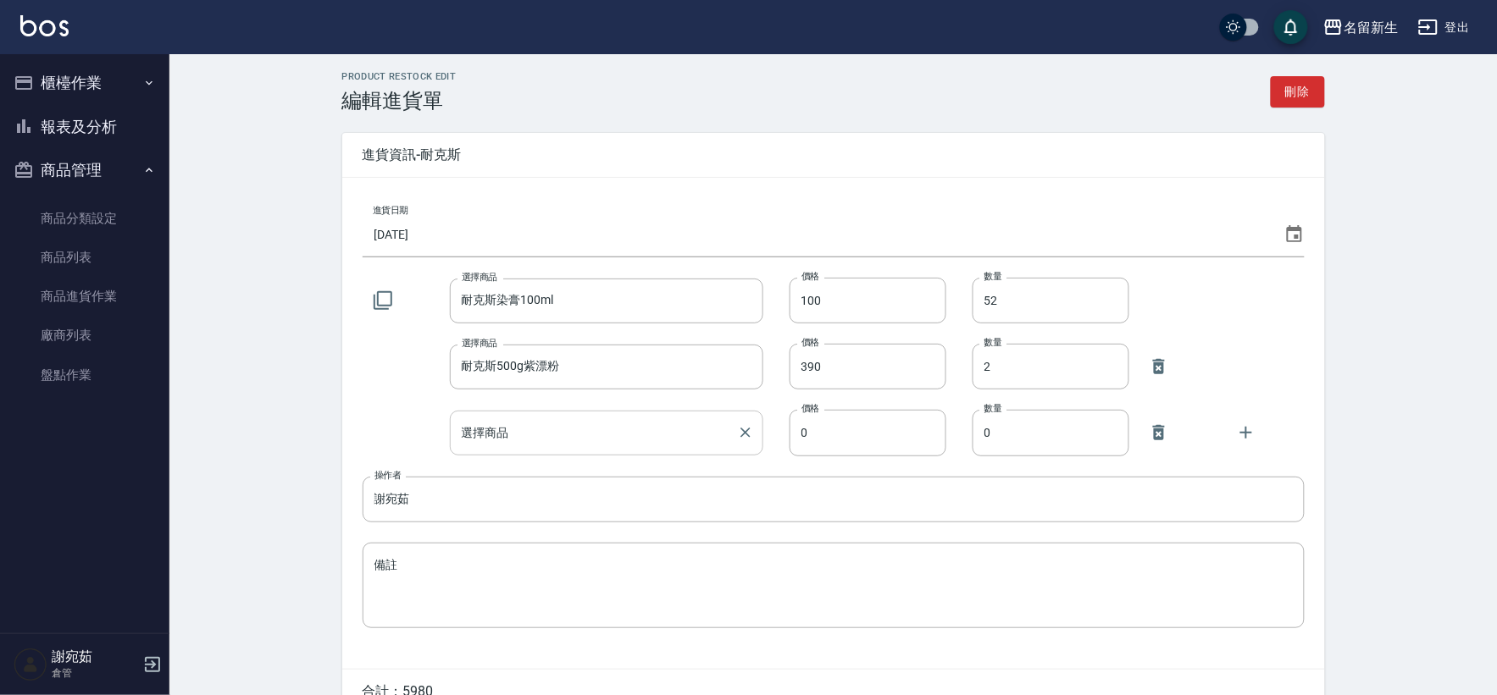
click at [673, 434] on input "選擇商品" at bounding box center [594, 433] width 274 height 30
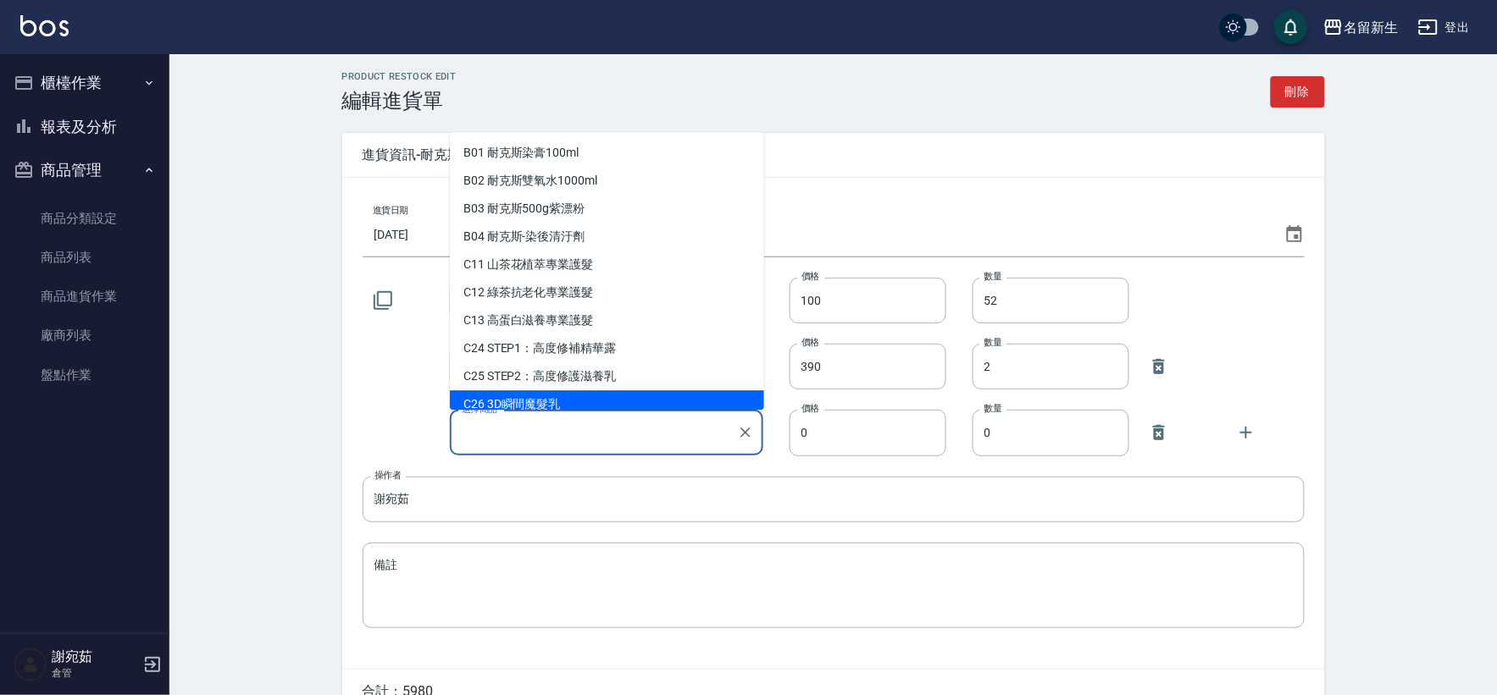
click at [559, 399] on li "C26 3D瞬間魔髮乳" at bounding box center [607, 404] width 314 height 28
type input "3D瞬間魔髮乳"
type input "240"
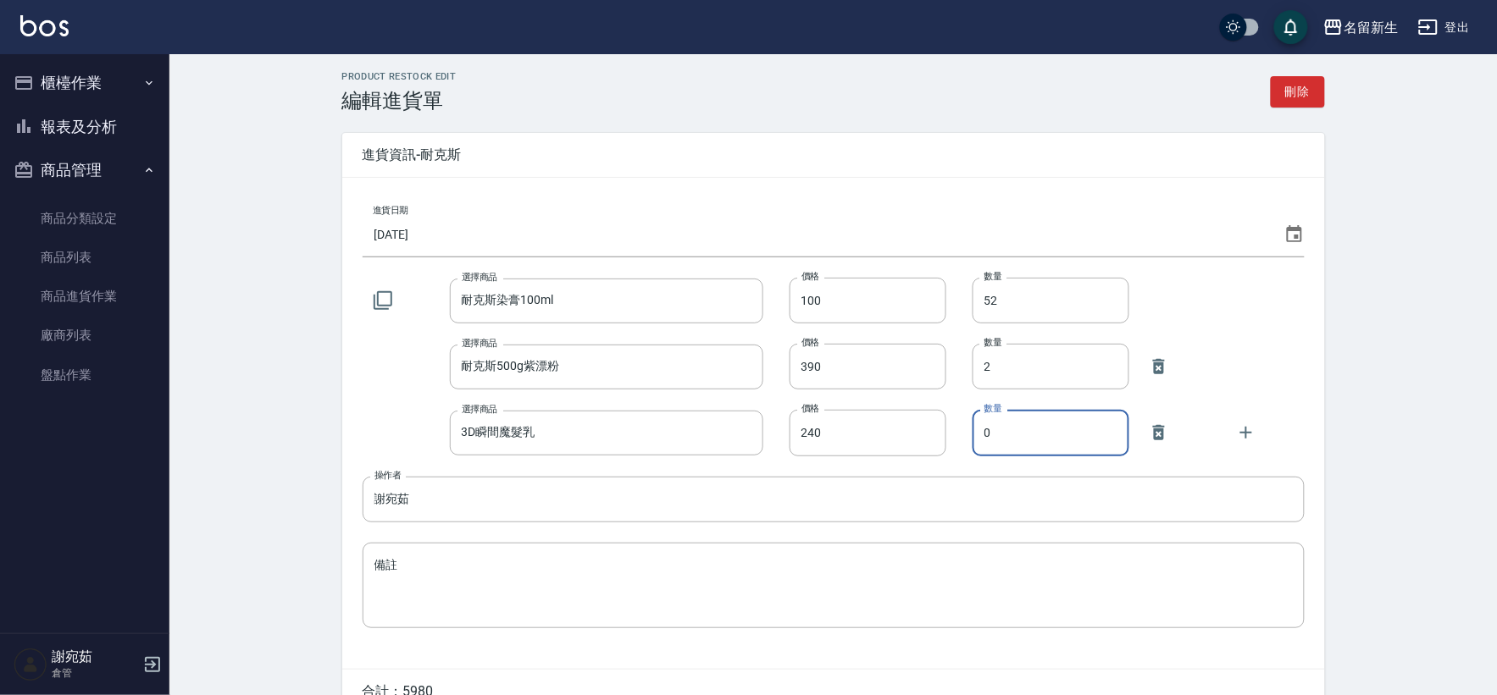
drag, startPoint x: 997, startPoint y: 435, endPoint x: 969, endPoint y: 434, distance: 28.0
click at [969, 434] on div "選擇商品 3D瞬間魔髮乳 選擇商品 價格 240 價格 數量 0 數量" at bounding box center [834, 433] width 942 height 46
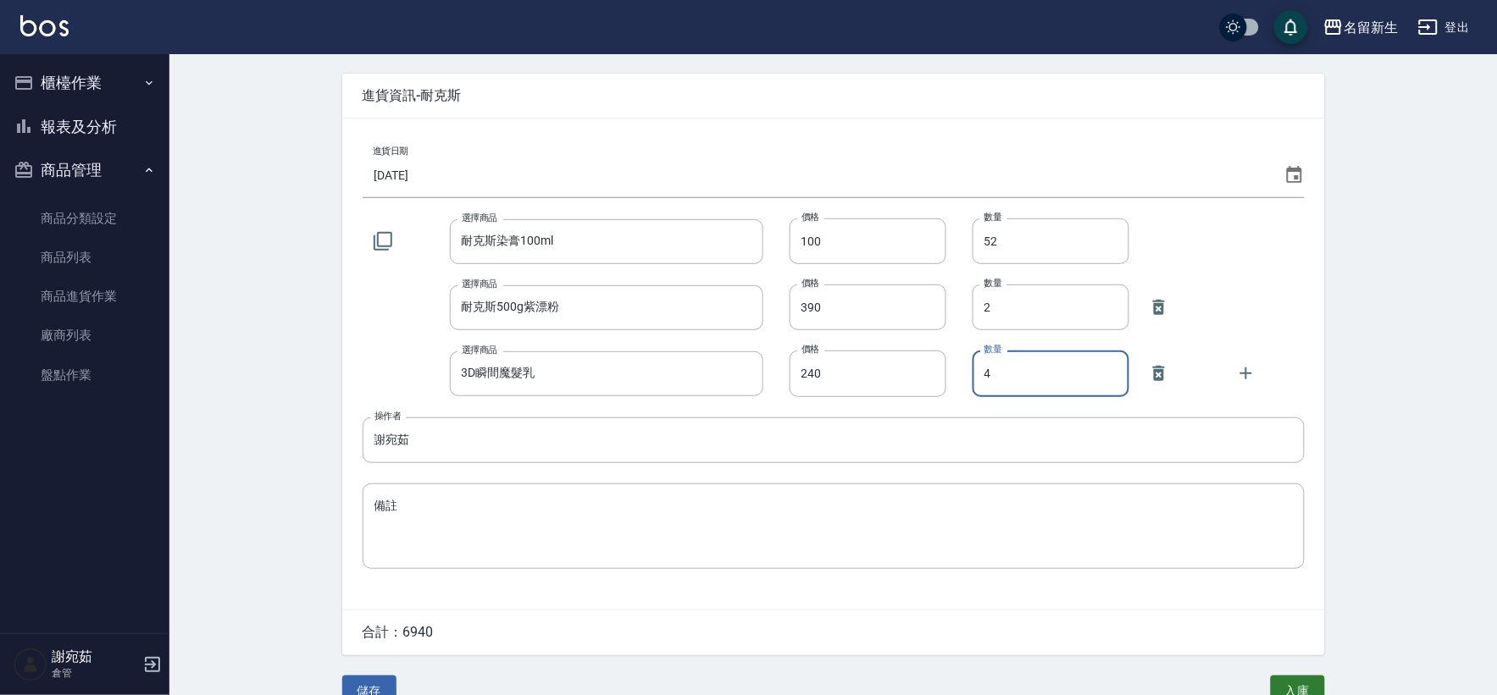
scroll to position [89, 0]
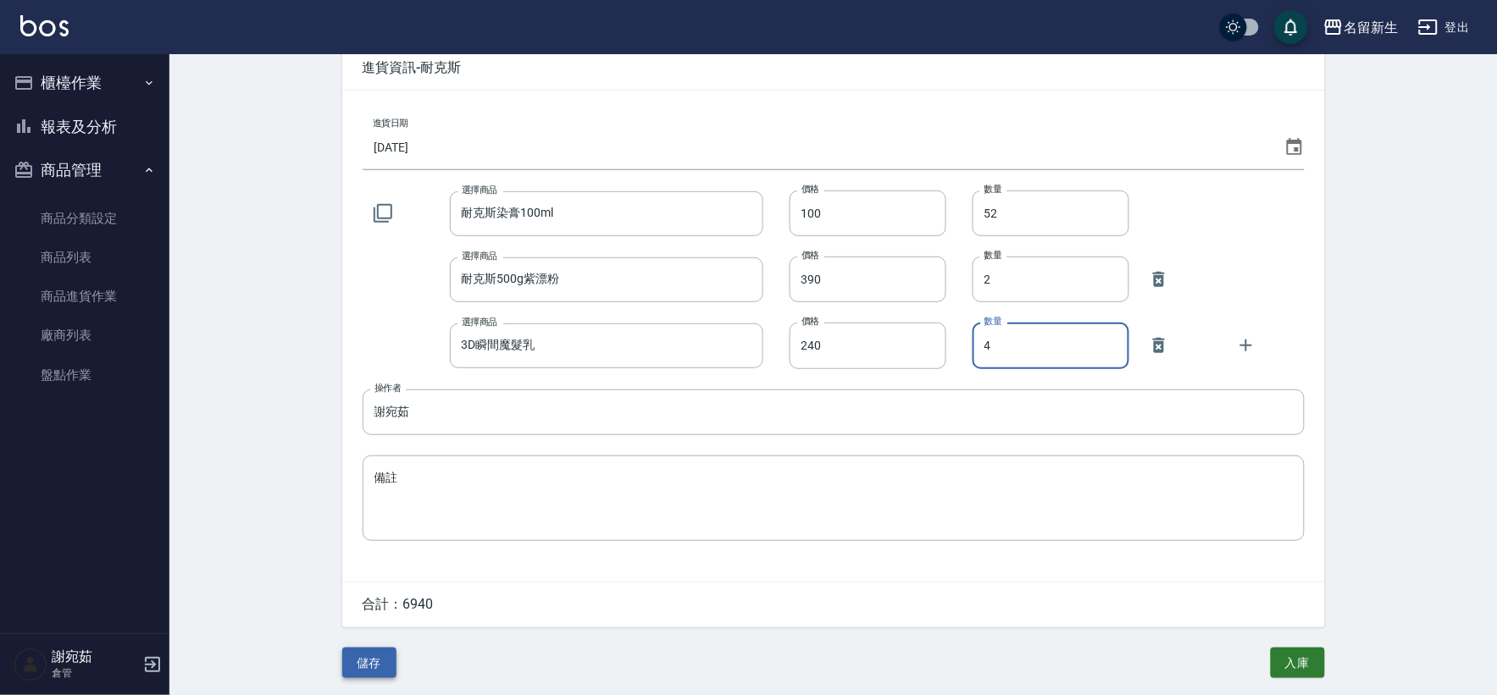
type input "4"
click at [381, 658] on button "儲存" at bounding box center [369, 663] width 54 height 31
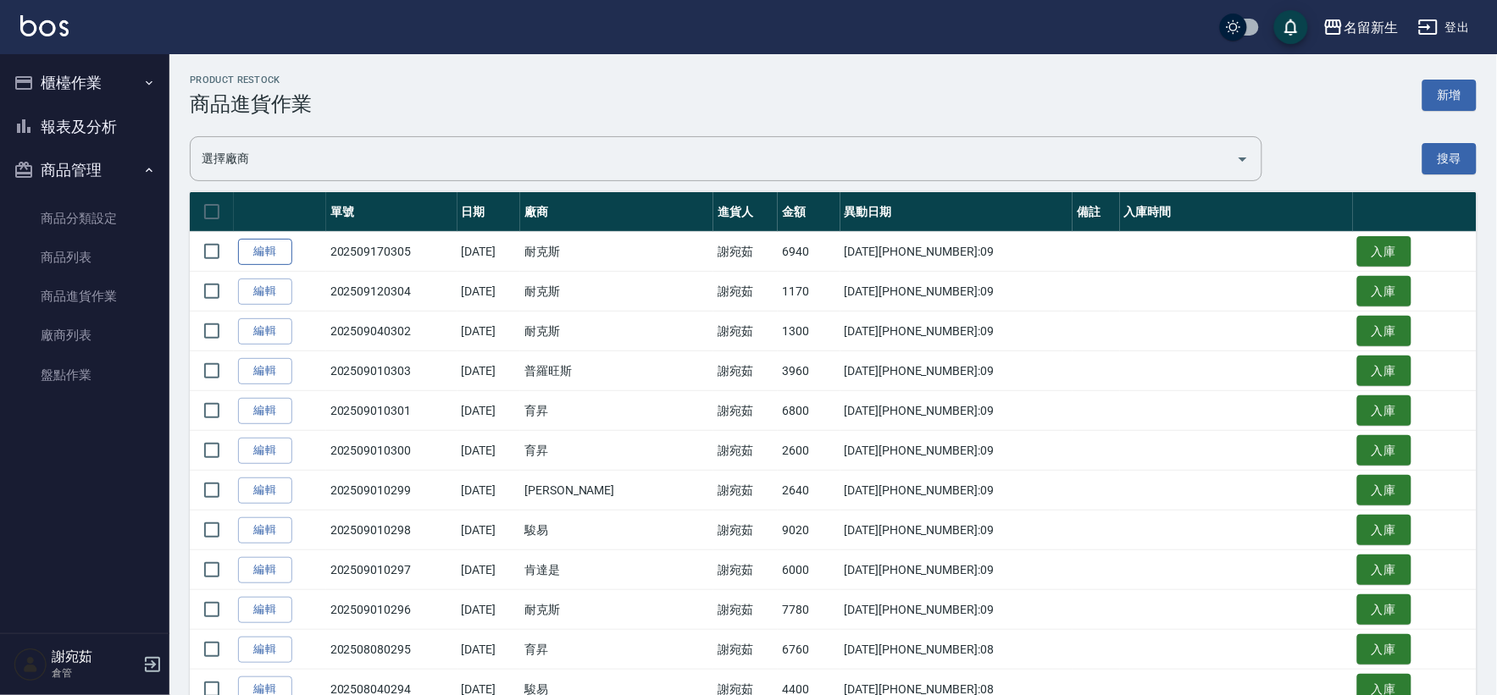
click at [273, 252] on link "編輯" at bounding box center [265, 252] width 54 height 26
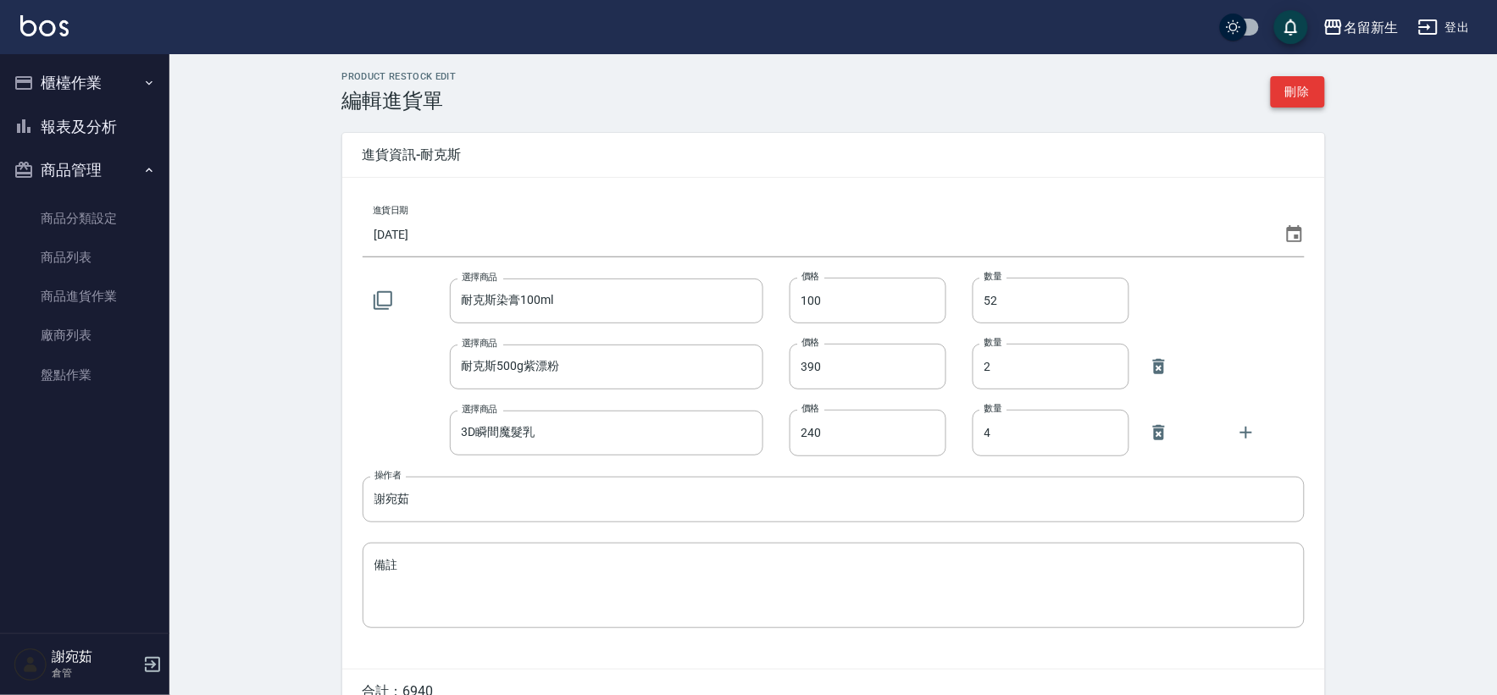
click at [1302, 90] on button "刪除" at bounding box center [1297, 91] width 54 height 31
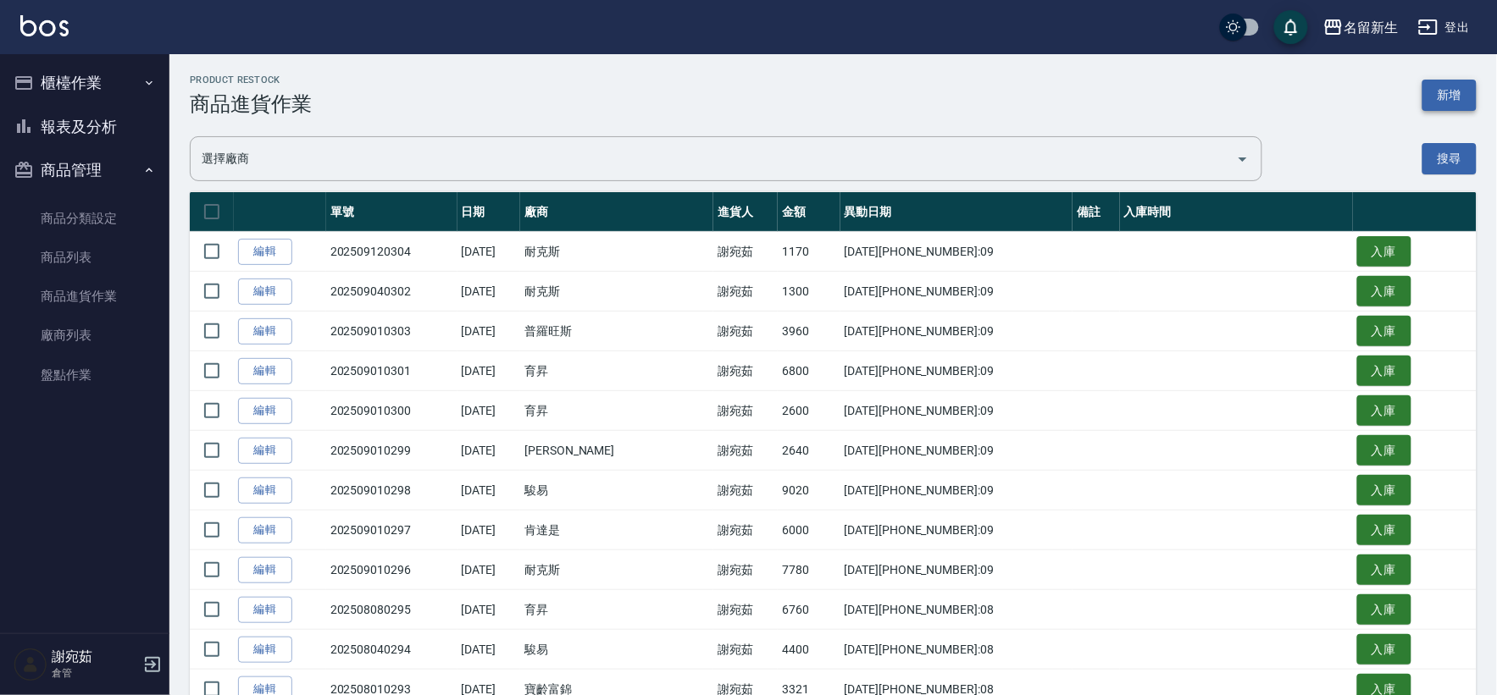
click at [1458, 91] on button "新增" at bounding box center [1449, 95] width 54 height 31
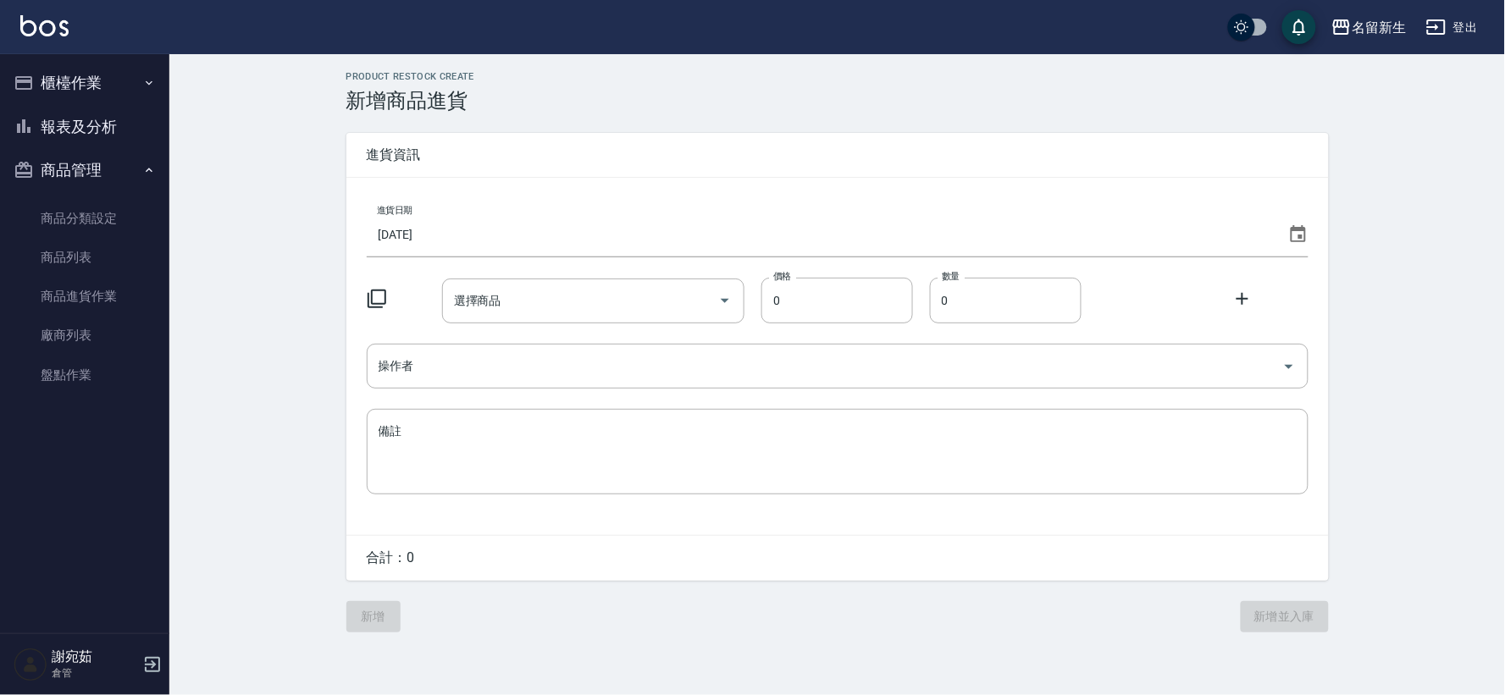
click at [1299, 234] on icon at bounding box center [1298, 234] width 20 height 20
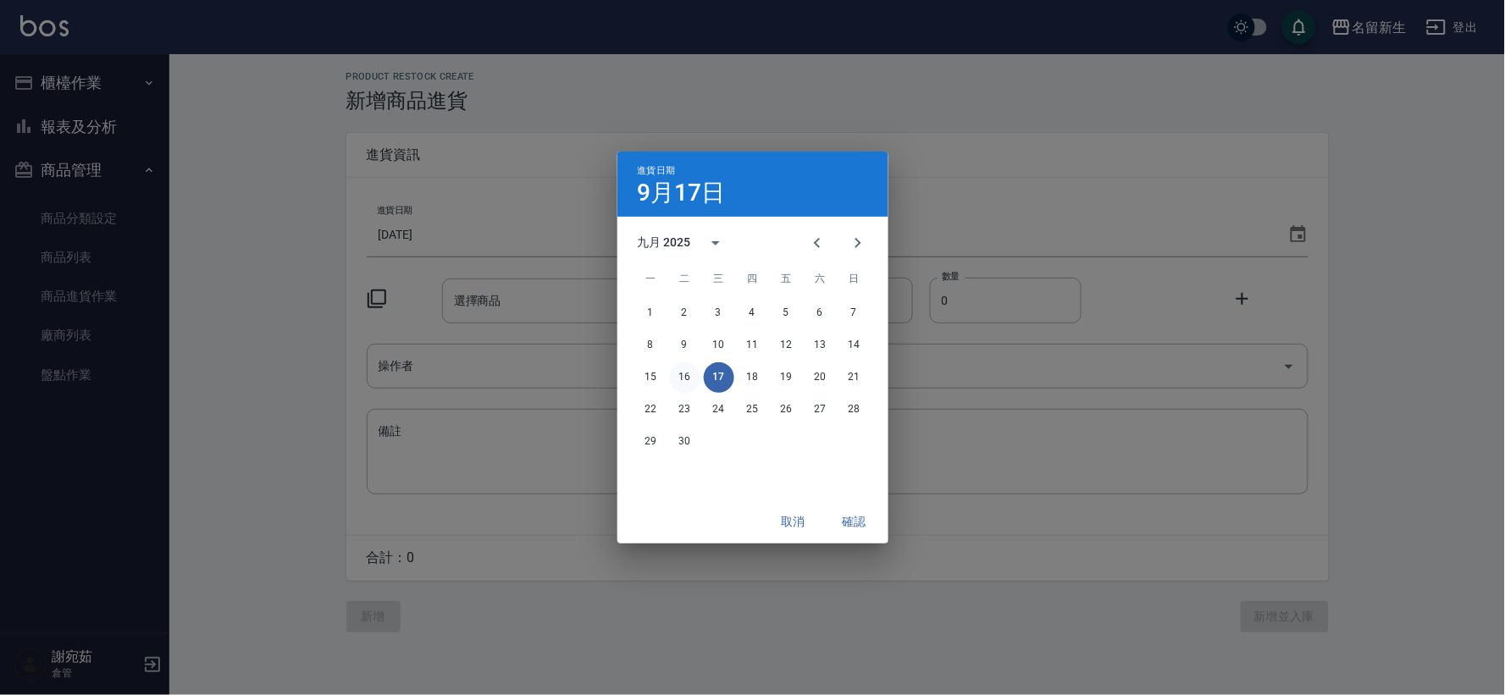
click at [691, 373] on button "16" at bounding box center [685, 378] width 30 height 30
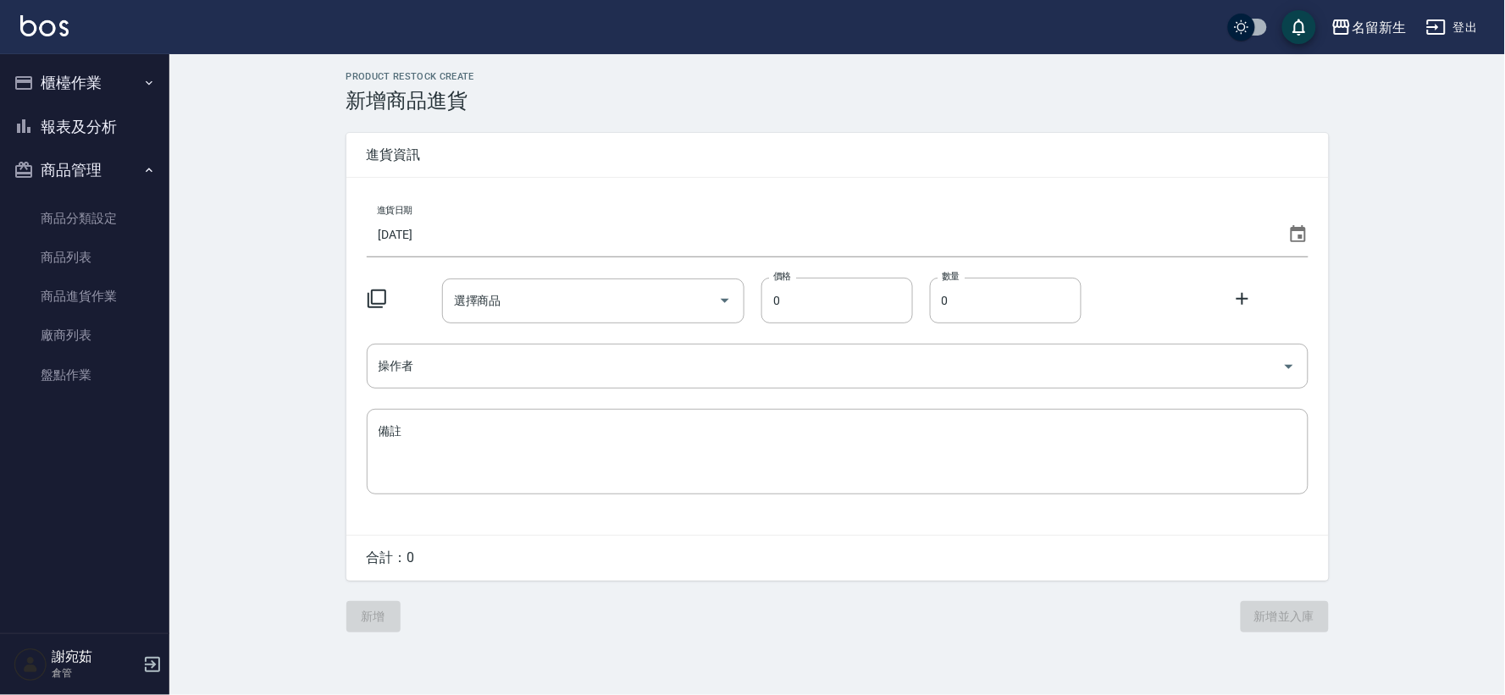
click at [382, 295] on icon at bounding box center [377, 299] width 20 height 20
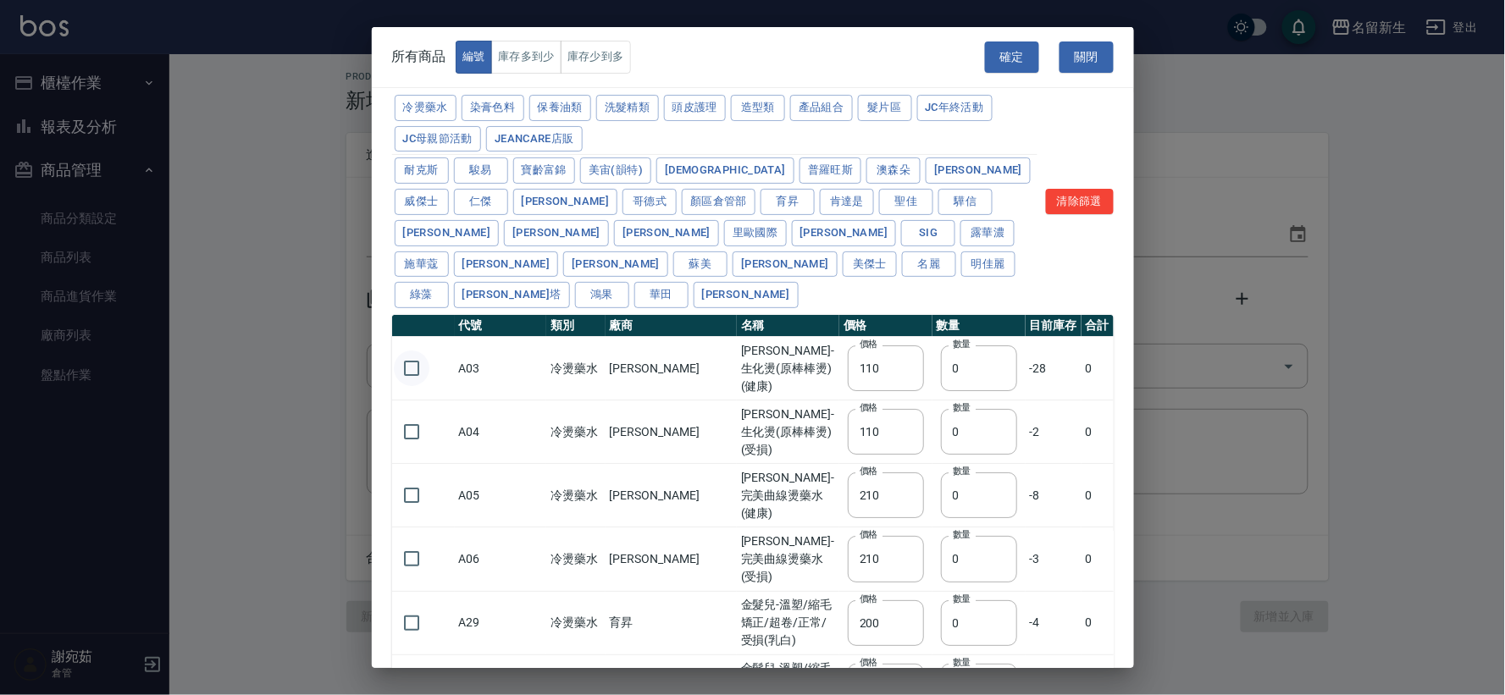
click at [479, 112] on button "染膏色料" at bounding box center [493, 108] width 63 height 26
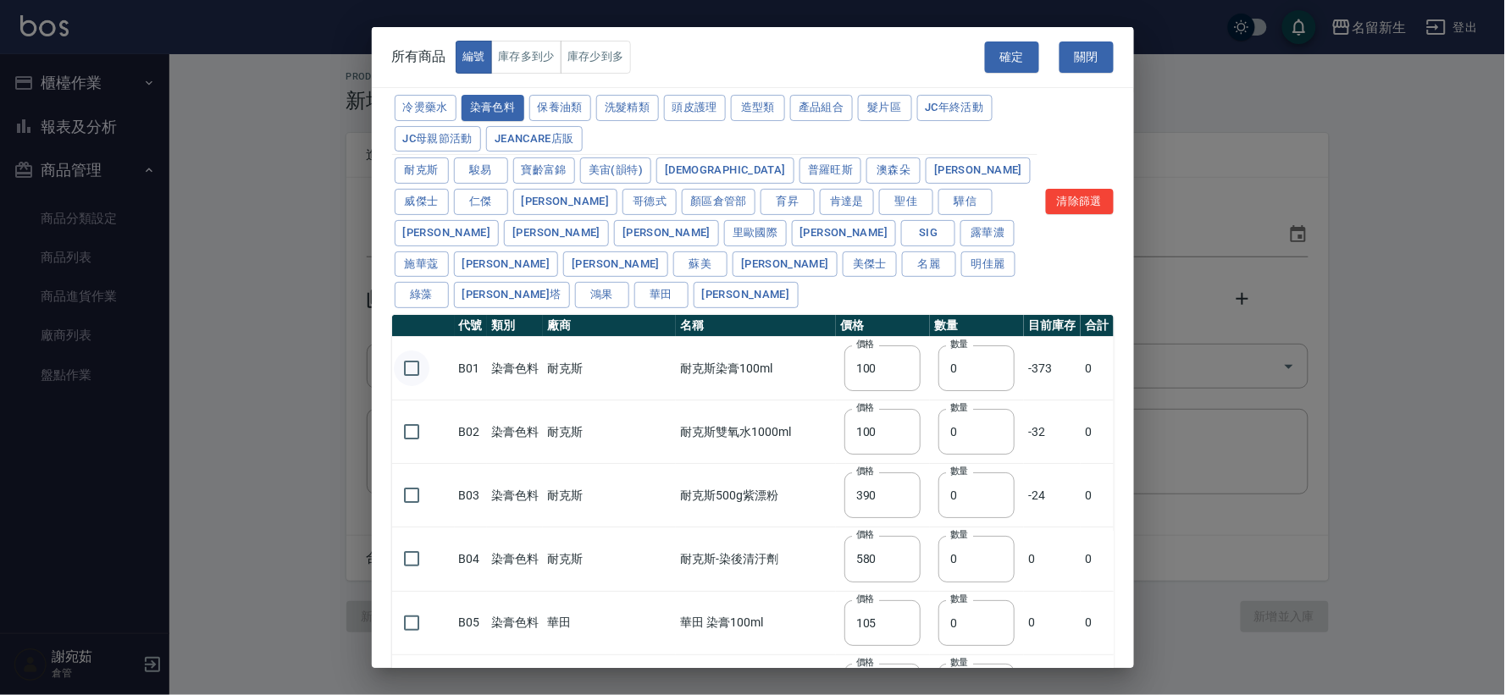
type input "100"
type input "390"
type input "580"
type input "105"
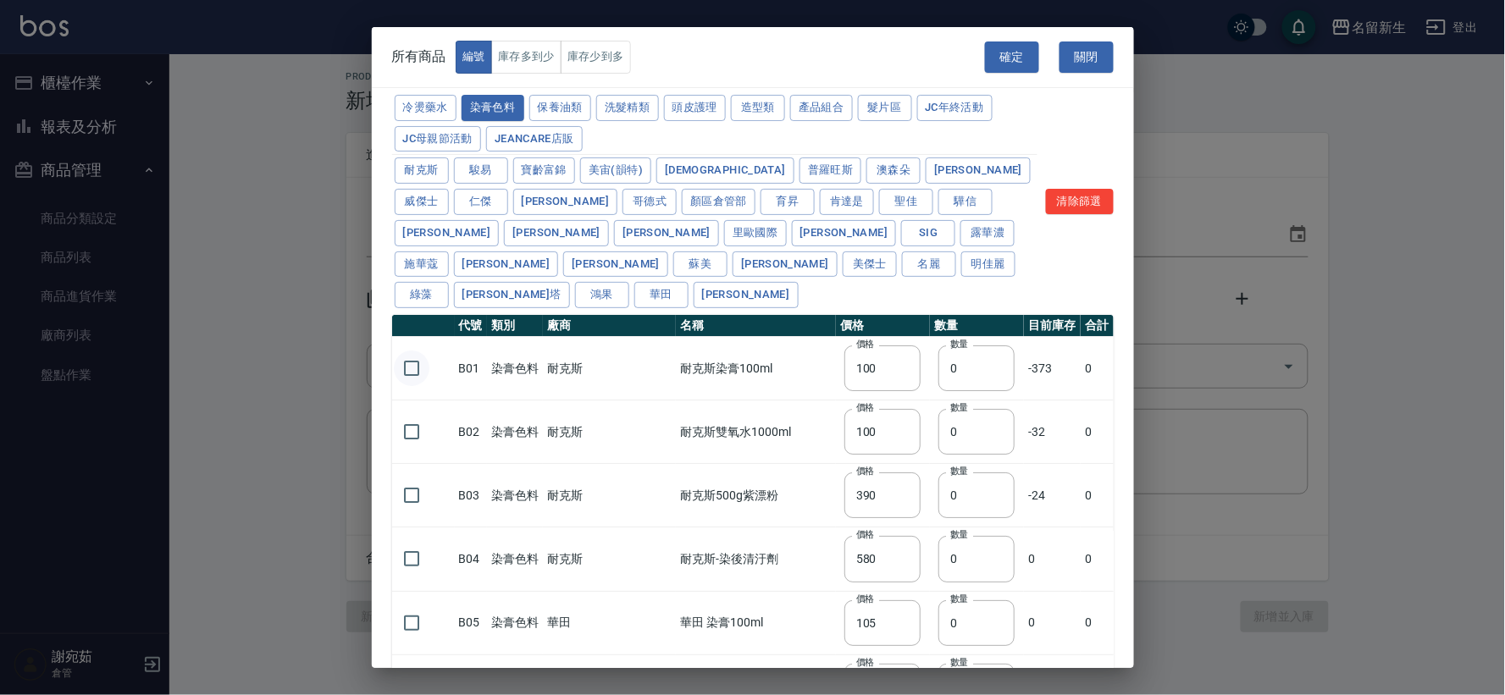
type input "406"
type input "105"
type input "450"
type input "102"
type input "137"
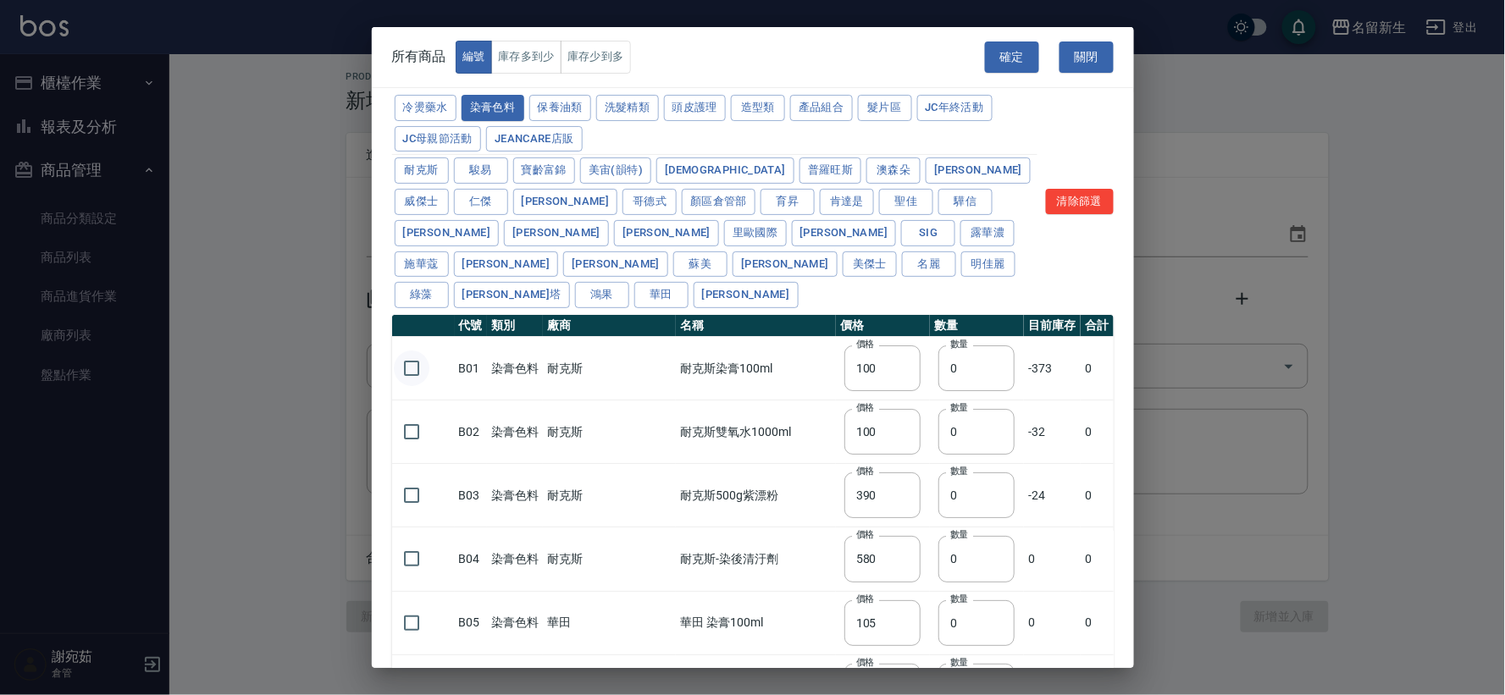
type input "110"
type input "133"
type input "186"
type input "133"
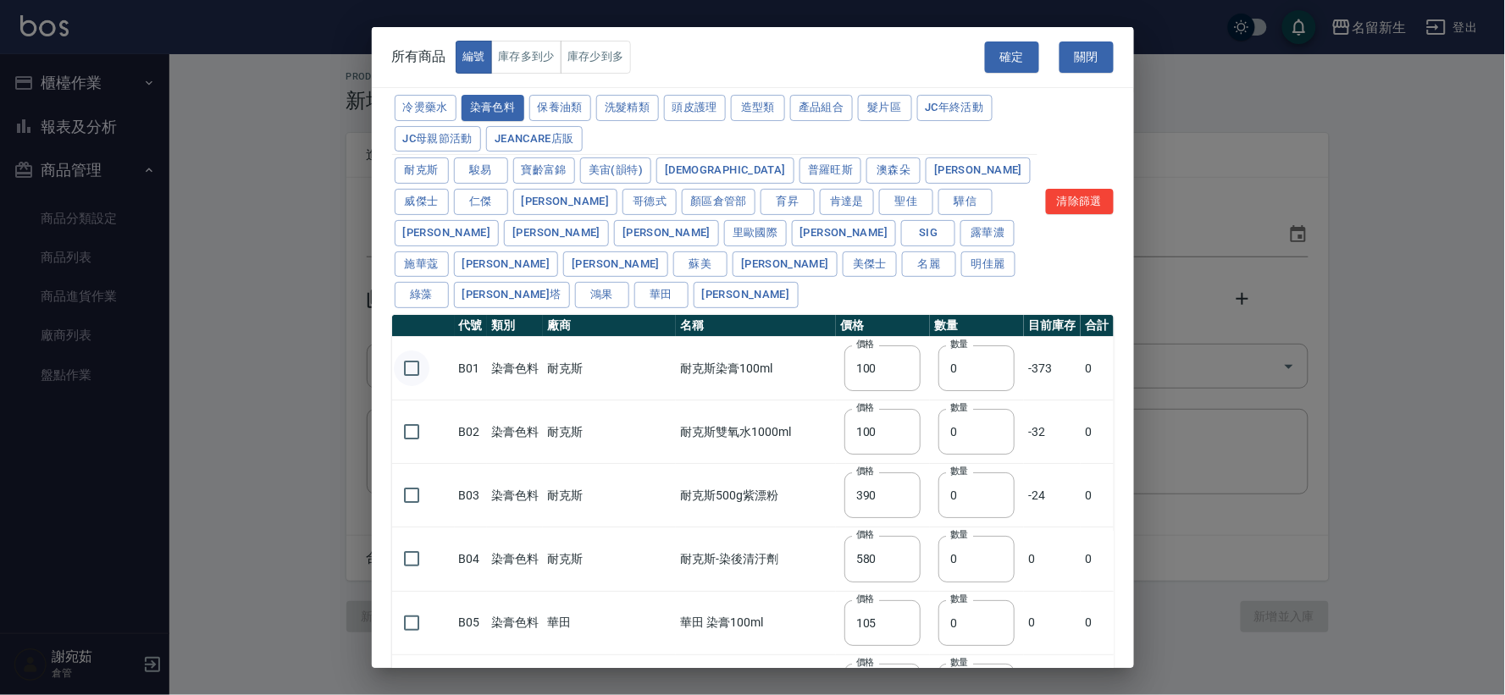
type input "450"
type input "350"
type input "112"
type input "450"
type input "1060"
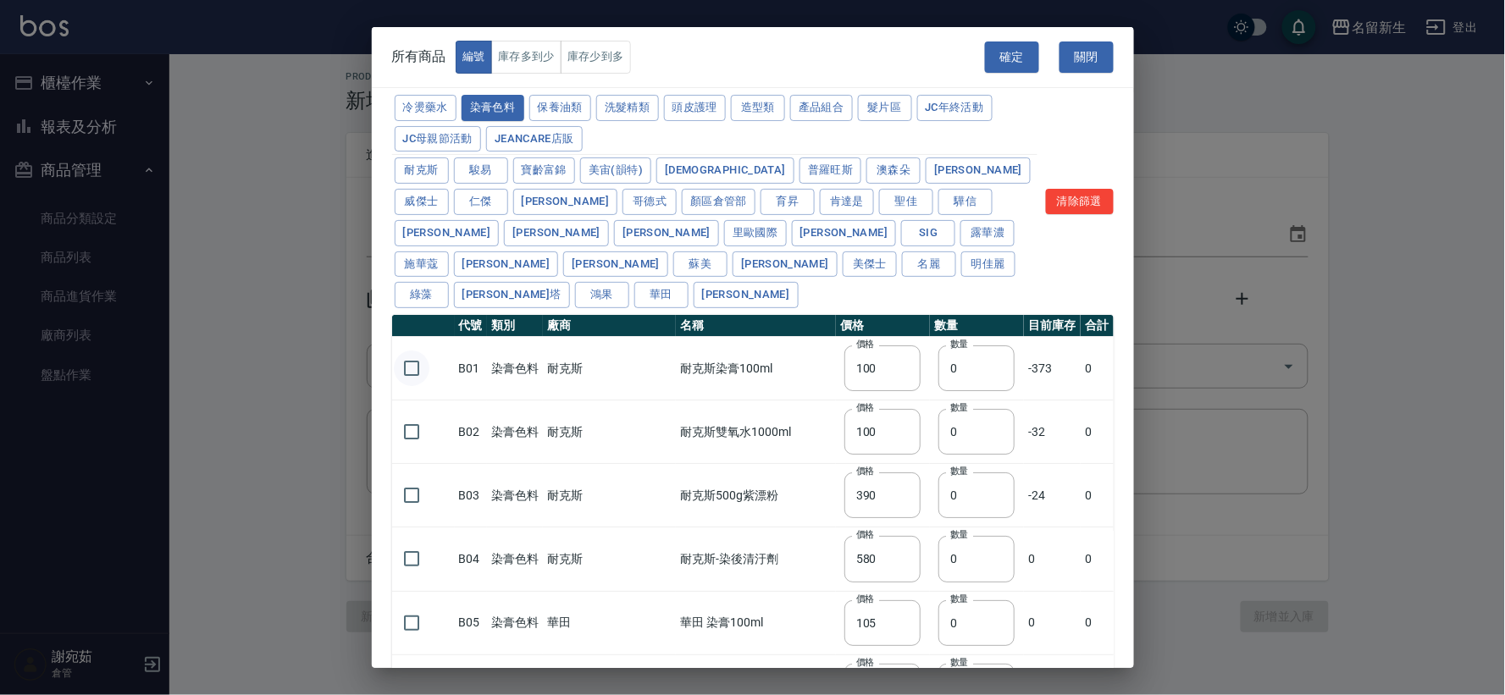
type input "190"
type input "250"
type input "350"
type input "735"
click at [412, 351] on input "checkbox" at bounding box center [412, 369] width 36 height 36
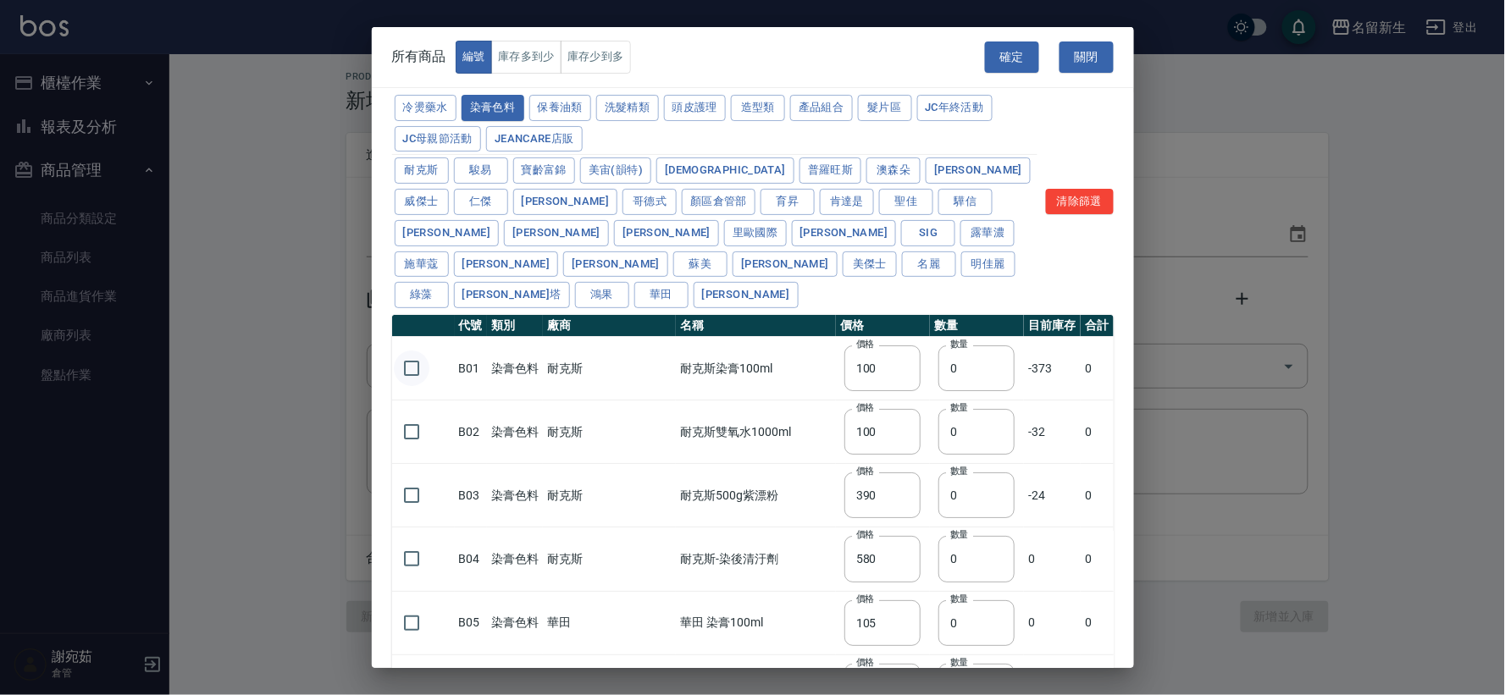
checkbox input "true"
click at [402, 478] on input "checkbox" at bounding box center [412, 496] width 36 height 36
checkbox input "true"
drag, startPoint x: 928, startPoint y: 330, endPoint x: 877, endPoint y: 344, distance: 52.6
click at [891, 337] on tr "B01 染膏色料 耐克斯 耐克斯染膏100ml 價格 100 價格 數量 0 數量 -373 0" at bounding box center [753, 369] width 722 height 64
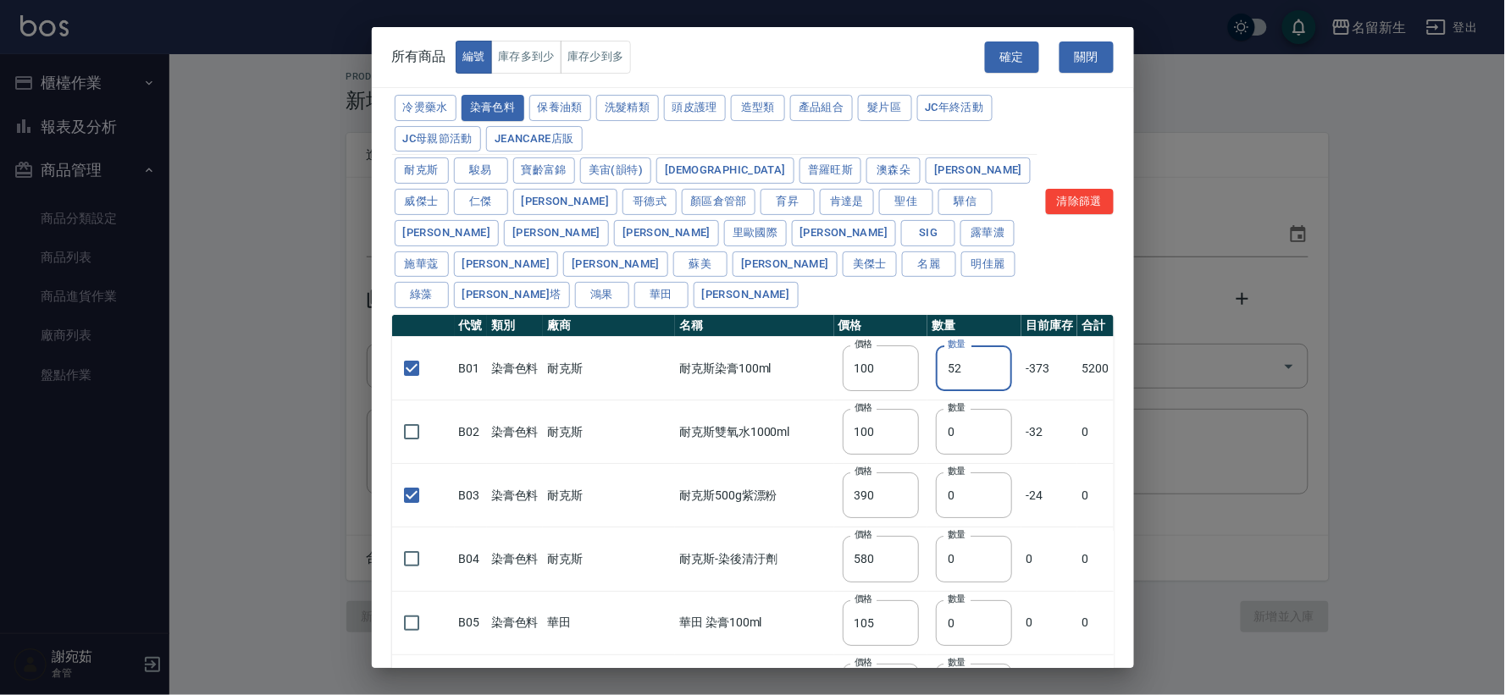
type input "52"
click at [927, 464] on td "數量 0 數量" at bounding box center [974, 496] width 94 height 64
type input "2"
drag, startPoint x: 546, startPoint y: 108, endPoint x: 656, endPoint y: 393, distance: 305.1
click at [545, 111] on button "保養油類" at bounding box center [560, 108] width 63 height 26
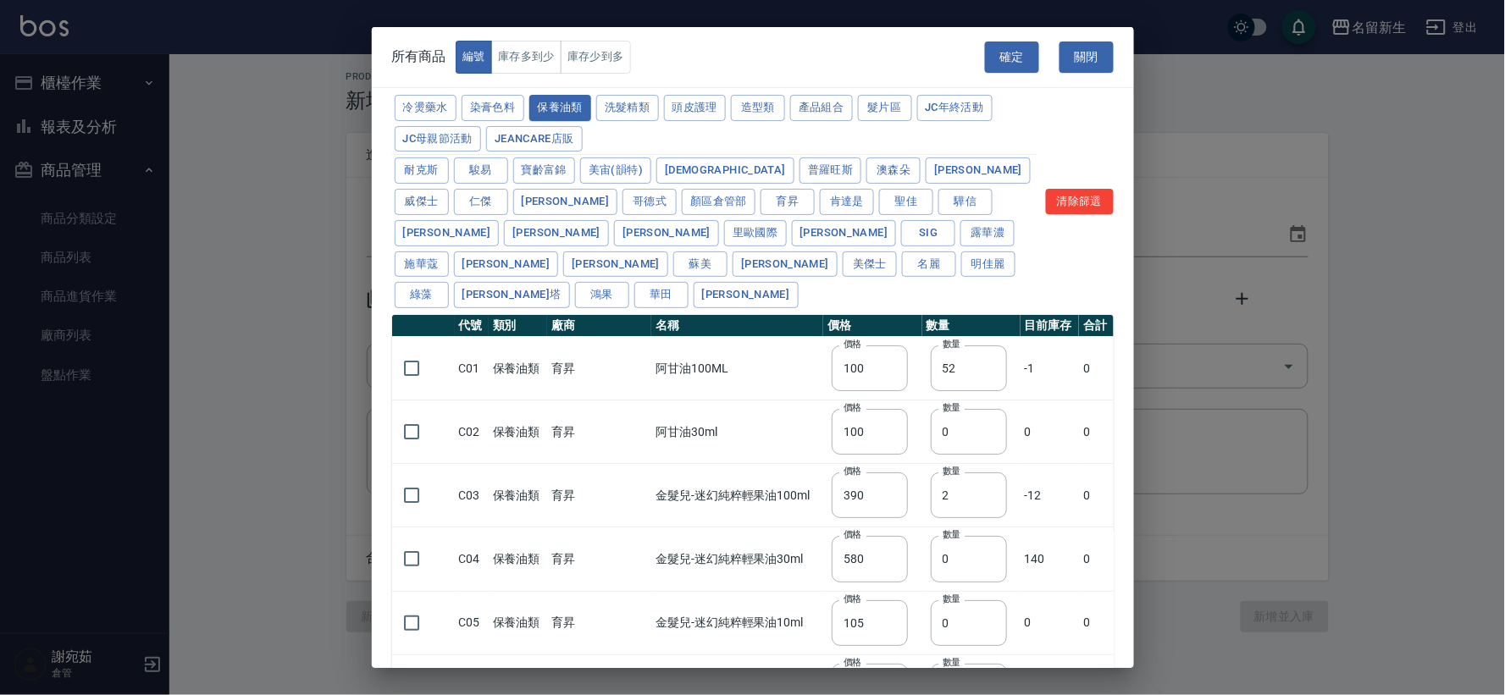
checkbox input "false"
type input "330"
type input "0"
type input "50"
checkbox input "false"
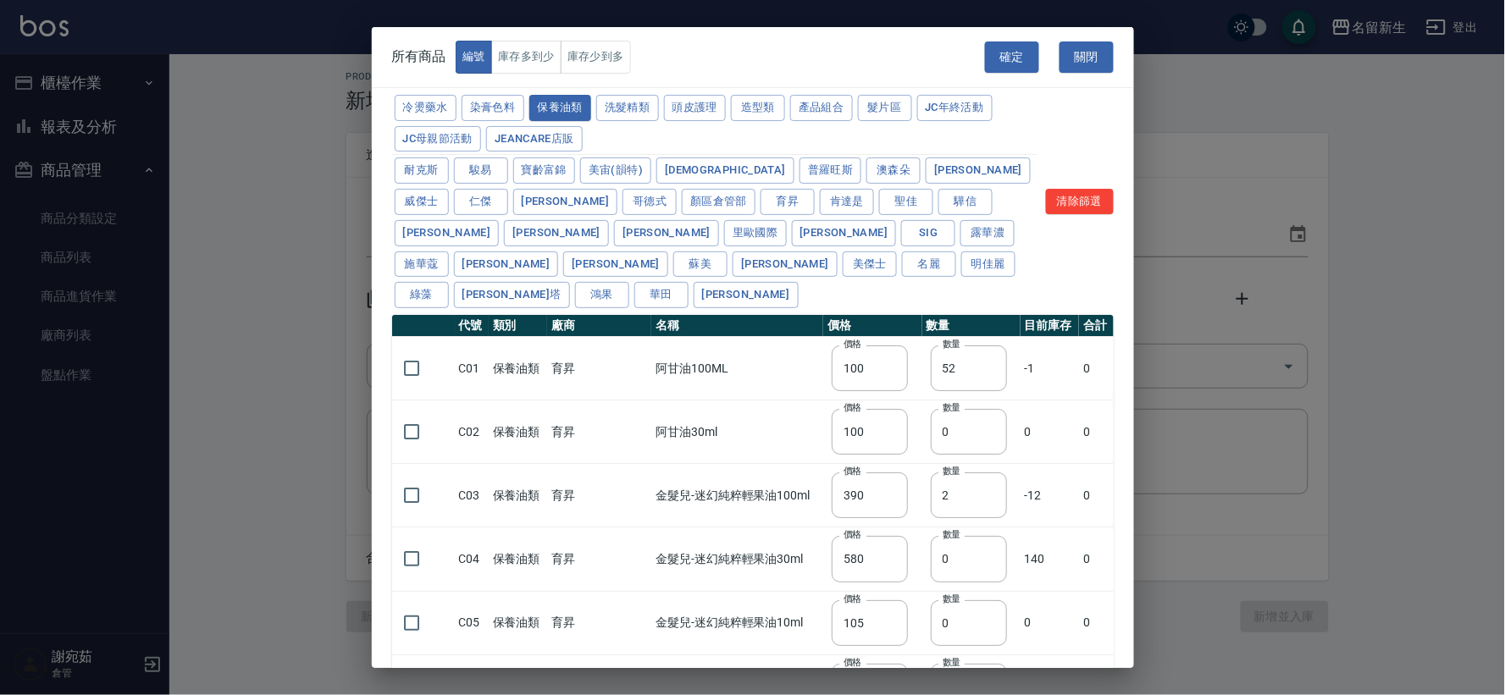
type input "330"
type input "0"
type input "50"
type input "30"
type input "960"
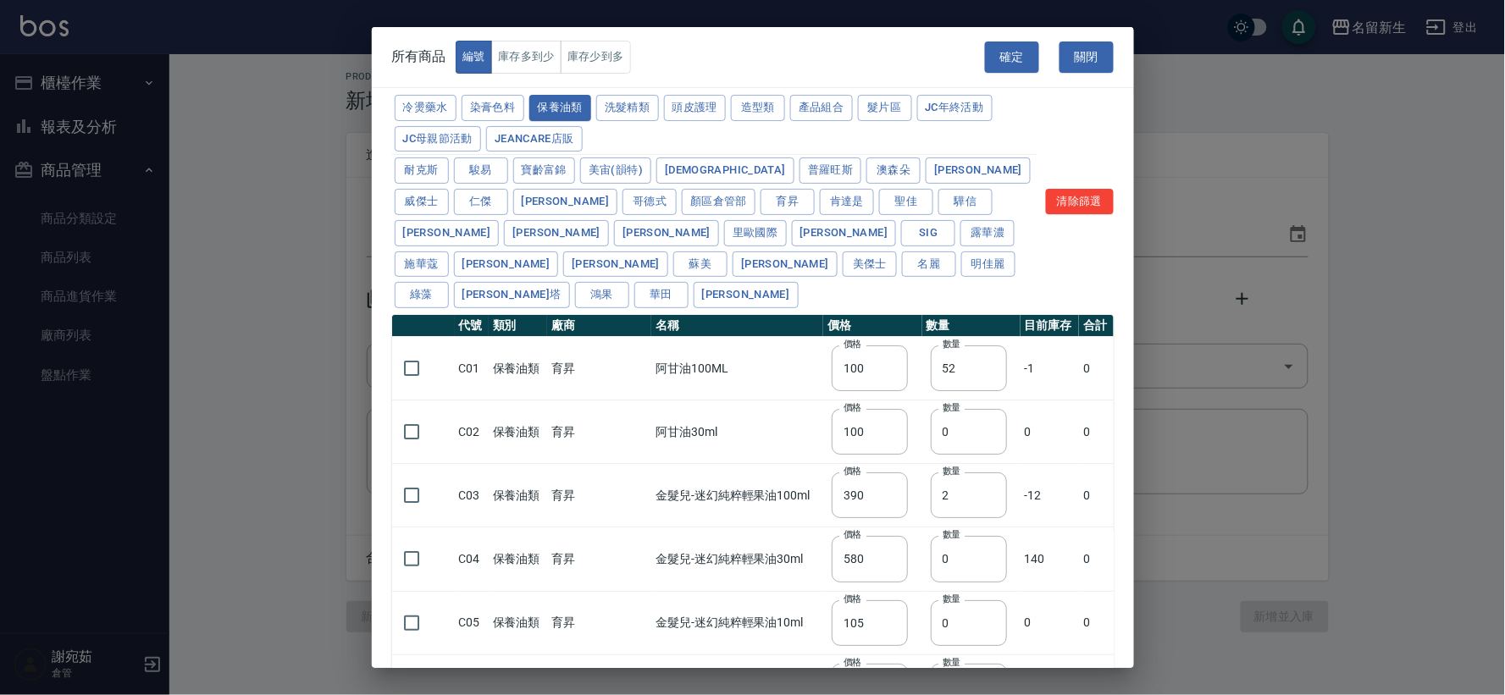
type input "1040"
type input "1520"
type input "120"
type input "1300"
type input "1520"
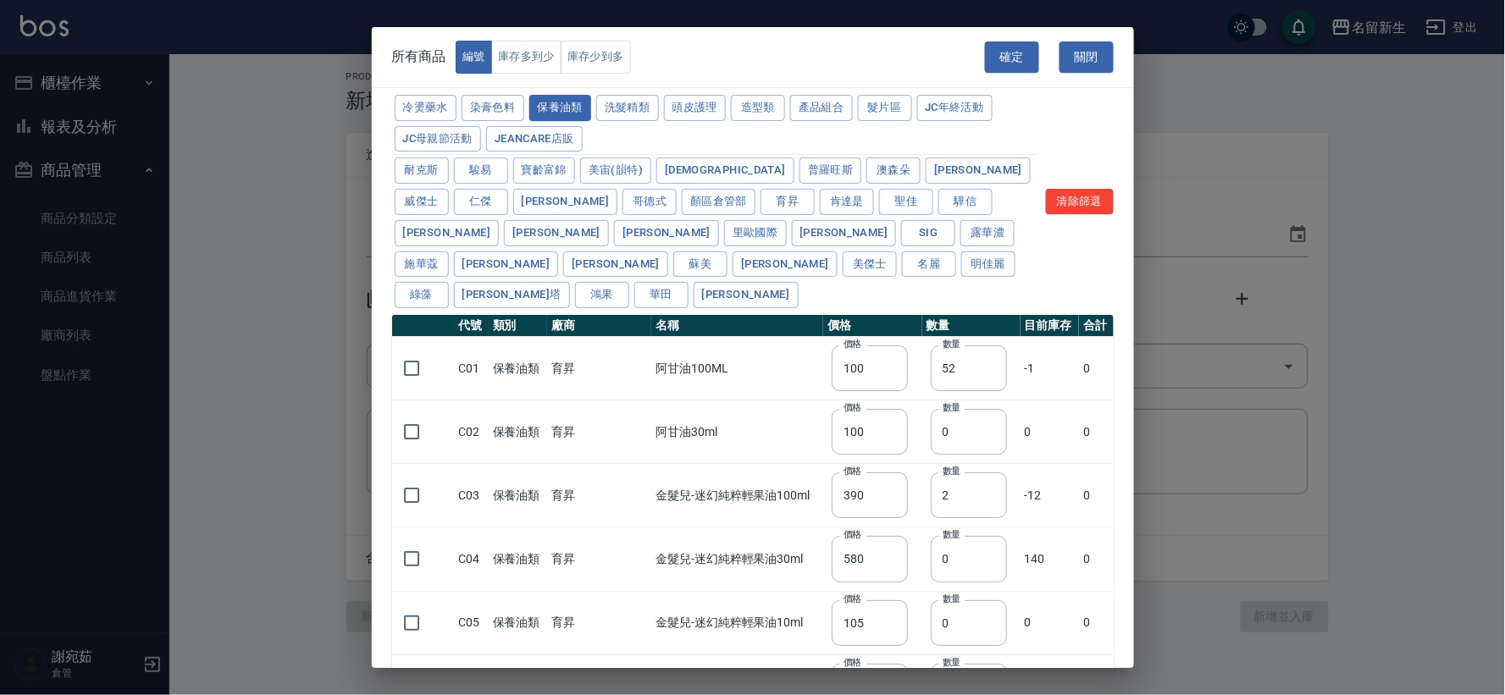
type input "2000"
type input "240"
type input "50"
type input "400"
type input "800"
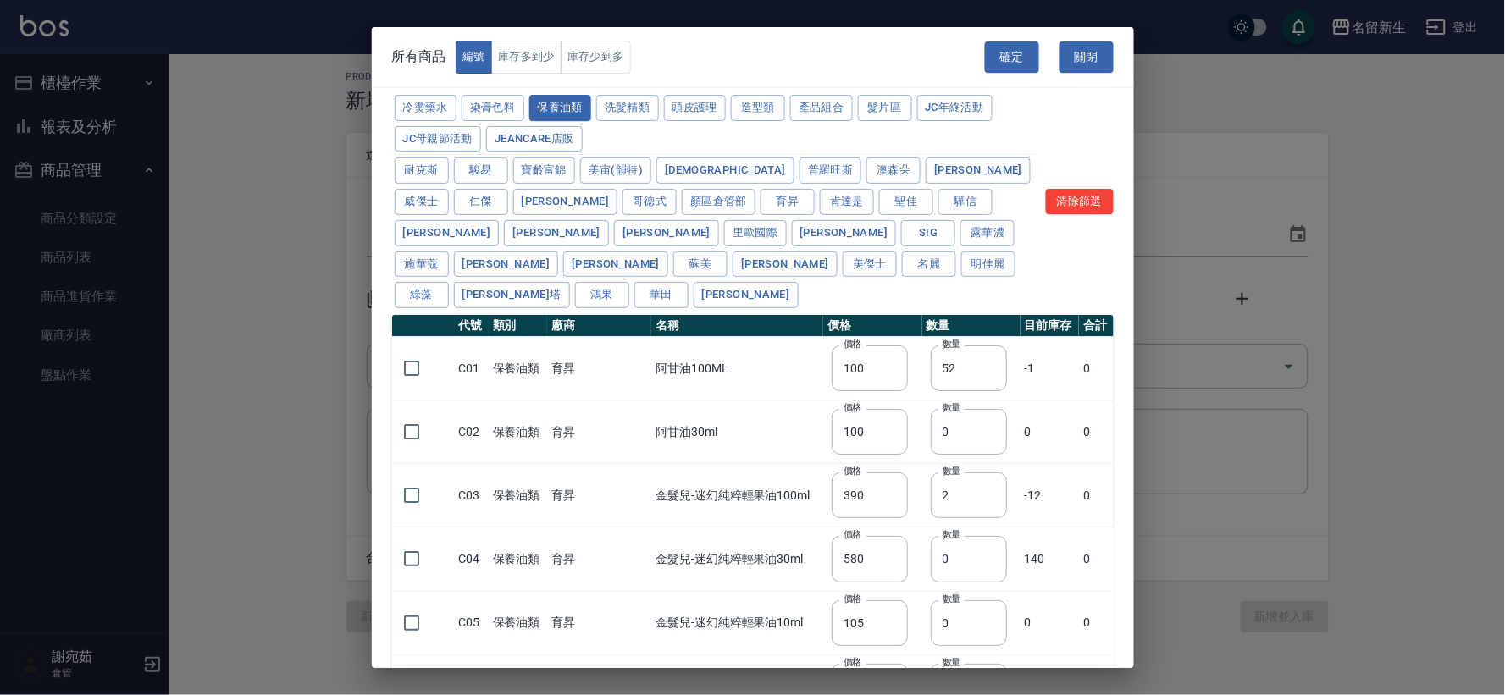
type input "800"
type input "700"
type input "272"
type input "2450"
type input "450"
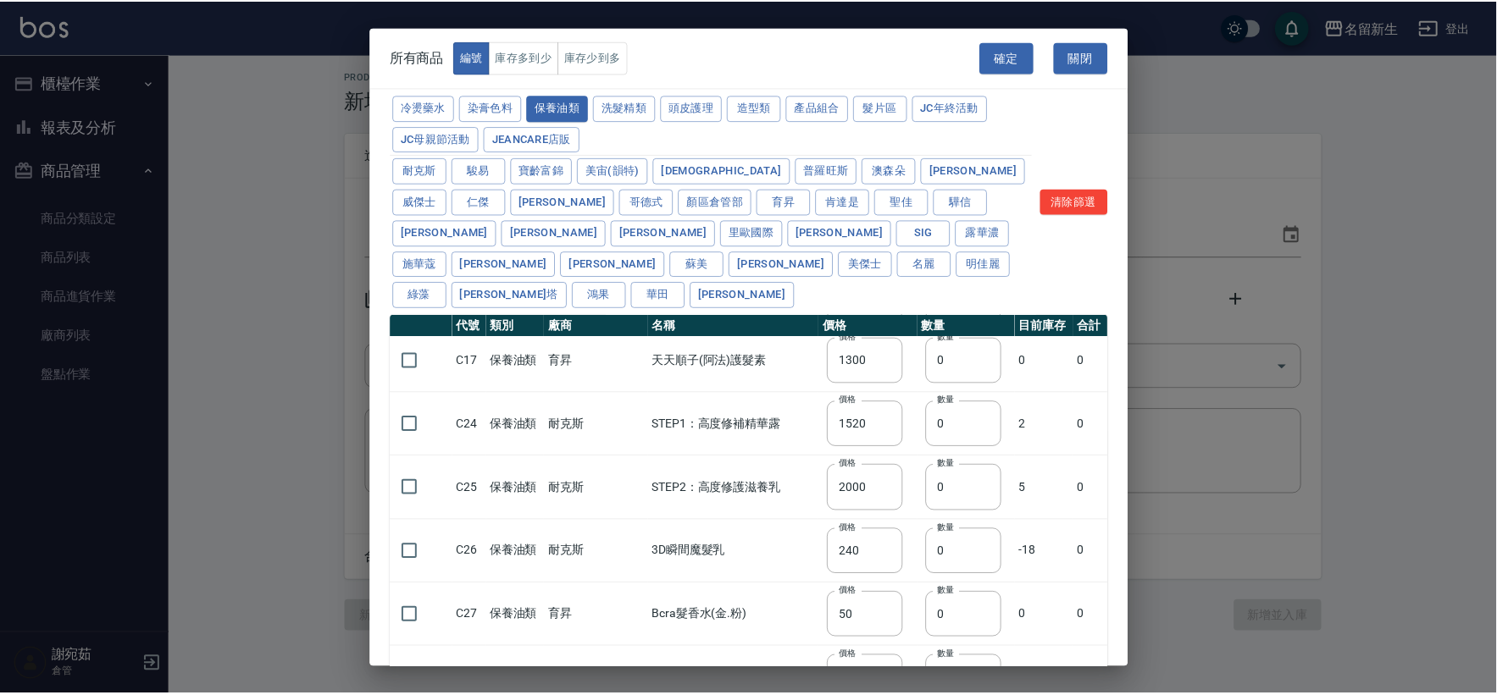
scroll to position [566, 0]
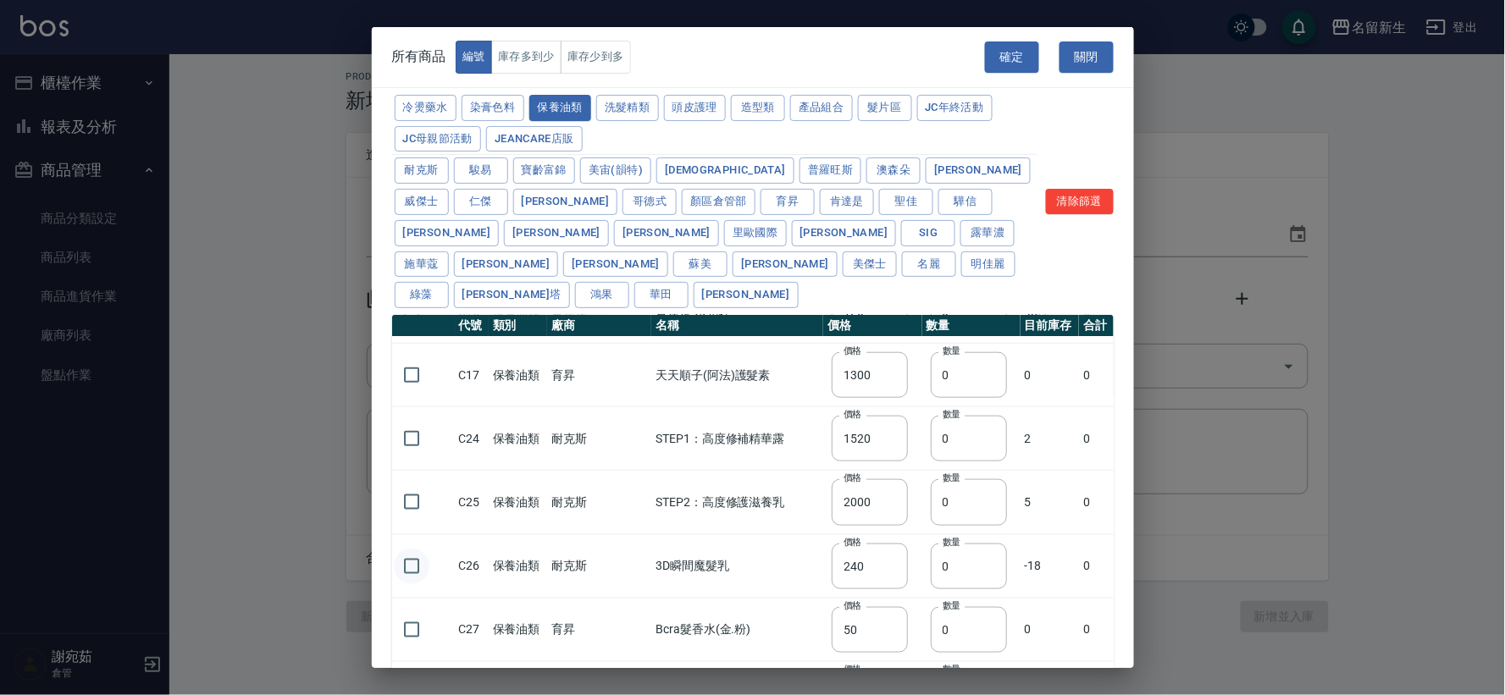
click at [413, 549] on input "checkbox" at bounding box center [412, 567] width 36 height 36
checkbox input "true"
drag, startPoint x: 922, startPoint y: 535, endPoint x: 857, endPoint y: 523, distance: 65.5
click at [857, 534] on tr "C26 保養油類 耐克斯 3D瞬間魔髮乳 價格 240 價格 數量 0 數量 -18 0" at bounding box center [753, 566] width 722 height 64
type input "4"
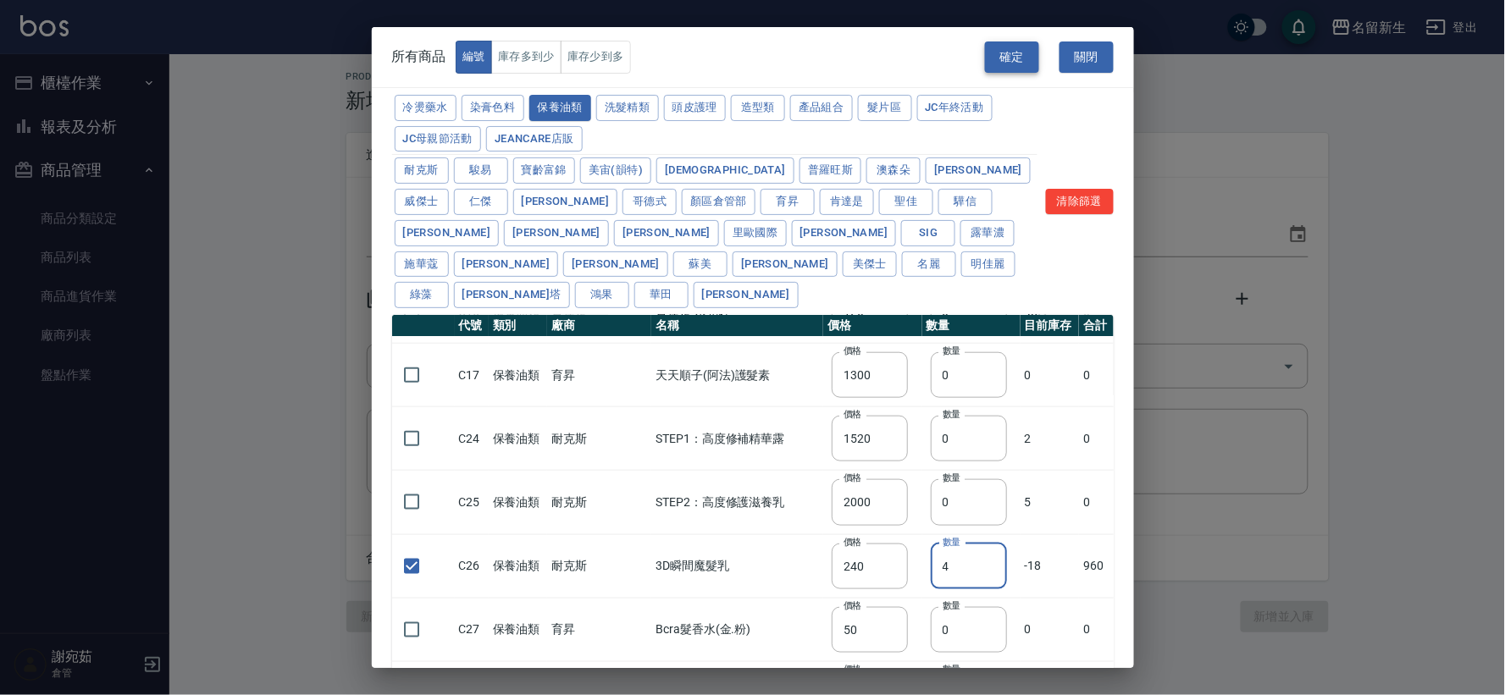
click at [1013, 58] on button "確定" at bounding box center [1012, 57] width 54 height 31
type input "B01 耐克斯染膏100ml"
type input "100"
type input "52"
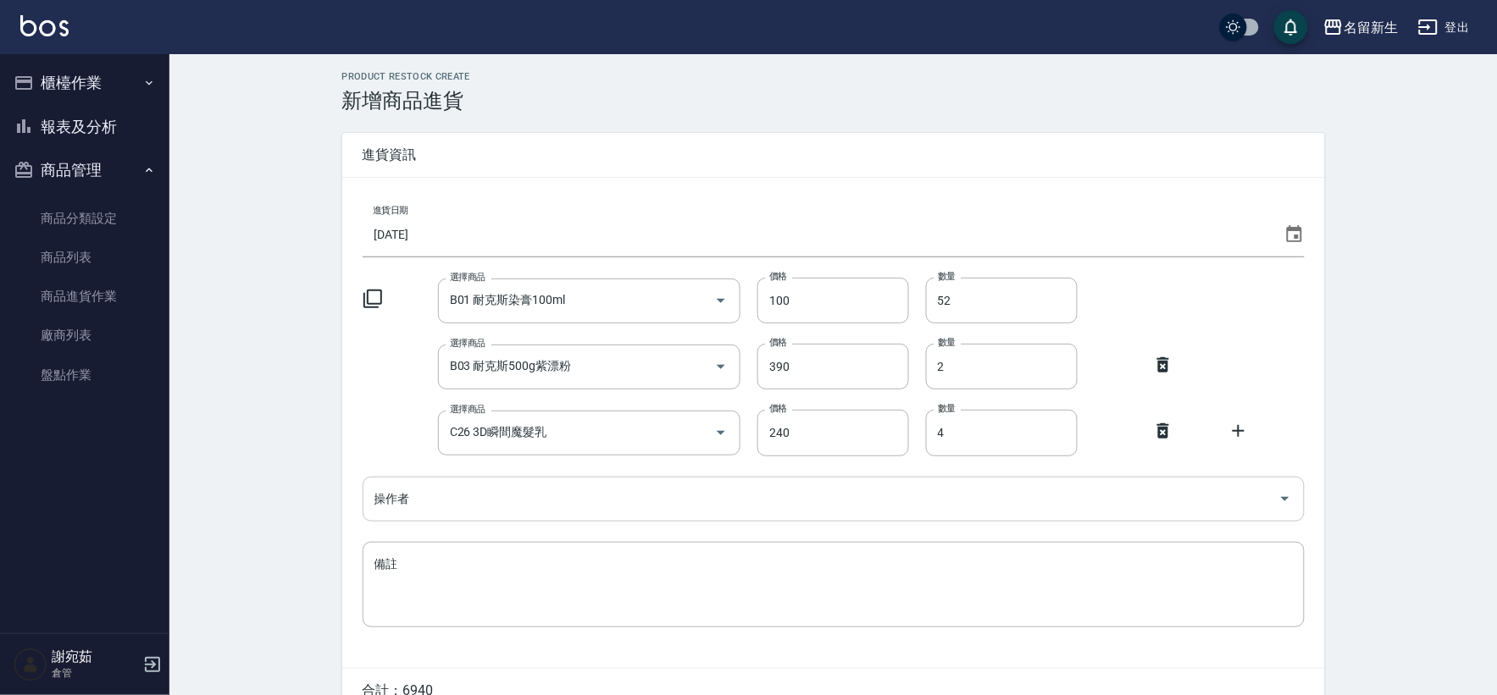
click at [500, 506] on input "操作者" at bounding box center [820, 499] width 901 height 30
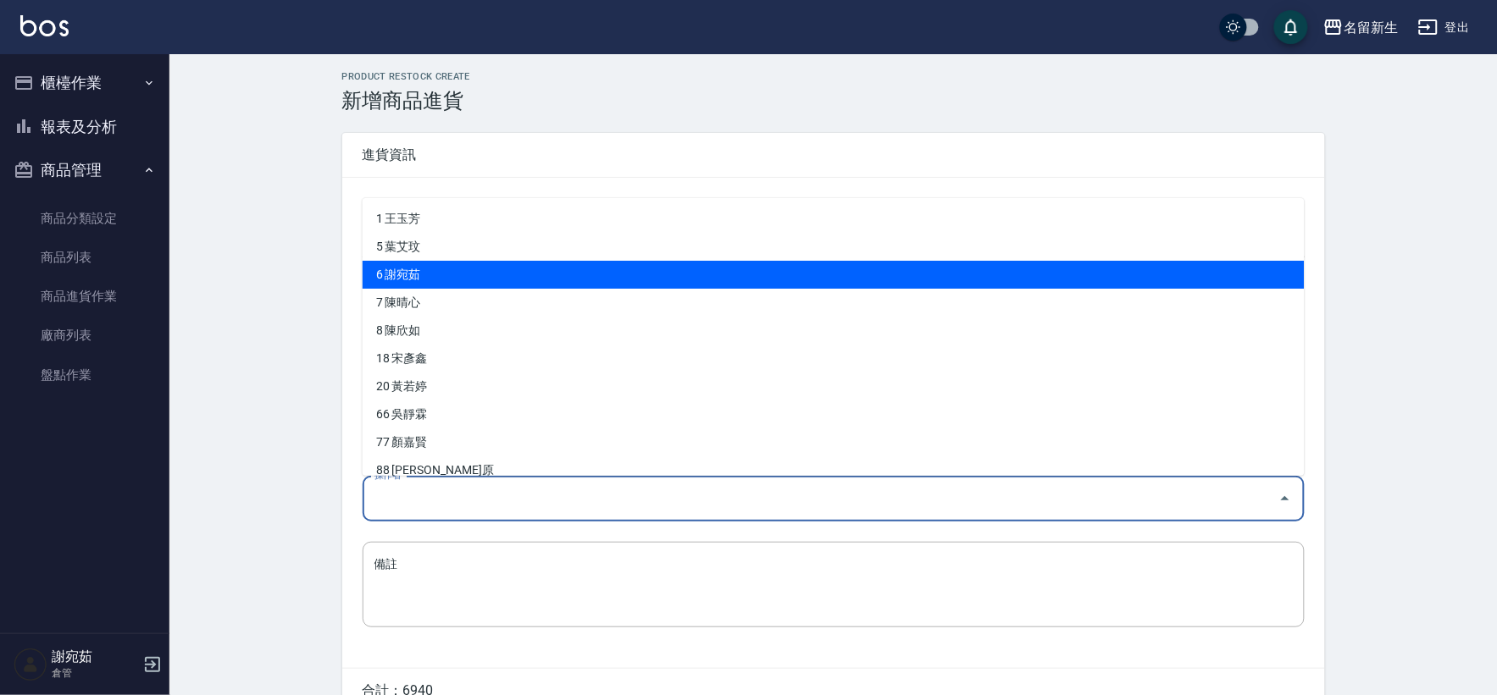
click at [518, 267] on li "6 謝宛茹" at bounding box center [834, 275] width 942 height 28
type input "謝宛茹"
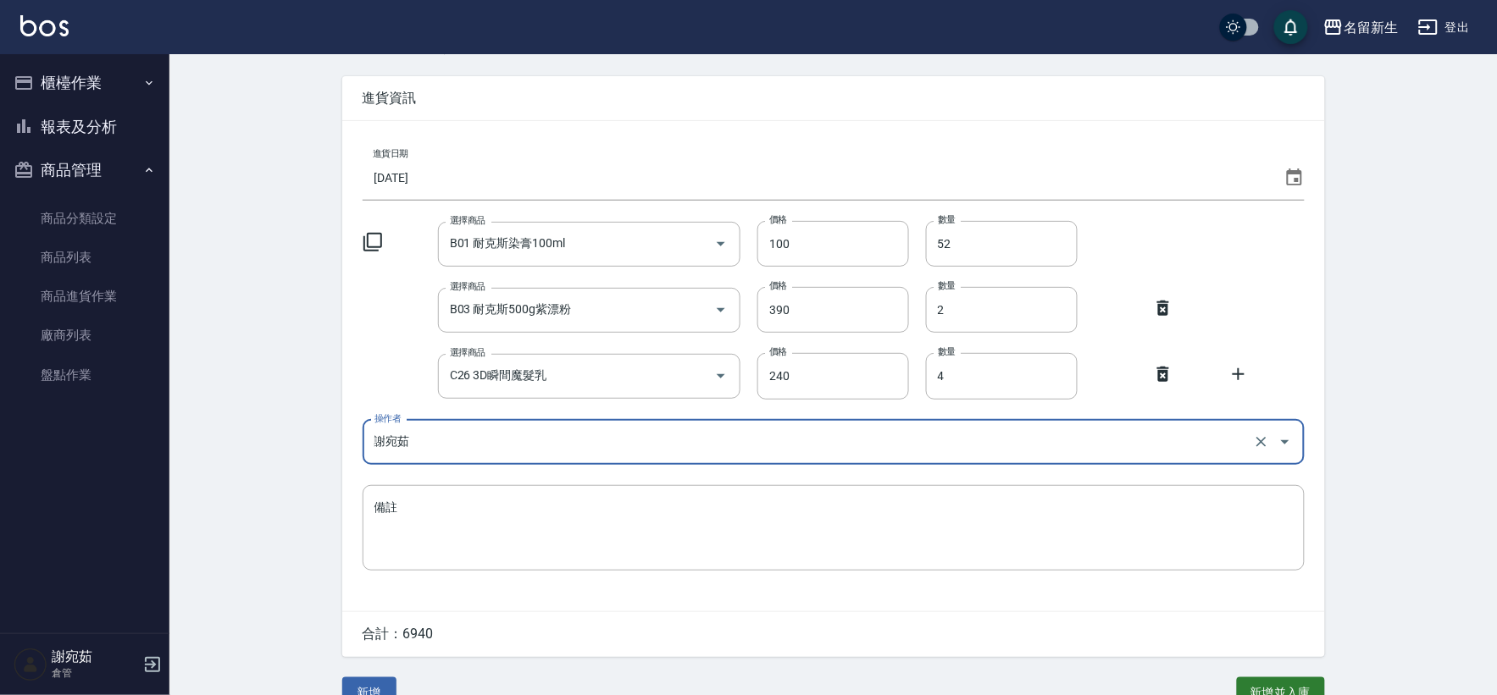
scroll to position [88, 0]
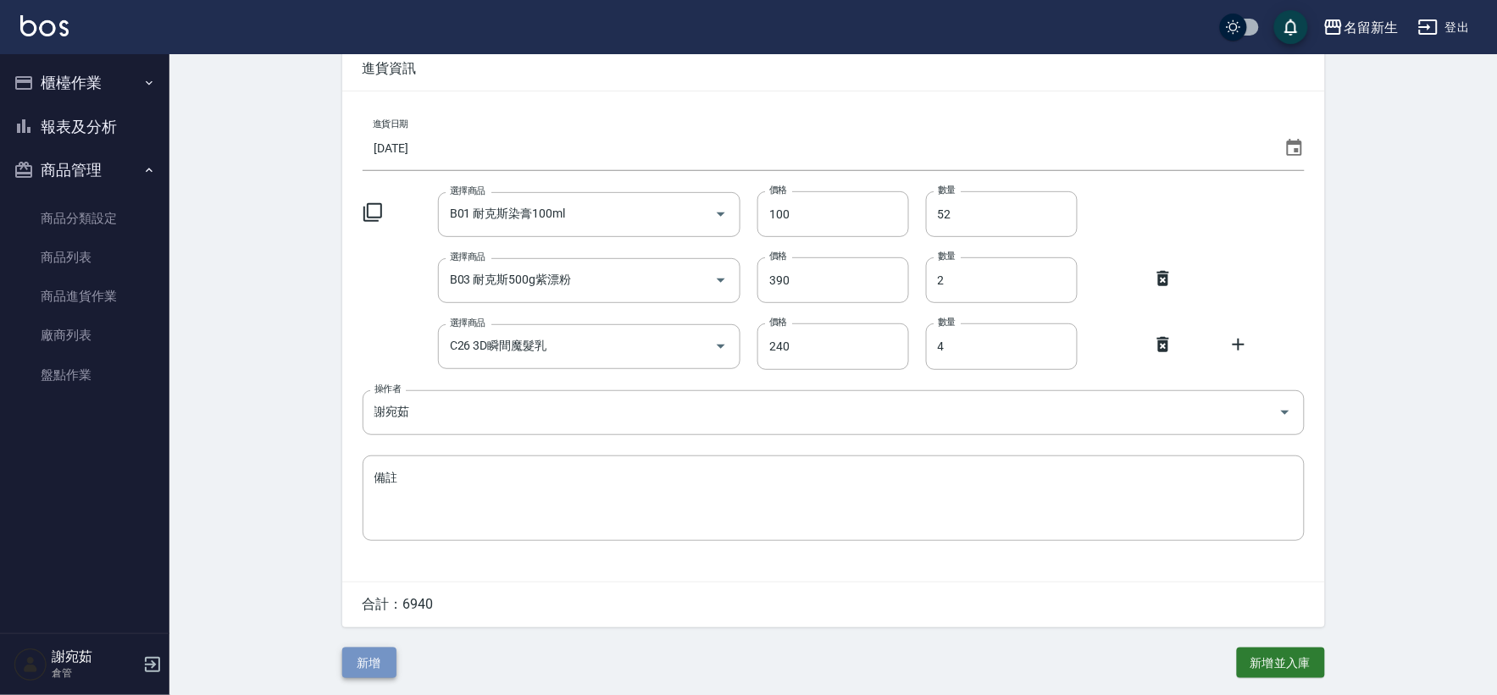
click at [374, 670] on button "新增" at bounding box center [369, 663] width 54 height 31
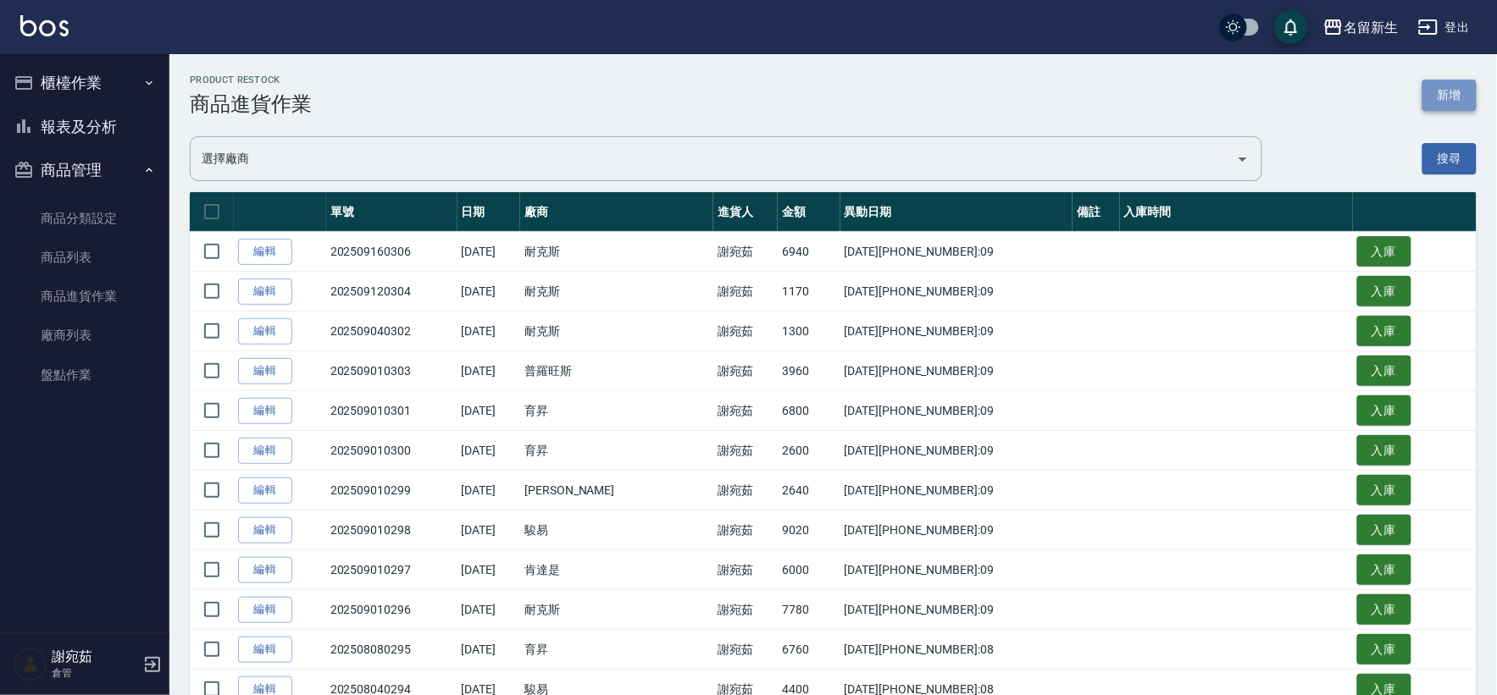
click at [1447, 96] on button "新增" at bounding box center [1449, 95] width 54 height 31
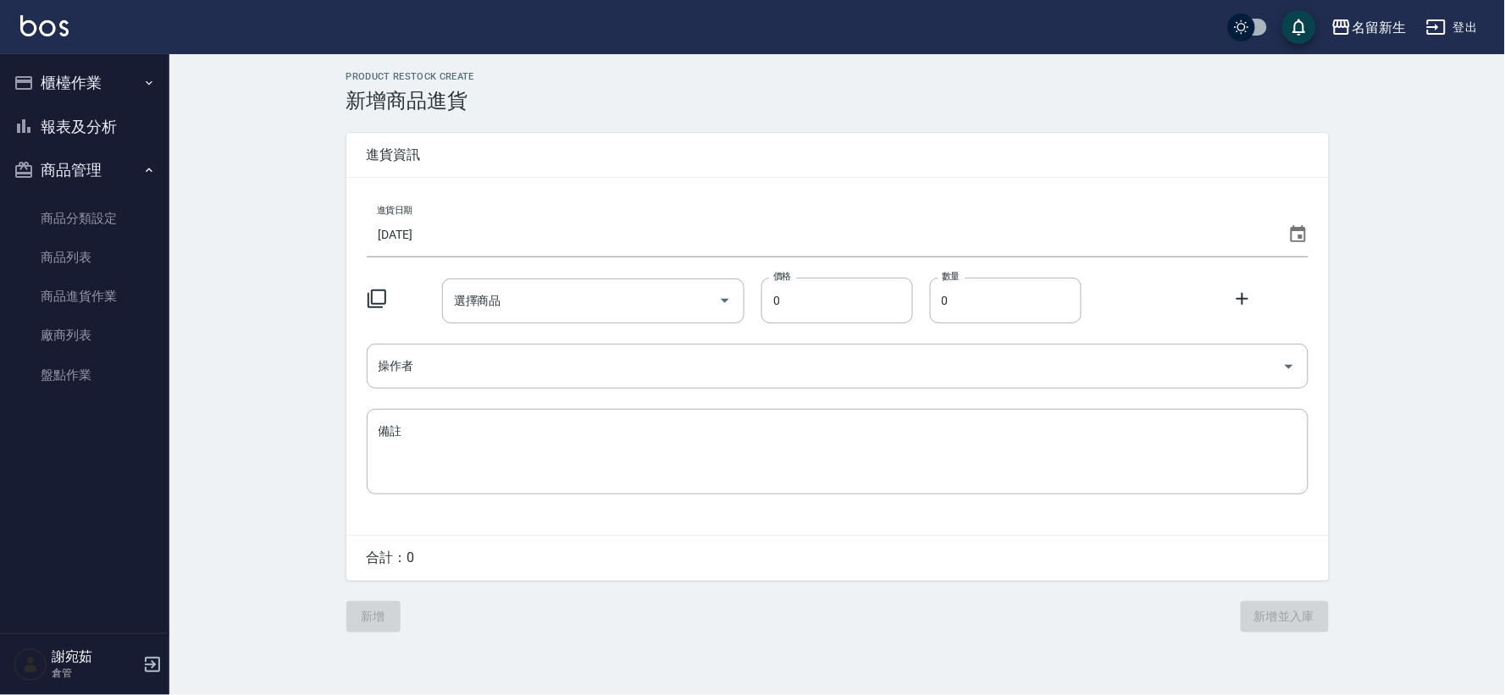
click at [1301, 230] on icon at bounding box center [1298, 233] width 15 height 17
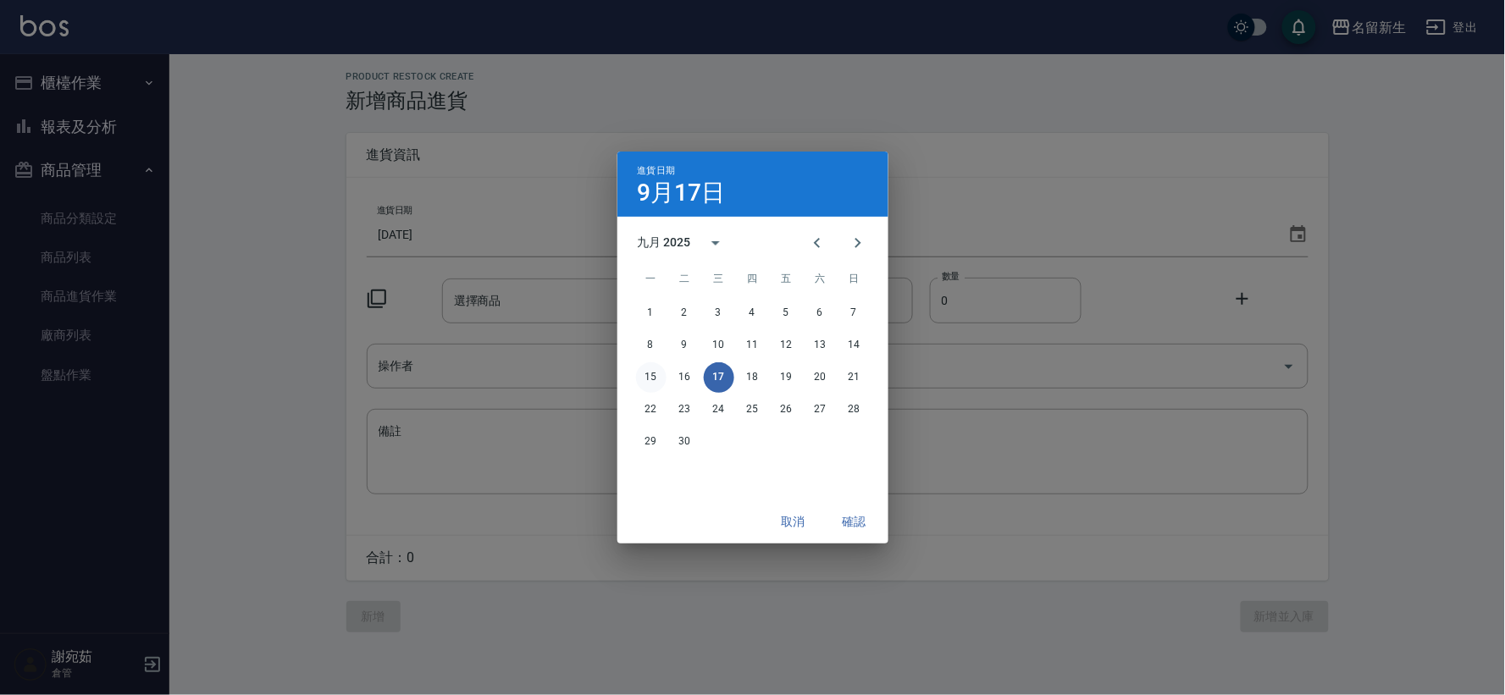
click at [659, 379] on button "15" at bounding box center [651, 378] width 30 height 30
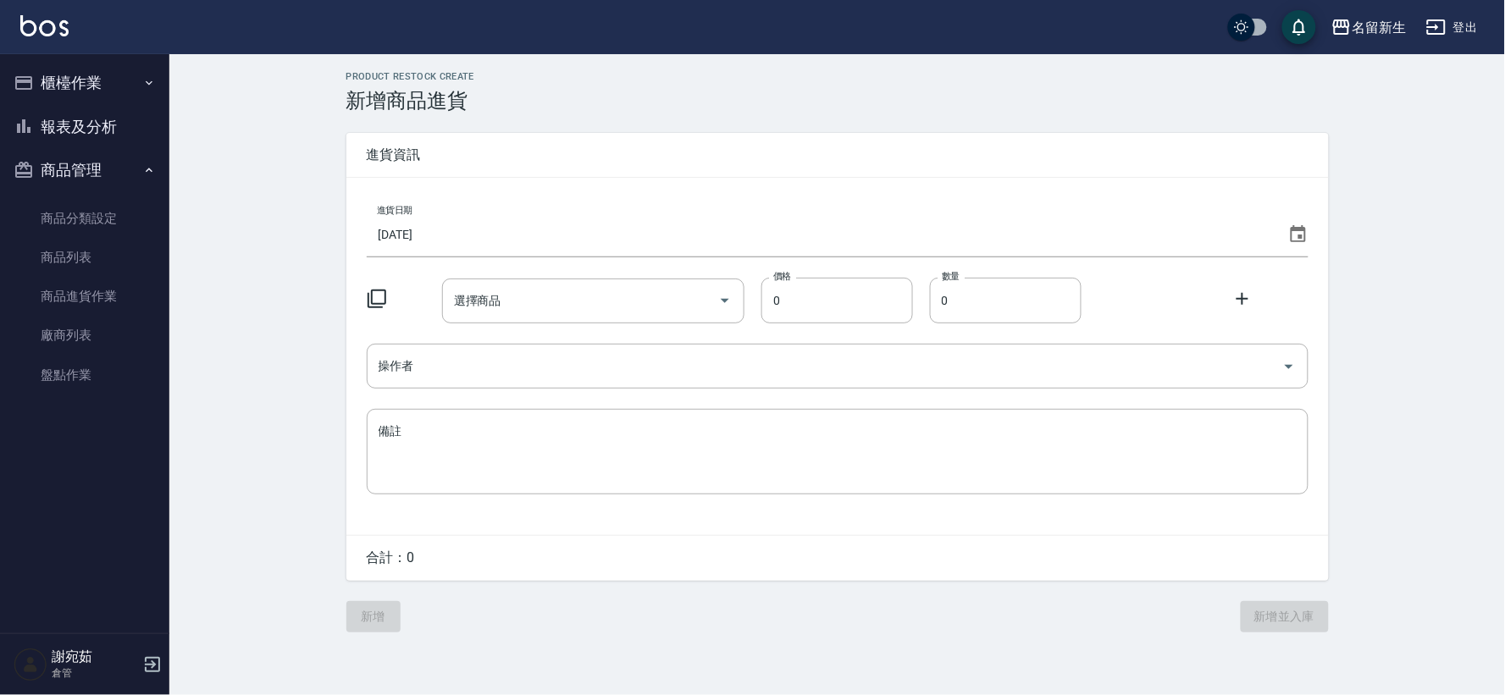
click at [376, 294] on icon at bounding box center [377, 299] width 20 height 20
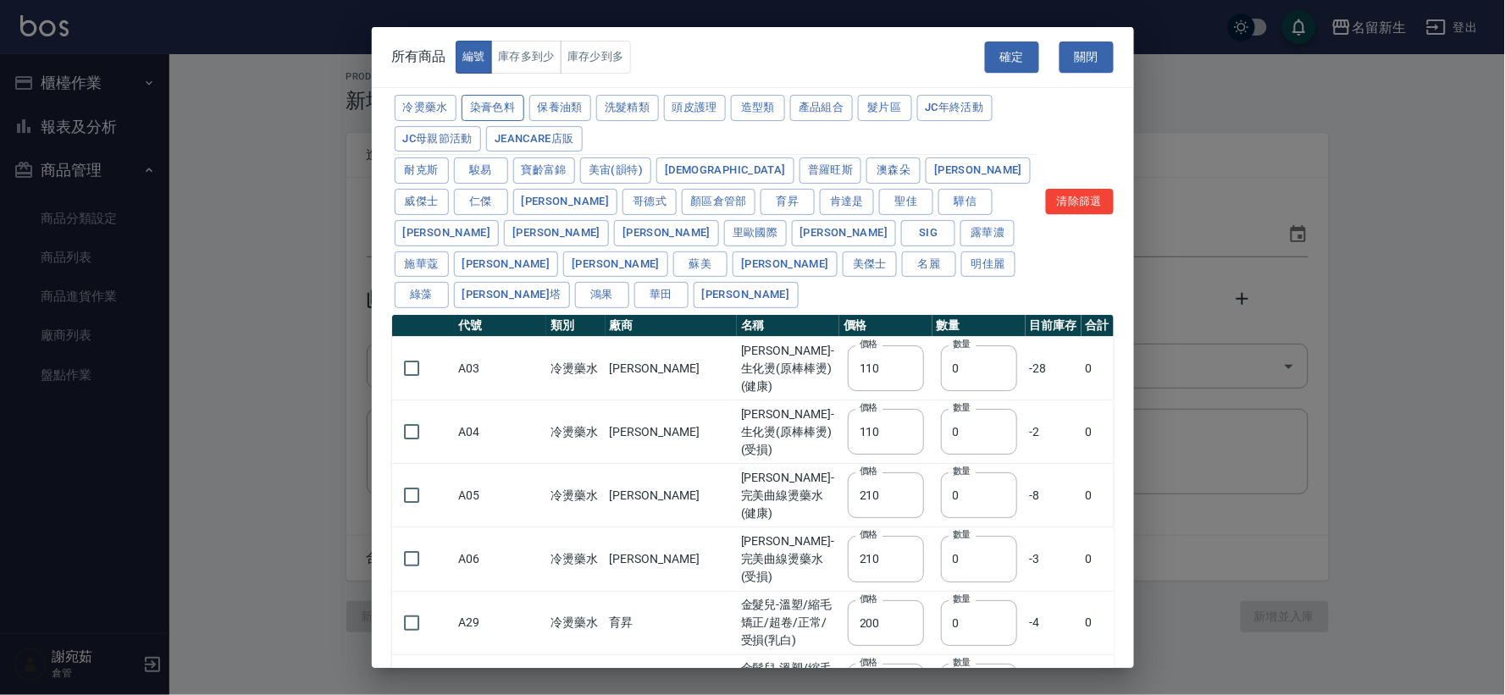
click at [511, 107] on button "染膏色料" at bounding box center [493, 108] width 63 height 26
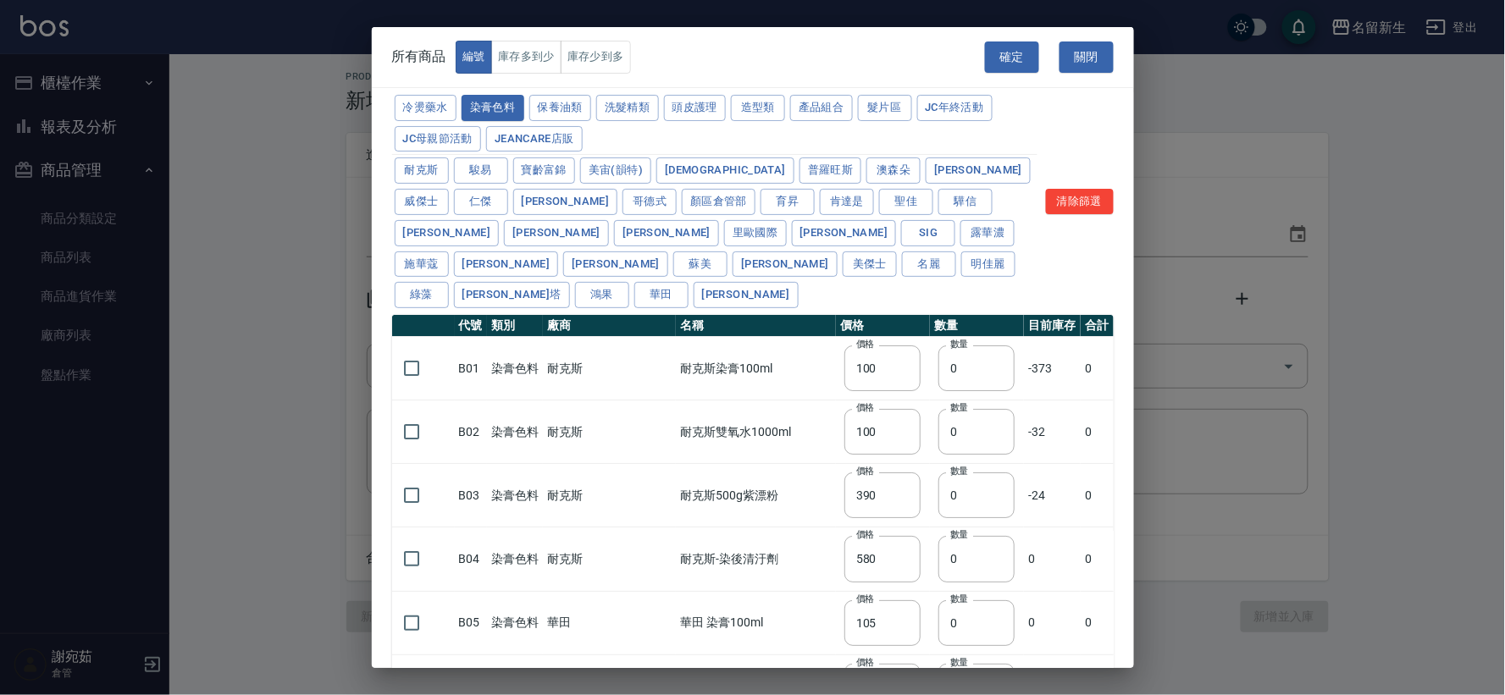
type input "100"
type input "390"
type input "580"
type input "105"
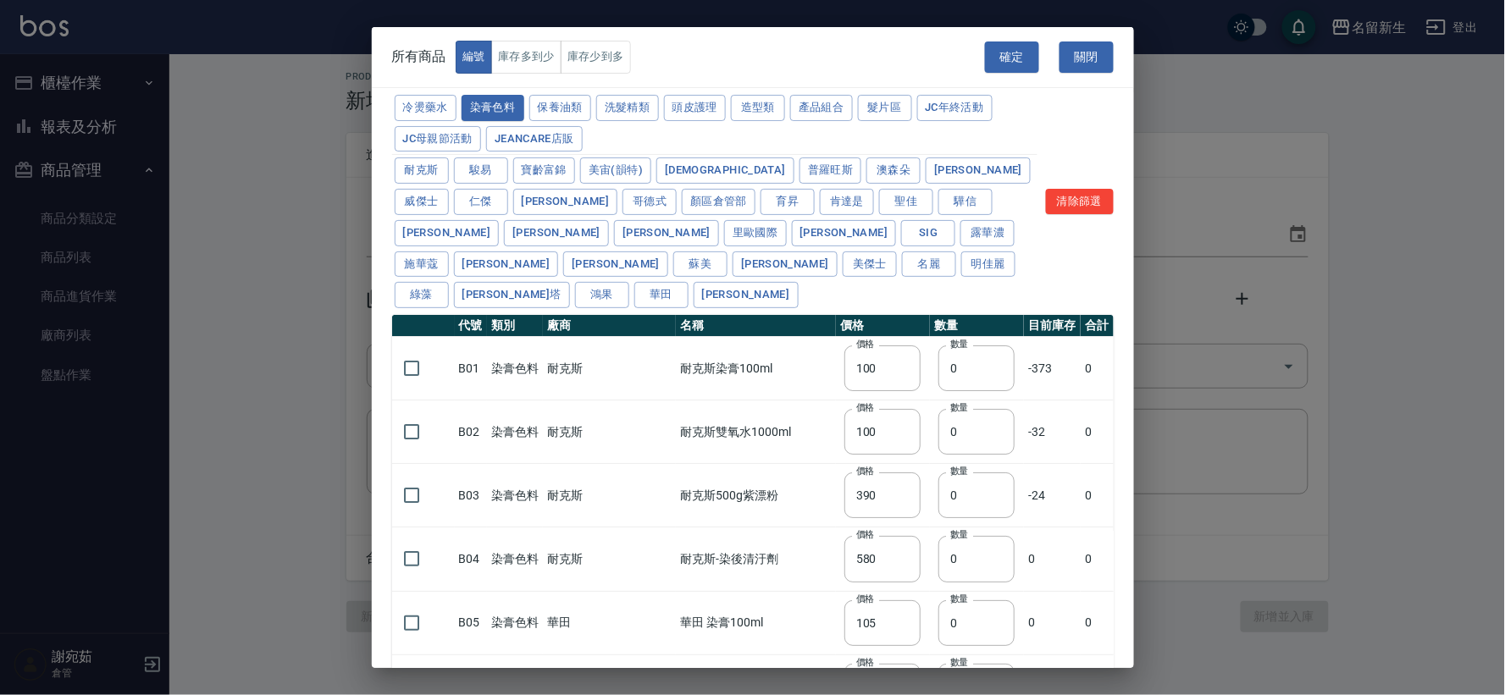
type input "406"
type input "105"
type input "450"
type input "102"
type input "137"
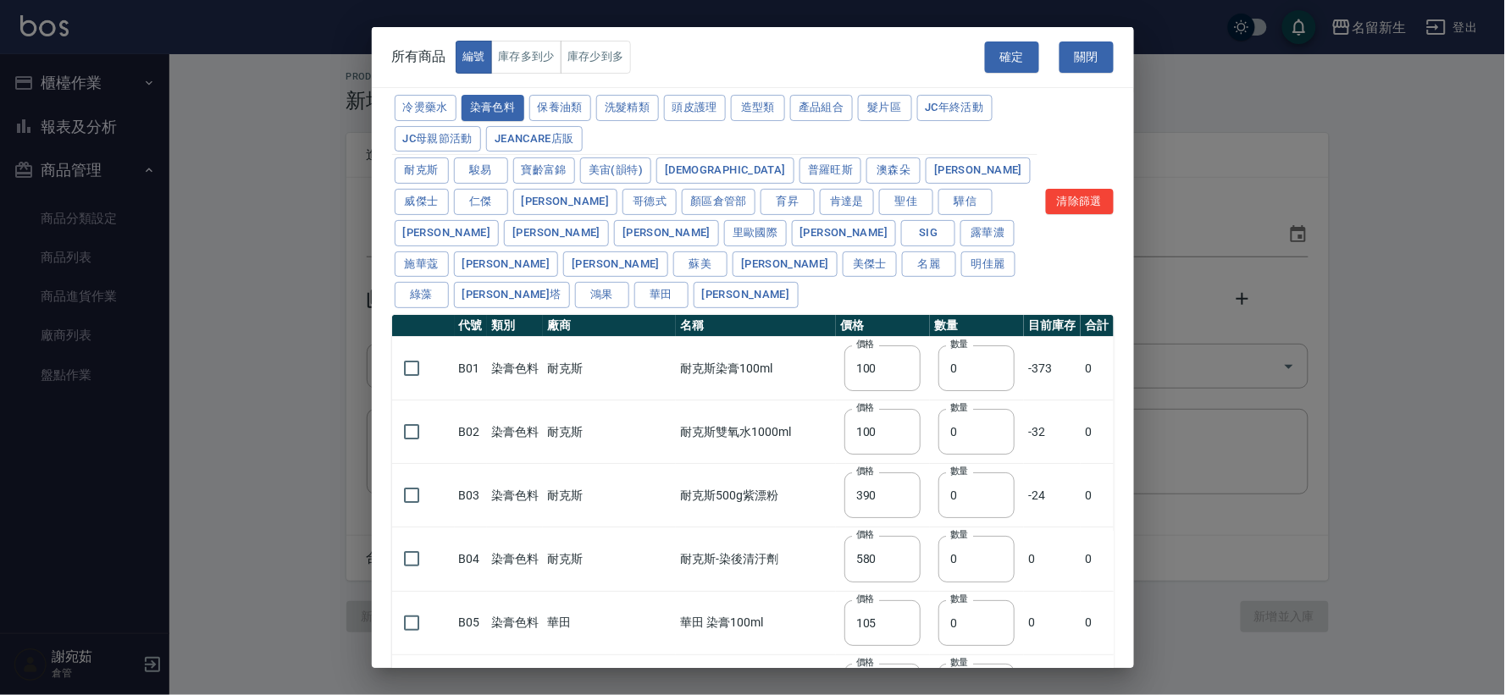
type input "110"
type input "133"
type input "186"
type input "133"
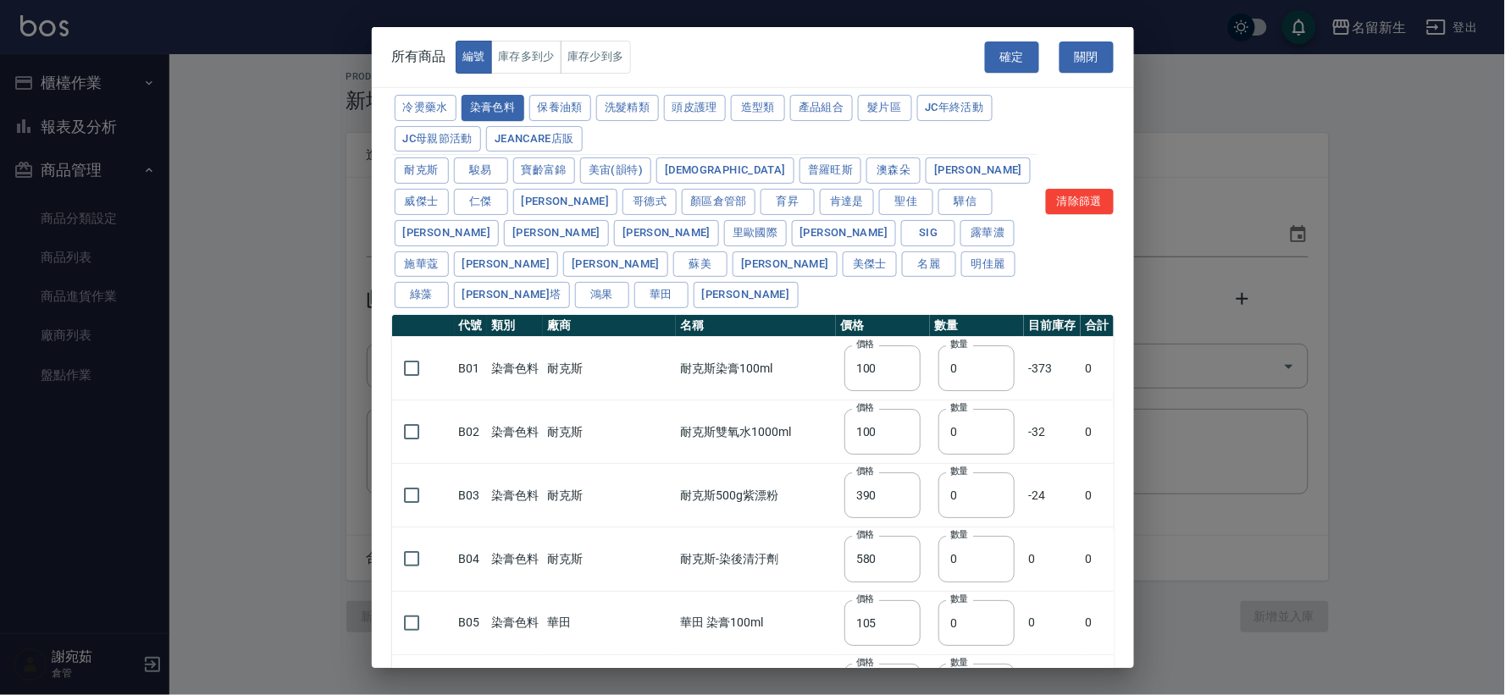
type input "450"
type input "350"
type input "112"
type input "450"
type input "1060"
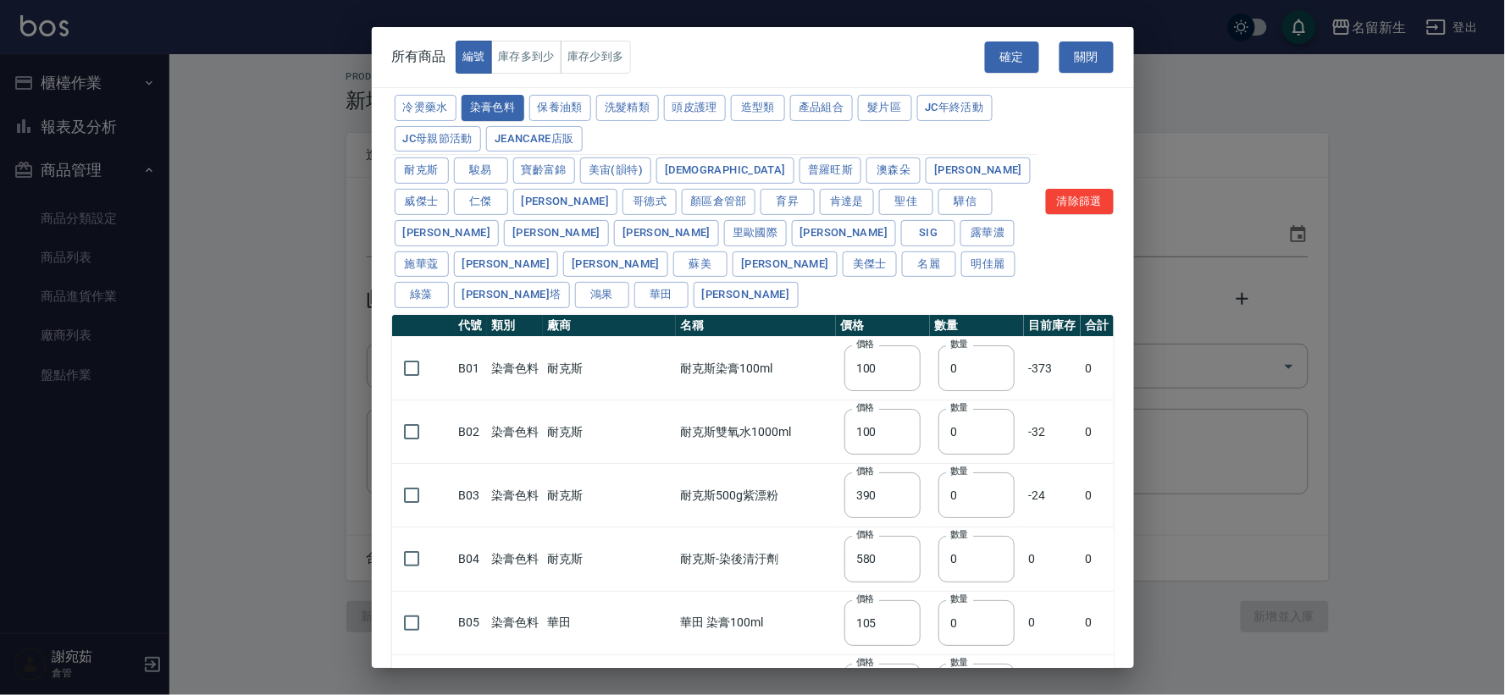
type input "190"
type input "250"
type input "350"
type input "735"
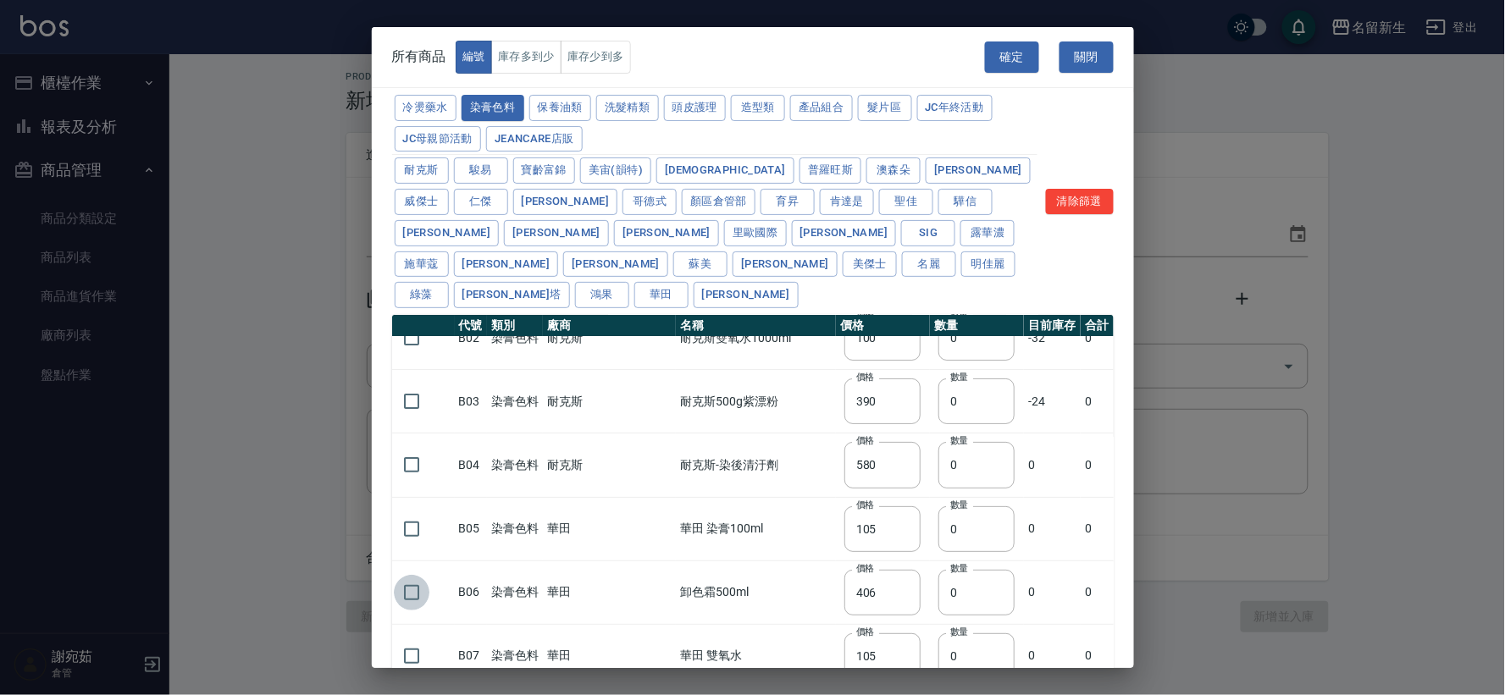
click at [415, 575] on input "checkbox" at bounding box center [412, 593] width 36 height 36
checkbox input "true"
drag, startPoint x: 935, startPoint y: 562, endPoint x: 868, endPoint y: 577, distance: 68.6
click at [868, 577] on tr "B06 染膏色料 華田 卸色霜500ml 價格 406 價格 數量 0 數量 0 0" at bounding box center [753, 593] width 722 height 64
type input "4"
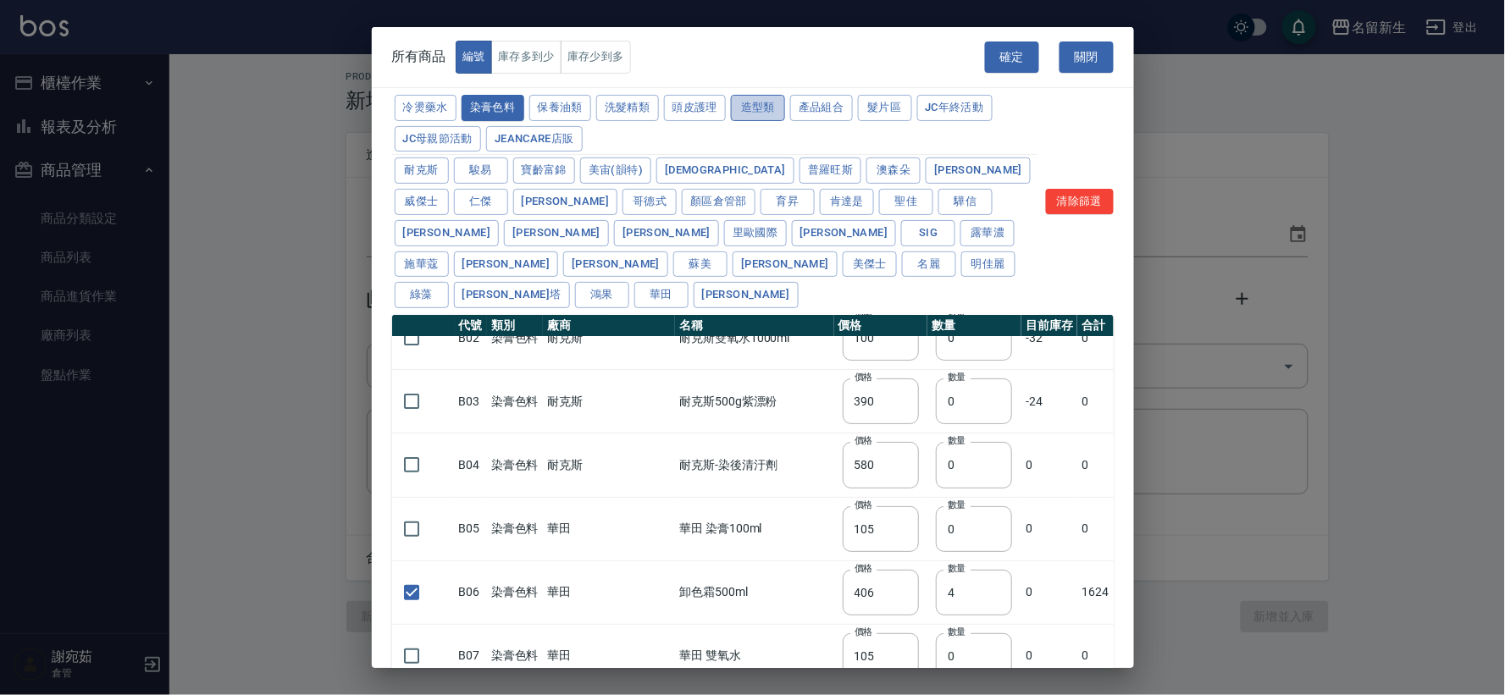
click at [759, 99] on button "造型類" at bounding box center [758, 108] width 54 height 26
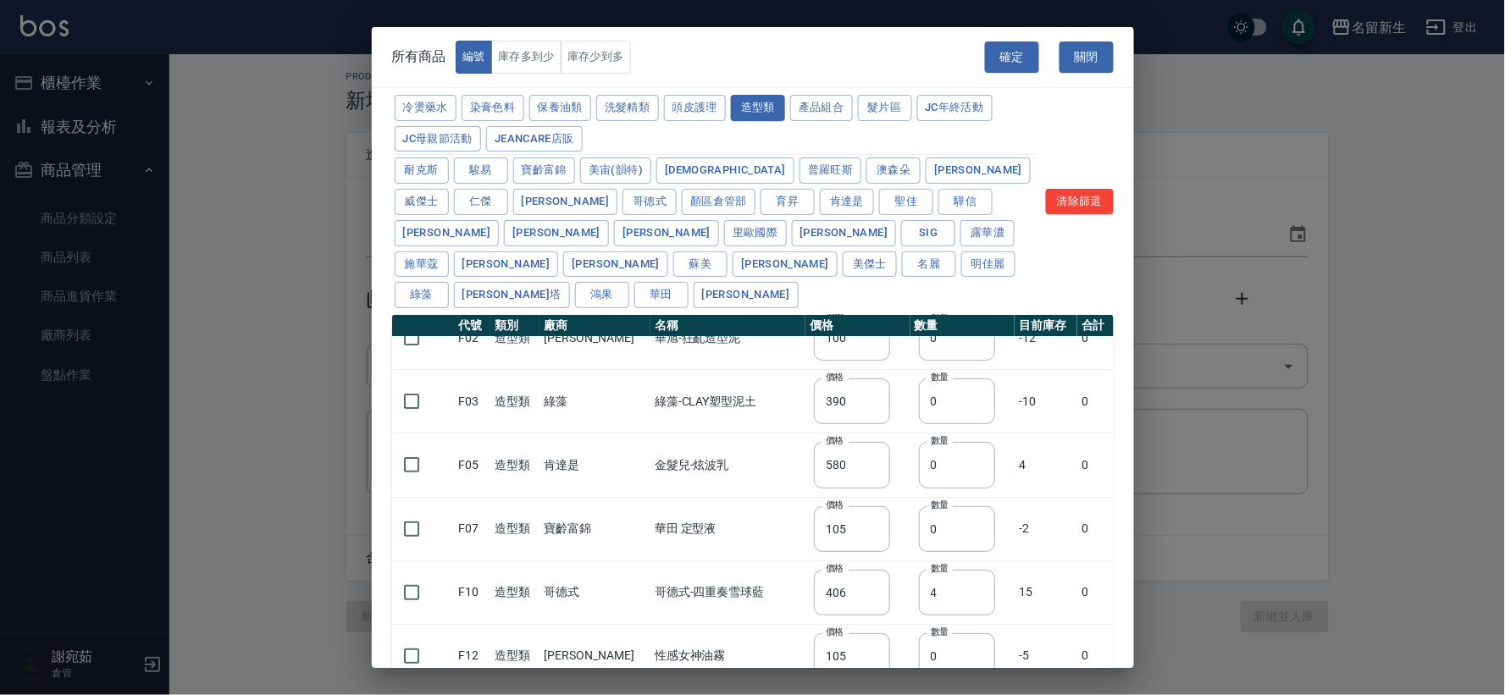
type input "110"
type input "200"
type input "70"
type input "260"
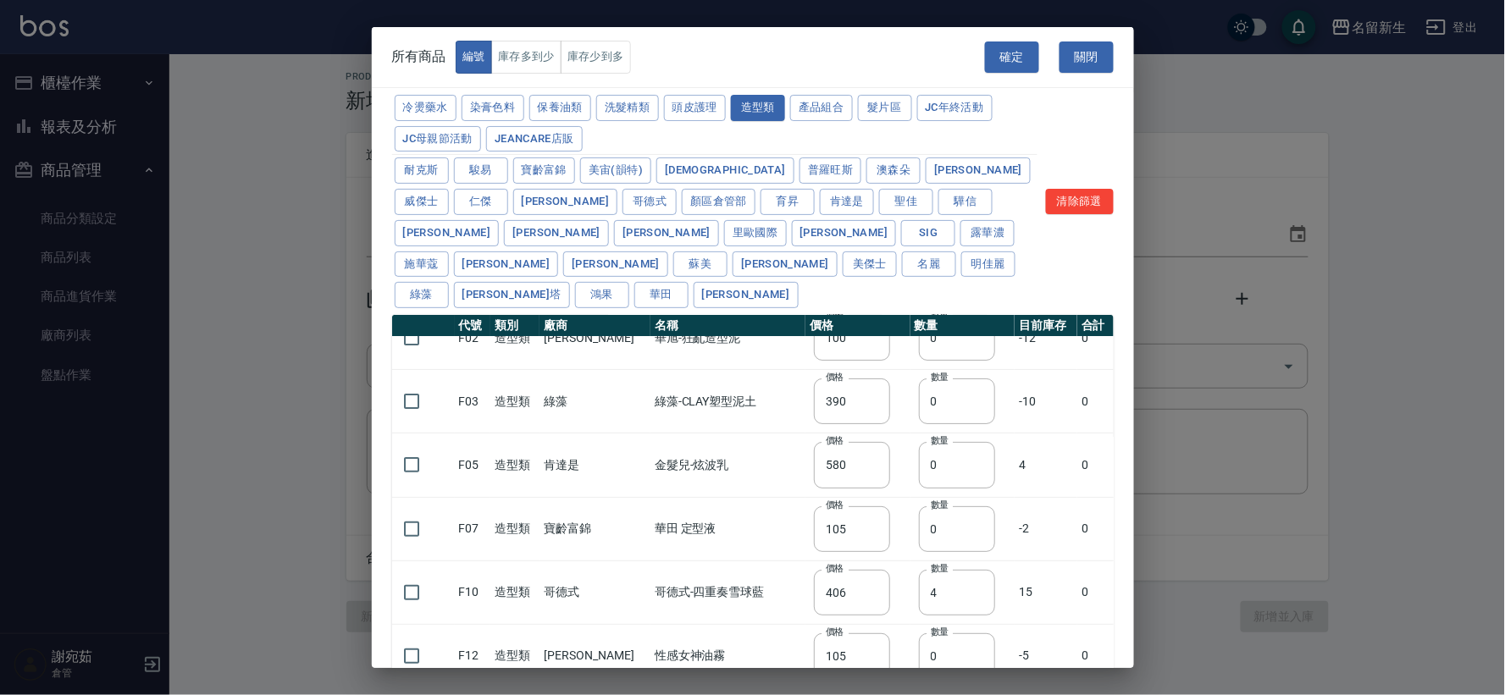
checkbox input "false"
type input "450"
type input "0"
type input "595"
type input "345"
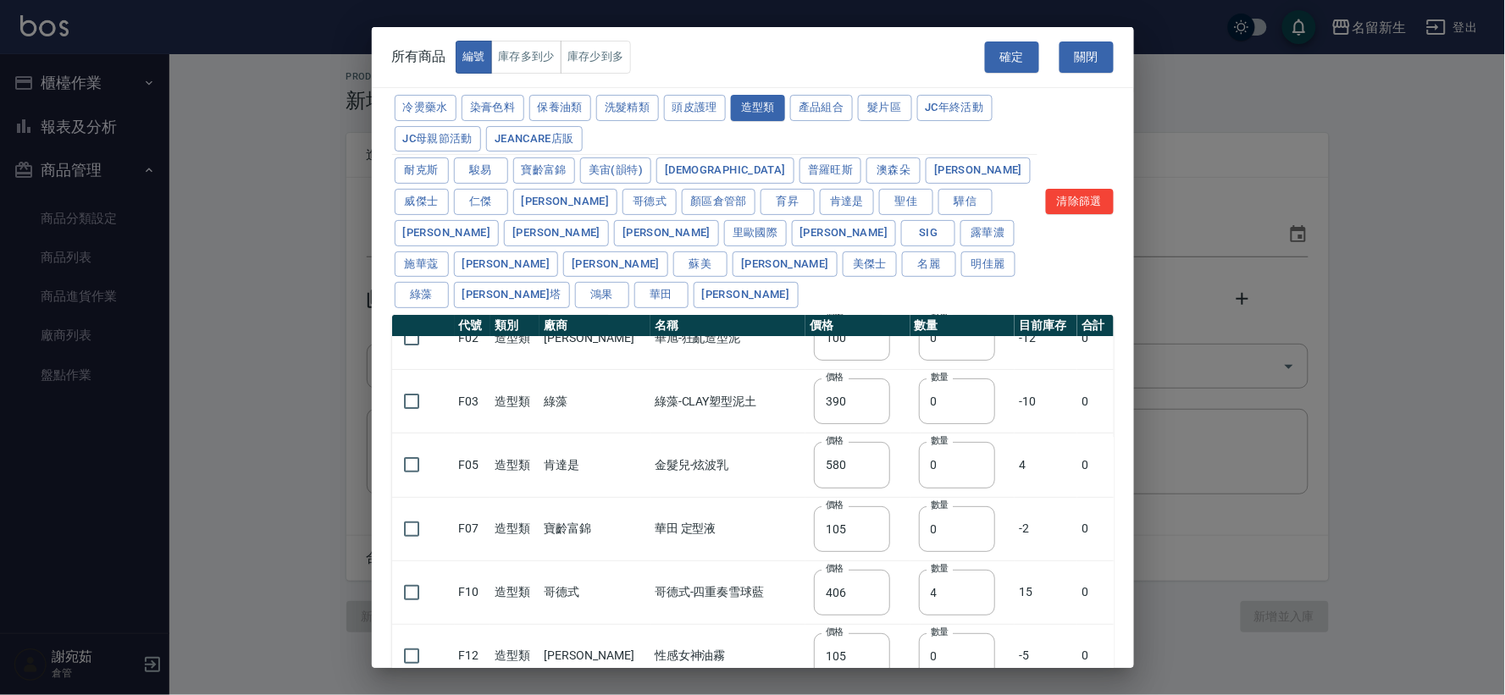
type input "90"
type input "110"
click at [396, 512] on input "checkbox" at bounding box center [412, 530] width 36 height 36
checkbox input "true"
drag, startPoint x: 920, startPoint y: 498, endPoint x: 904, endPoint y: 501, distance: 16.3
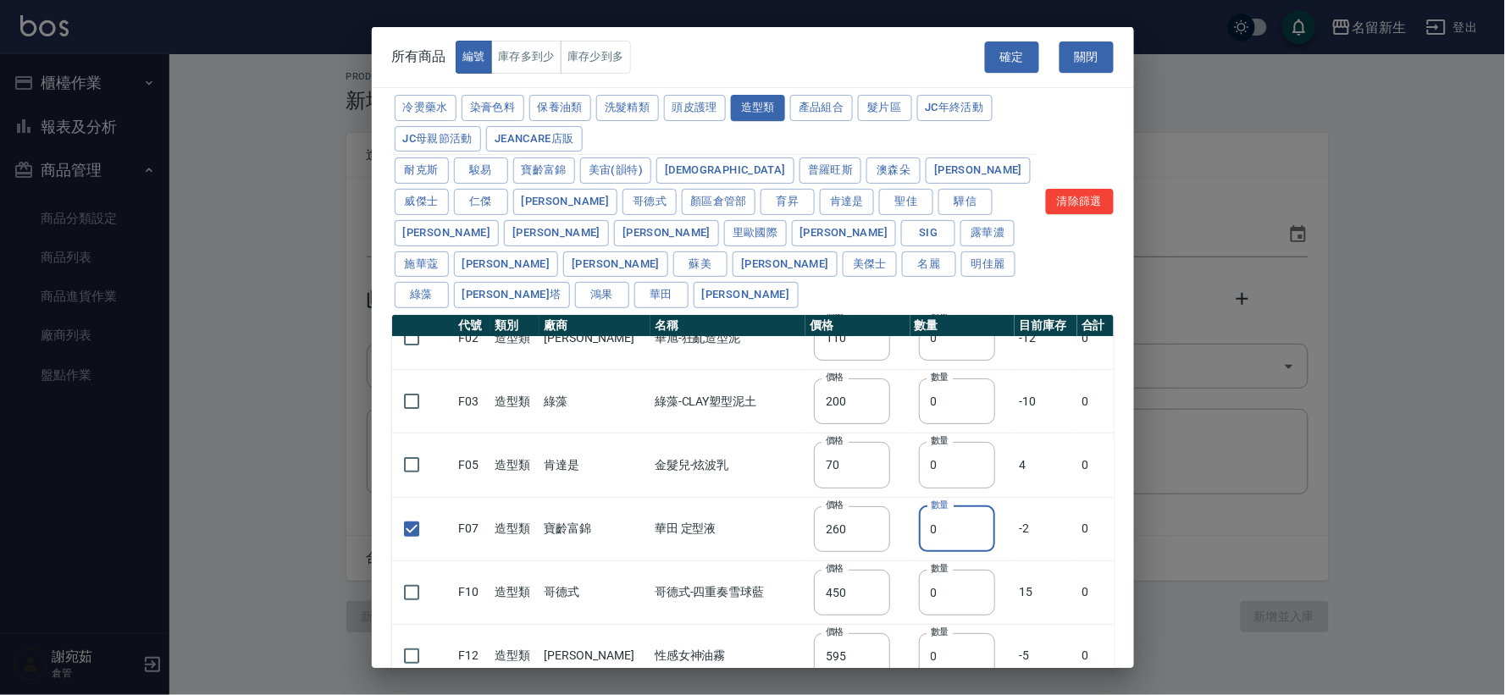
click at [919, 506] on input "0" at bounding box center [957, 529] width 76 height 46
type input "2"
click at [684, 102] on button "頭皮護理" at bounding box center [695, 108] width 63 height 26
type input "315"
type input "273"
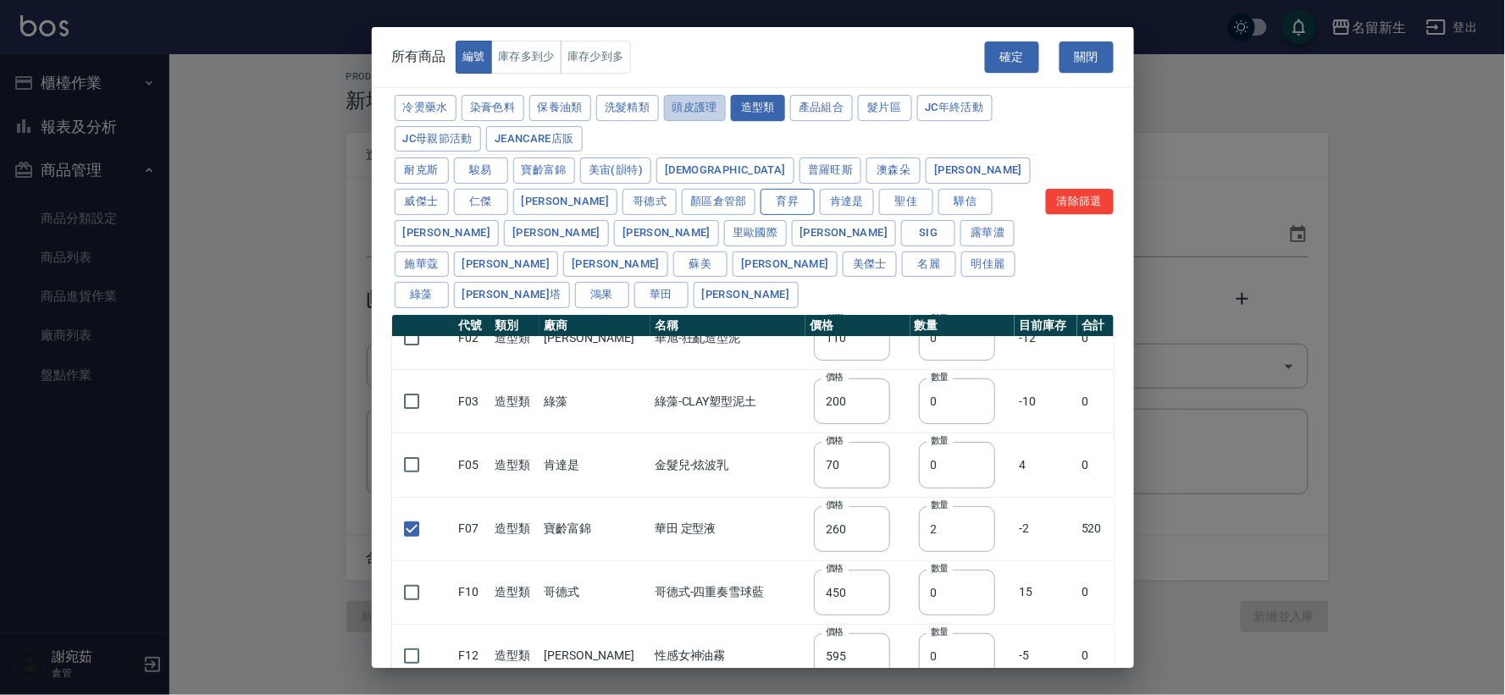
type input "1183"
type input "798"
checkbox input "false"
type input "481"
type input "0"
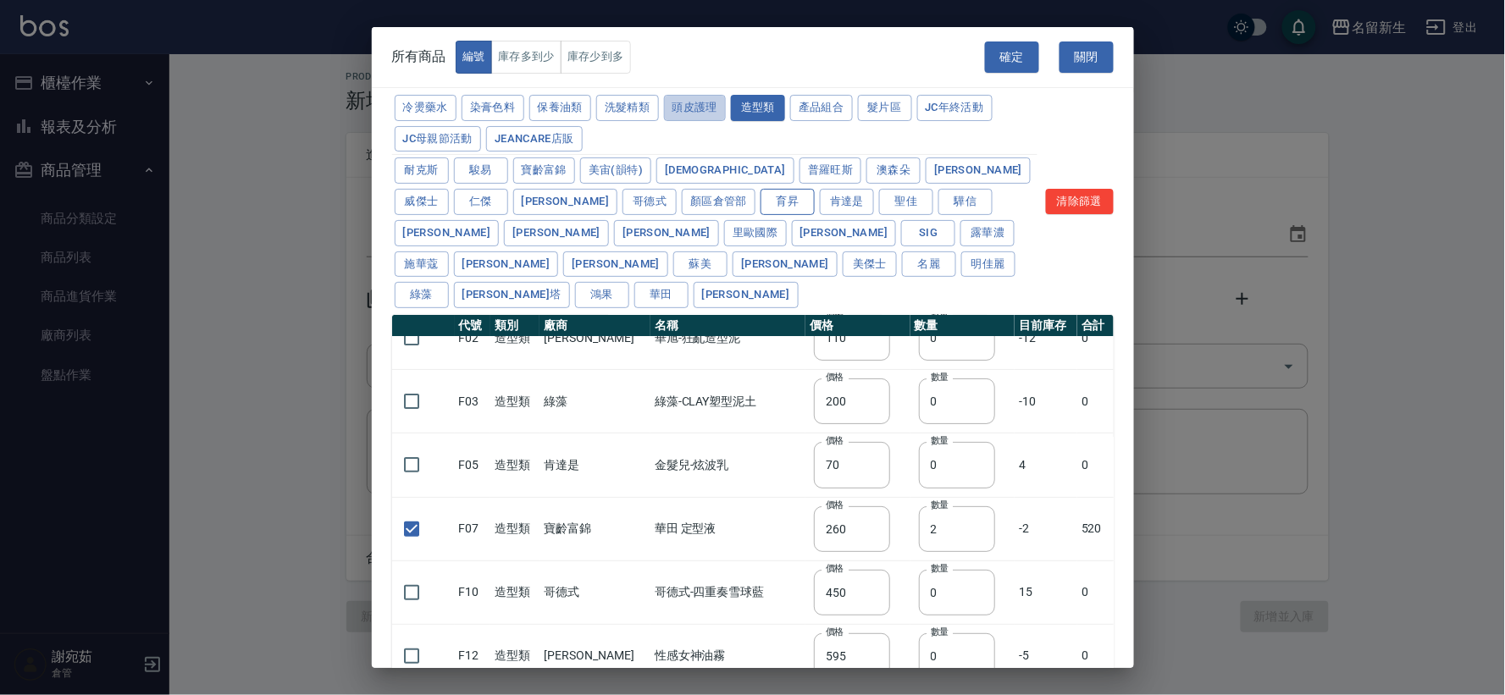
type input "640"
type input "308"
type input "245"
type input "350"
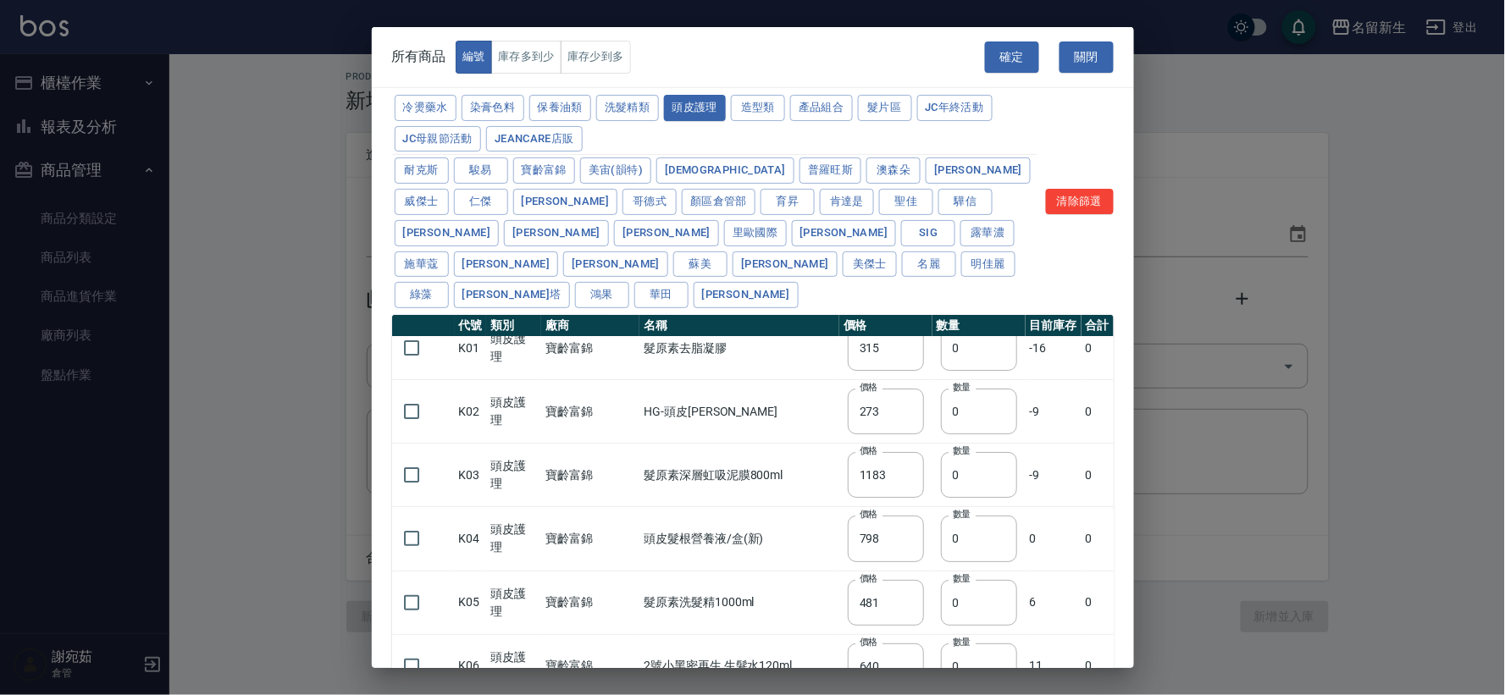
scroll to position [0, 0]
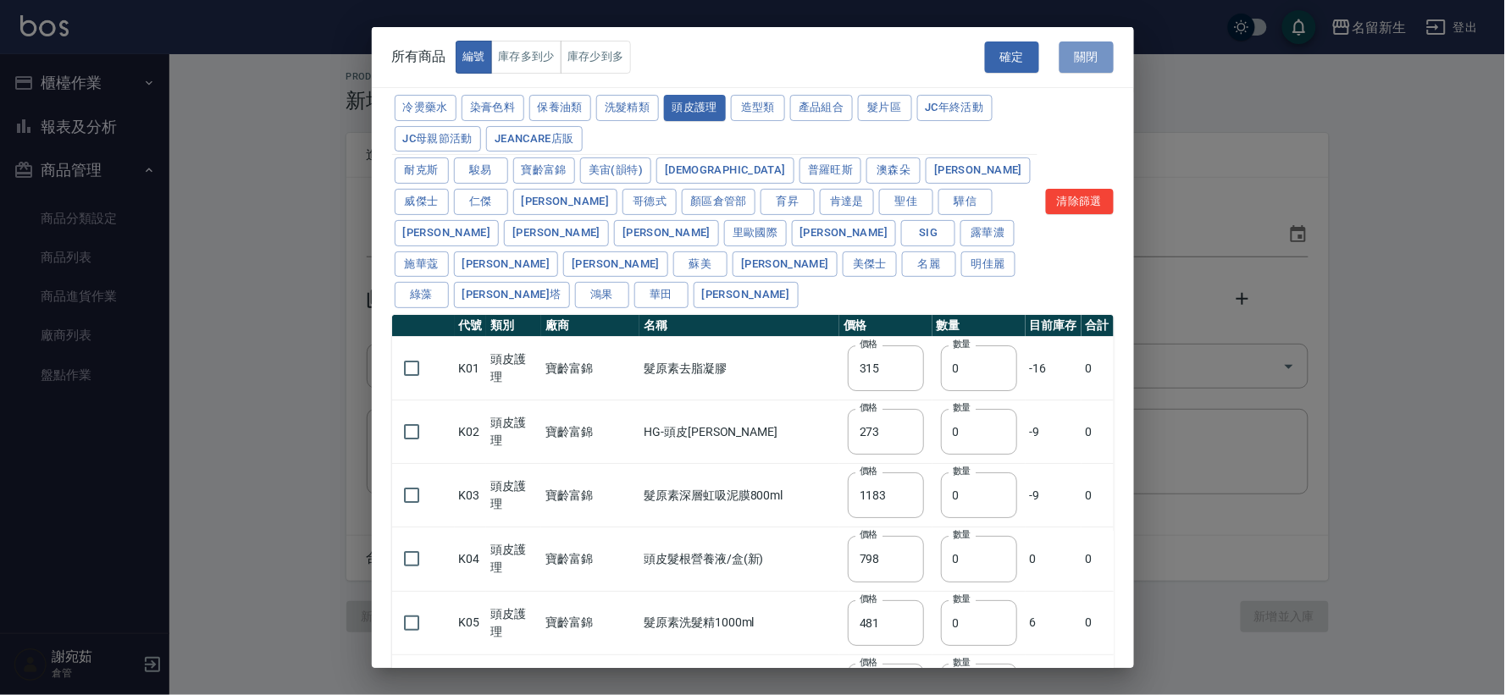
drag, startPoint x: 1072, startPoint y: 58, endPoint x: 1095, endPoint y: 57, distance: 22.9
click at [1072, 59] on button "關閉" at bounding box center [1087, 57] width 54 height 31
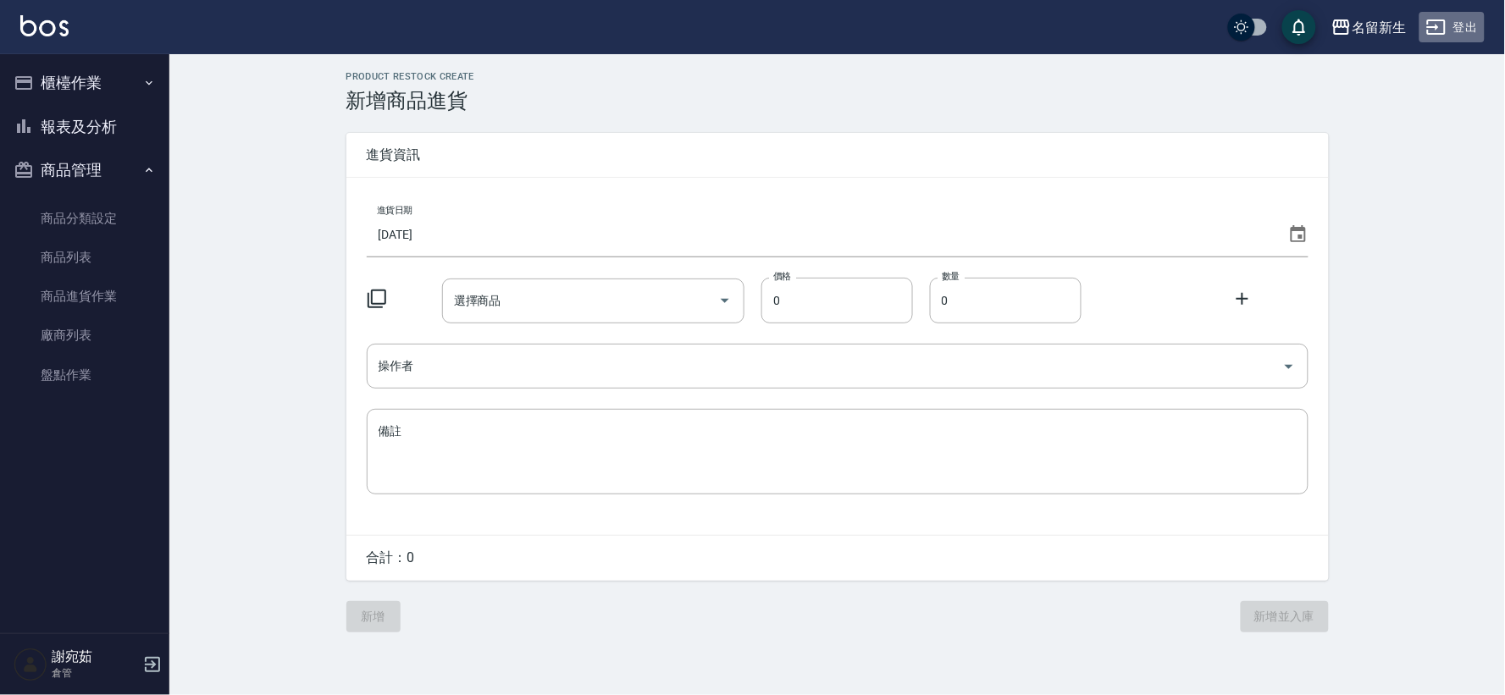
click at [1453, 30] on button "登出" at bounding box center [1452, 27] width 65 height 31
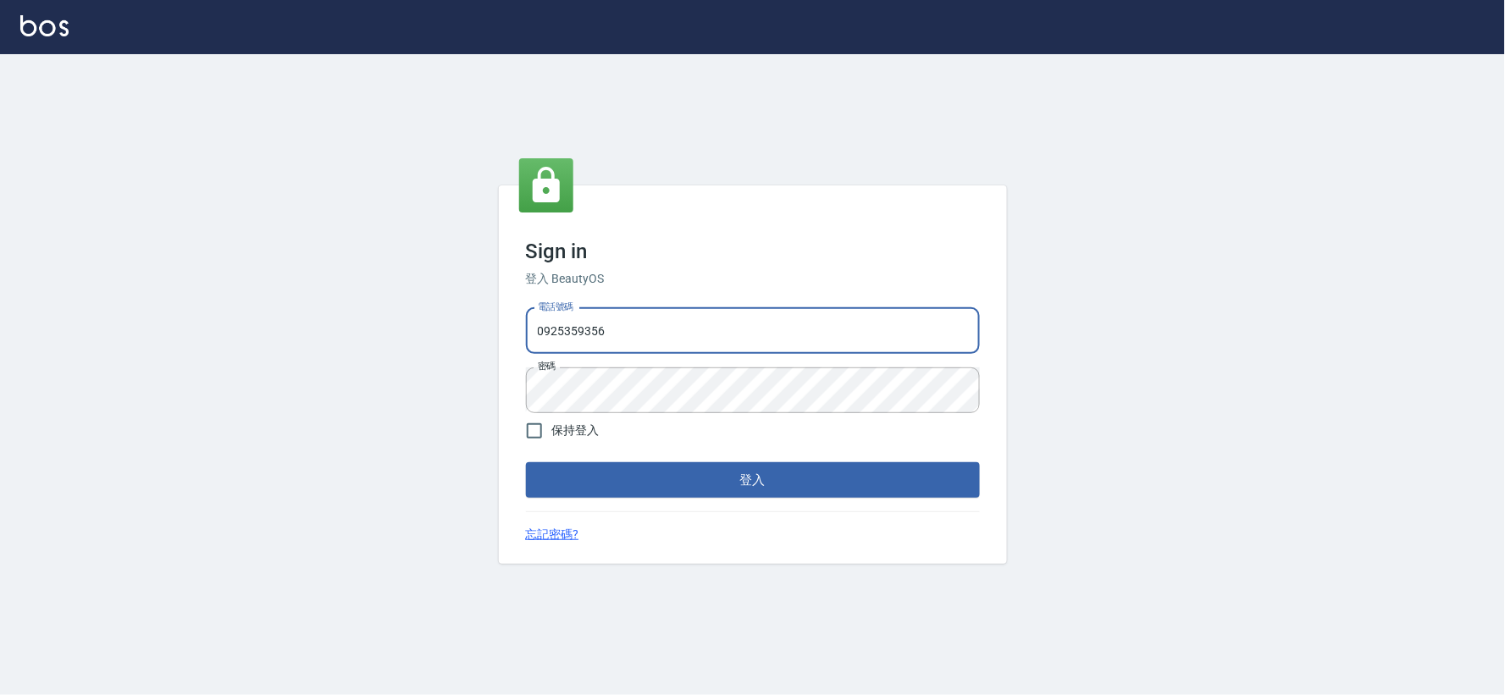
drag, startPoint x: 0, startPoint y: 0, endPoint x: 711, endPoint y: 324, distance: 781.6
click at [711, 324] on input "0925359356" at bounding box center [753, 331] width 454 height 46
type input "034258365"
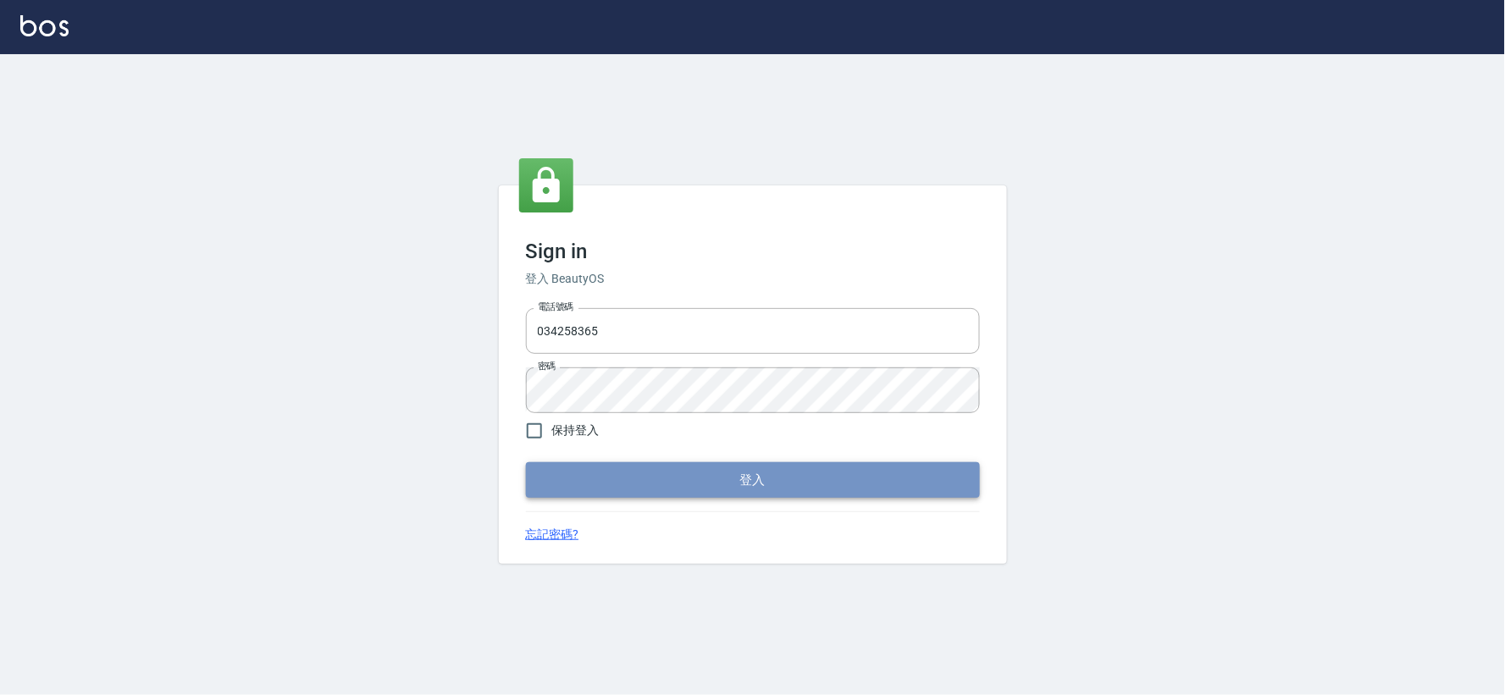
click at [730, 478] on button "登入" at bounding box center [753, 480] width 454 height 36
